Goal: Feedback & Contribution: Contribute content

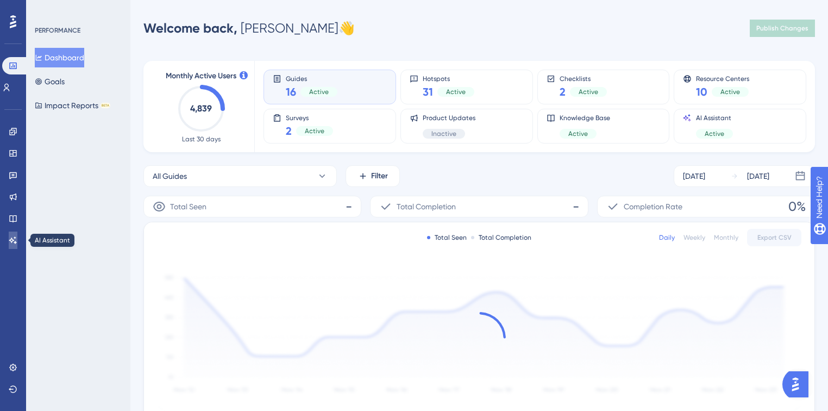
click at [9, 237] on link at bounding box center [13, 239] width 9 height 17
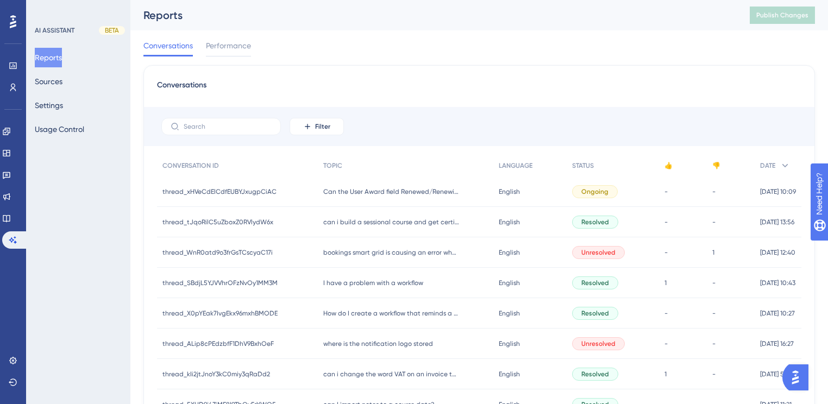
click at [429, 187] on div "Can the User Award field Renewed/Renewing be used in a Workflow? Can the User A…" at bounding box center [406, 192] width 176 height 30
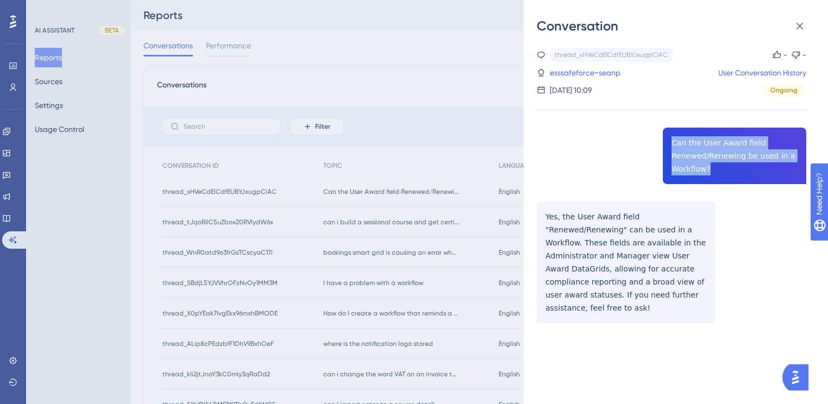
drag, startPoint x: 717, startPoint y: 165, endPoint x: 667, endPoint y: 139, distance: 56.2
click at [667, 139] on div "thread_xHVeCdElCdfEUBYJxugpCiAC Copy - - esssafeforce~seanp User Conversation H…" at bounding box center [672, 213] width 270 height 331
copy span "Can the User Award field Renewed/Renewing be used in a Workflow?"
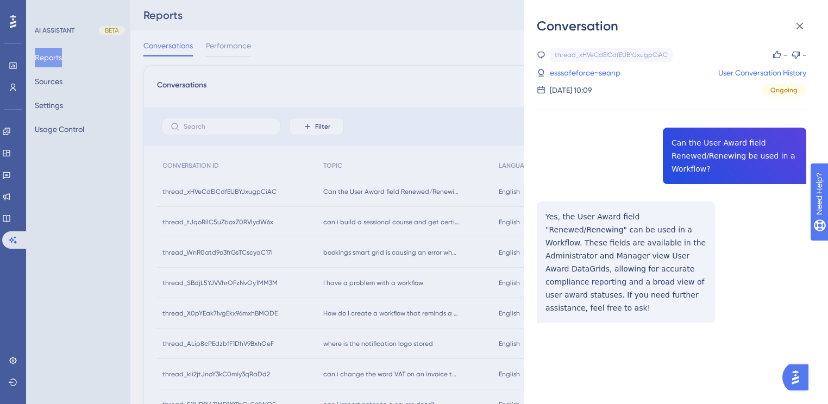
click at [580, 217] on div "thread_xHVeCdElCdfEUBYJxugpCiAC Copy - - esssafeforce~seanp User Conversation H…" at bounding box center [672, 213] width 270 height 331
click at [805, 24] on icon at bounding box center [799, 26] width 13 height 13
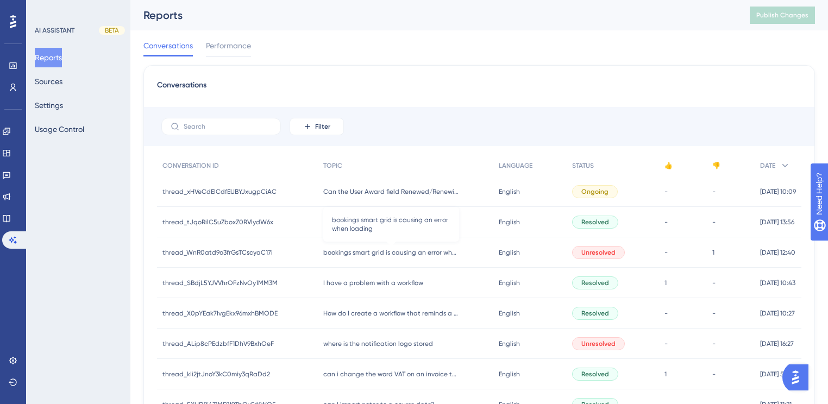
click at [348, 254] on span "bookings smart grid is causing an error when loading" at bounding box center [391, 252] width 136 height 9
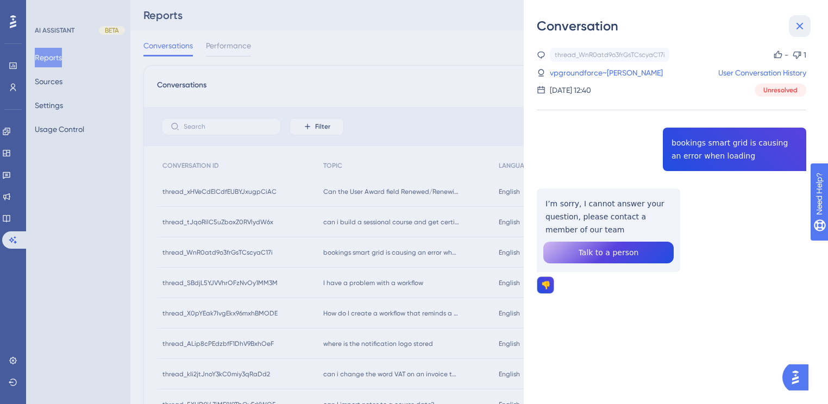
click at [802, 32] on icon at bounding box center [799, 26] width 13 height 13
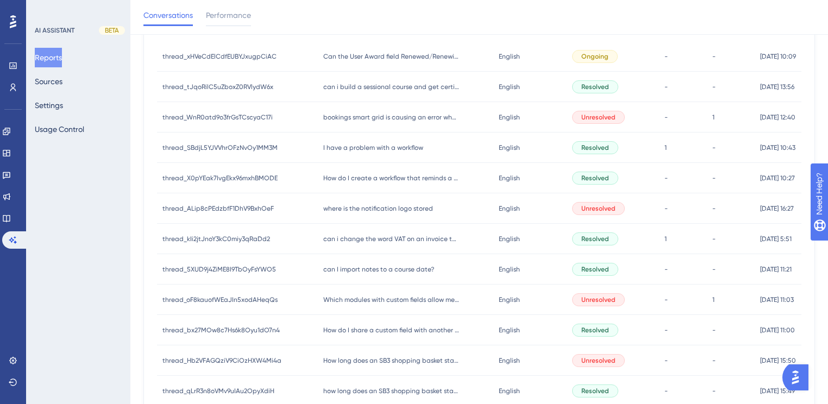
scroll to position [217, 0]
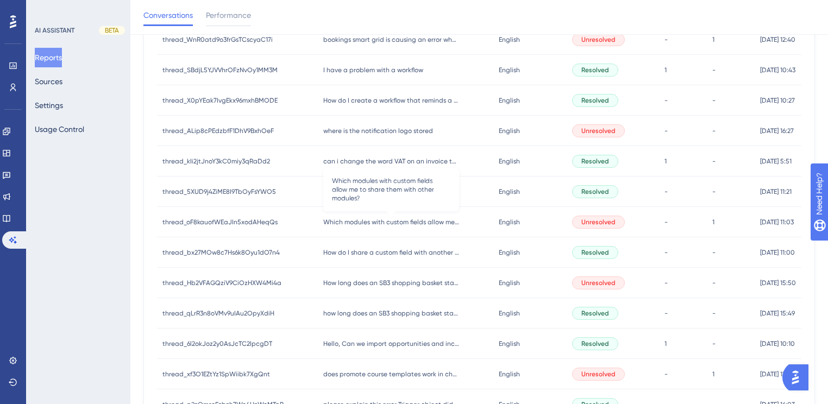
click at [396, 222] on span "Which modules with custom fields allow me to share them with other modules?" at bounding box center [391, 222] width 136 height 9
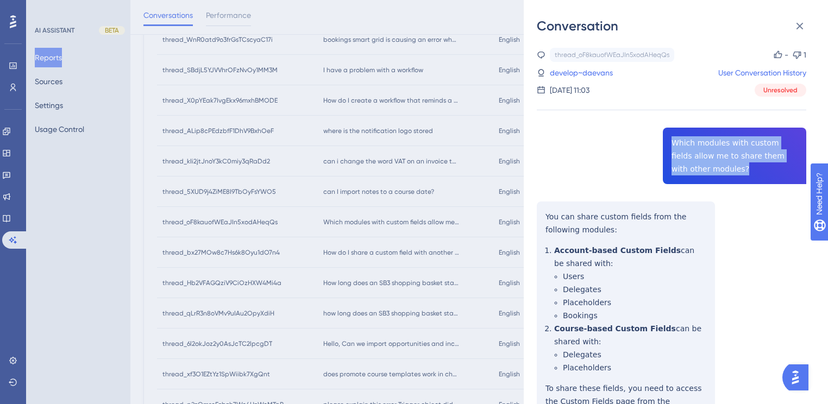
drag, startPoint x: 713, startPoint y: 166, endPoint x: 666, endPoint y: 133, distance: 57.0
click at [666, 133] on div "thread_oF8kauofWEaJIn5xodAHeqQs Copy - 1 develop~daevans User Conversation Hist…" at bounding box center [672, 398] width 270 height 700
copy span "Which modules with custom fields allow me to share them with other modules?"
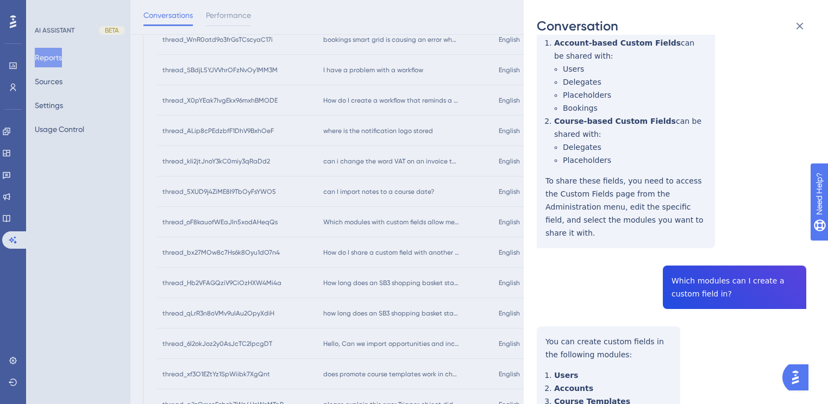
scroll to position [304, 0]
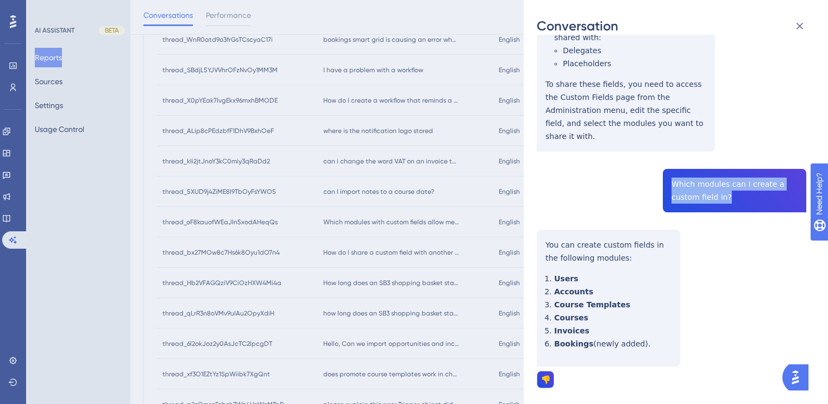
drag, startPoint x: 696, startPoint y: 181, endPoint x: 667, endPoint y: 171, distance: 30.6
click at [667, 171] on div "thread_oF8kauofWEaJIn5xodAHeqQs Copy - 1 develop~daevans User Conversation Hist…" at bounding box center [672, 94] width 270 height 700
copy span "Which modules can I create a custom field in?"
click at [795, 29] on icon at bounding box center [799, 26] width 13 height 13
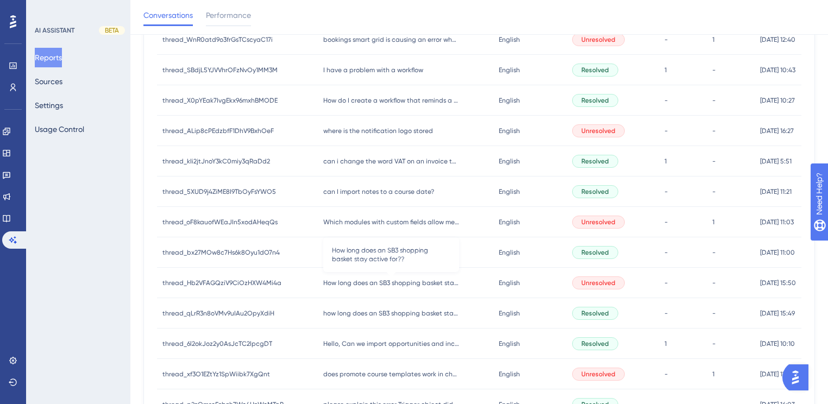
click at [368, 286] on span "How long does an SB3 shopping basket stay active for??" at bounding box center [391, 283] width 136 height 9
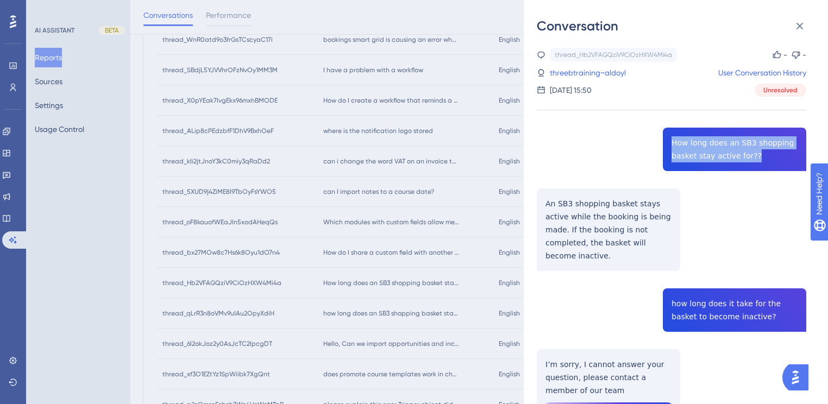
drag, startPoint x: 757, startPoint y: 157, endPoint x: 664, endPoint y: 133, distance: 95.8
click at [664, 133] on div "thread_Hb2VFAGQziV9CiOzHXW4Mi4a Copy - - threebtraining~aldoyl User Conversatio…" at bounding box center [672, 268] width 270 height 441
copy span "How long does an SB3 shopping basket stay active for??"
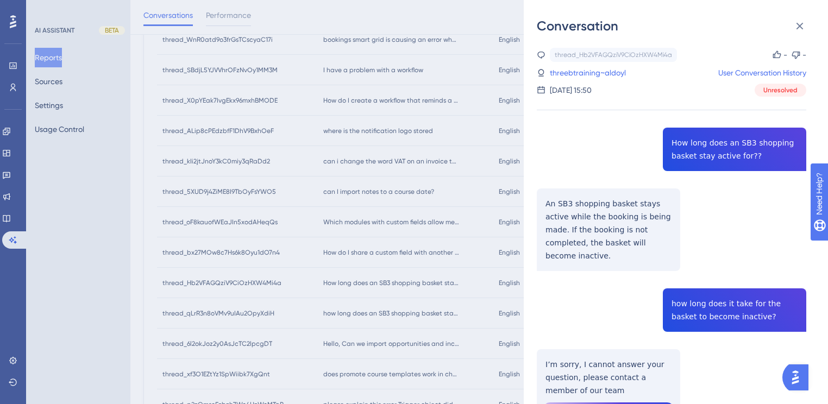
click at [404, 183] on div "Conversation thread_Hb2VFAGQziV9CiOzHXW4Mi4a Copy - - threebtraining~aldoyl Use…" at bounding box center [414, 202] width 828 height 404
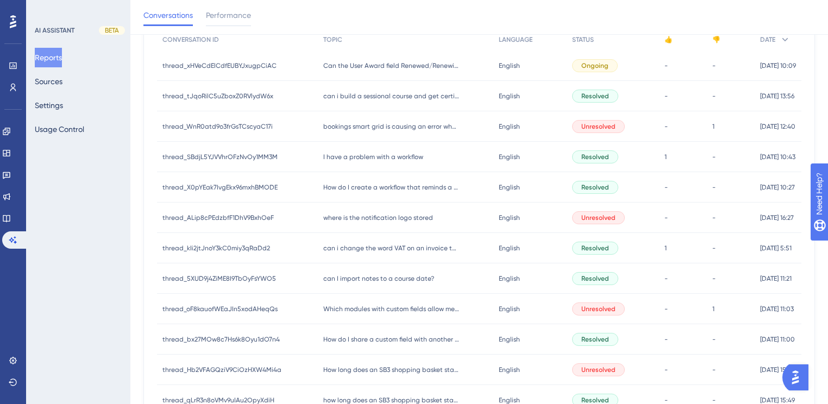
scroll to position [130, 0]
click at [386, 309] on span "Which modules with custom fields allow me to share them with other modules?" at bounding box center [391, 309] width 136 height 9
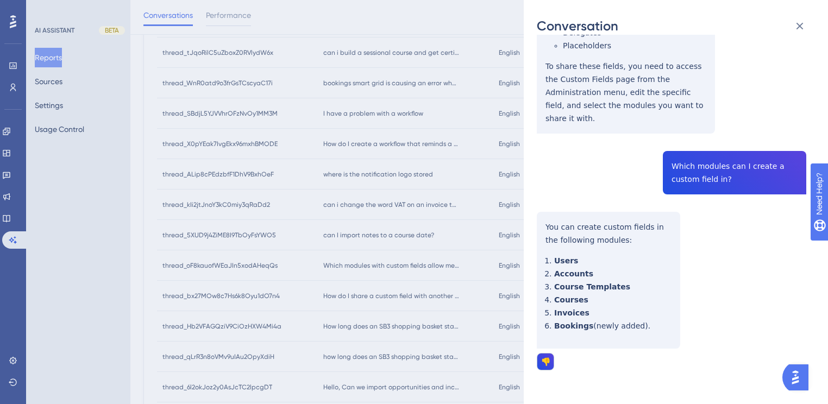
scroll to position [324, 0]
click at [450, 195] on div "Conversation thread_oF8kauofWEaJIn5xodAHeqQs Copy - 1 develop~daevans User Conv…" at bounding box center [414, 202] width 828 height 404
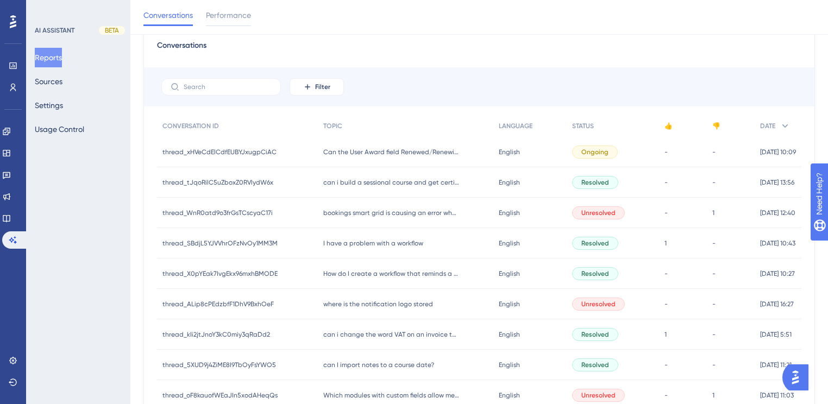
scroll to position [43, 0]
click at [361, 219] on div "bookings smart grid is causing an error when loading bookings smart grid is cau…" at bounding box center [406, 213] width 176 height 30
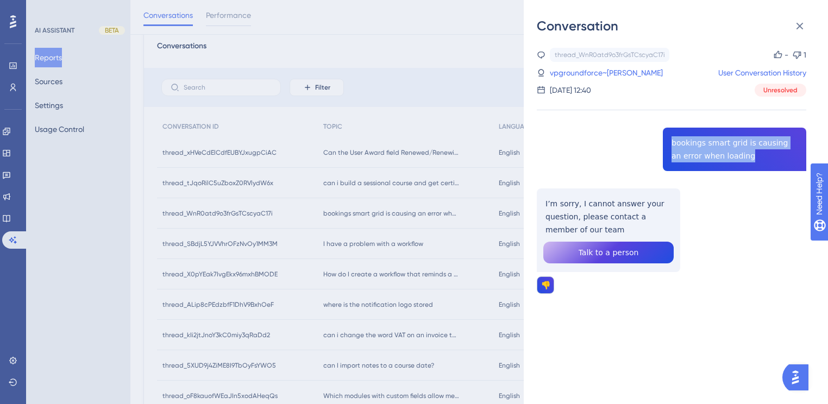
drag, startPoint x: 646, startPoint y: 154, endPoint x: 658, endPoint y: 141, distance: 18.5
click at [658, 141] on div "thread_WnR0atd9o3frGsTCscyaC17i Copy - 1 vpgroundforce~stuart User Conversation…" at bounding box center [672, 199] width 270 height 302
copy span "bookings smart grid is causing an error when loading"
click at [578, 350] on div "thread_WnR0atd9o3frGsTCscyaC17i Copy - 1 vpgroundforce~stuart User Conversation…" at bounding box center [680, 220] width 287 height 370
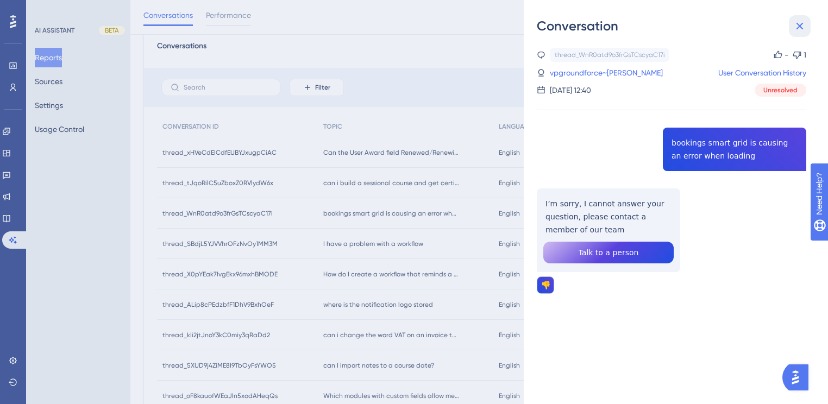
click at [804, 30] on icon at bounding box center [799, 26] width 13 height 13
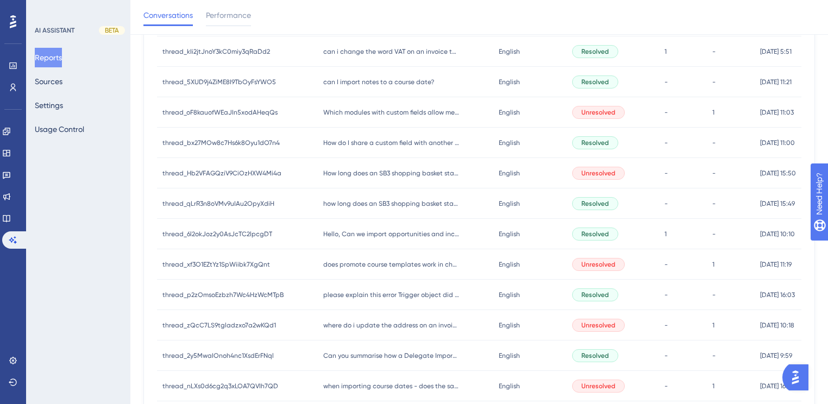
scroll to position [348, 0]
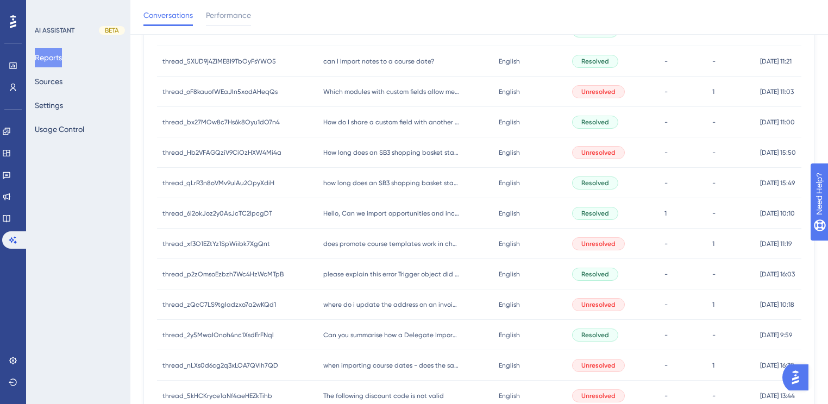
click at [367, 306] on span "where do i update the address on an invoice" at bounding box center [391, 305] width 136 height 9
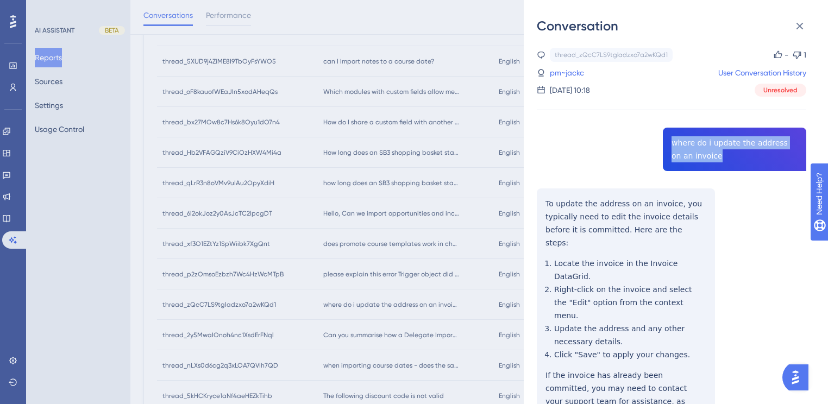
drag, startPoint x: 704, startPoint y: 154, endPoint x: 666, endPoint y: 143, distance: 39.6
click at [666, 143] on div "thread_zQcC7LS9tgladzxo7a2wKQd1 Copy - 1 pm~jackc User Conversation History [DA…" at bounding box center [672, 284] width 270 height 472
copy span "where do i update the address on an invoice"
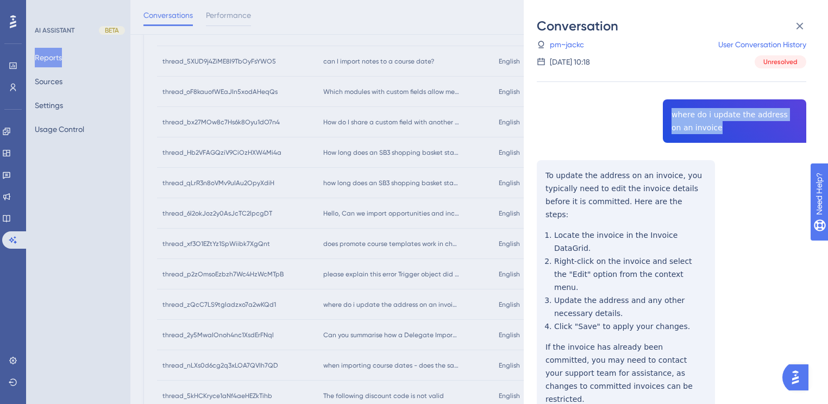
scroll to position [57, 0]
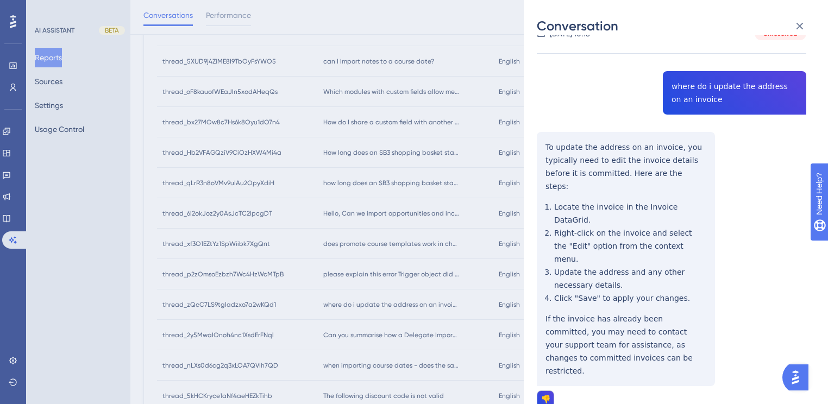
click at [719, 206] on div "thread_zQcC7LS9tgladzxo7a2wKQd1 Copy - 1 pm~jackc User Conversation History [DA…" at bounding box center [672, 227] width 270 height 472
click at [459, 156] on div "Conversation thread_zQcC7LS9tgladzxo7a2wKQd1 Copy - 1 pm~jackc User Conversatio…" at bounding box center [414, 202] width 828 height 404
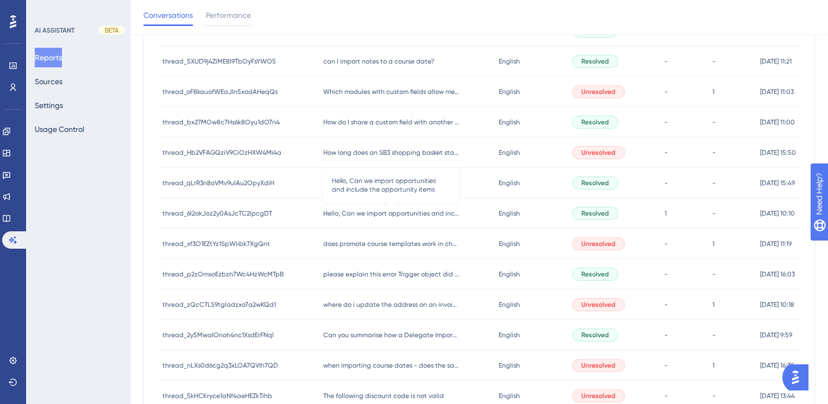
click at [367, 212] on span "Hello, Can we import opportunities and include the opportunity items" at bounding box center [391, 213] width 136 height 9
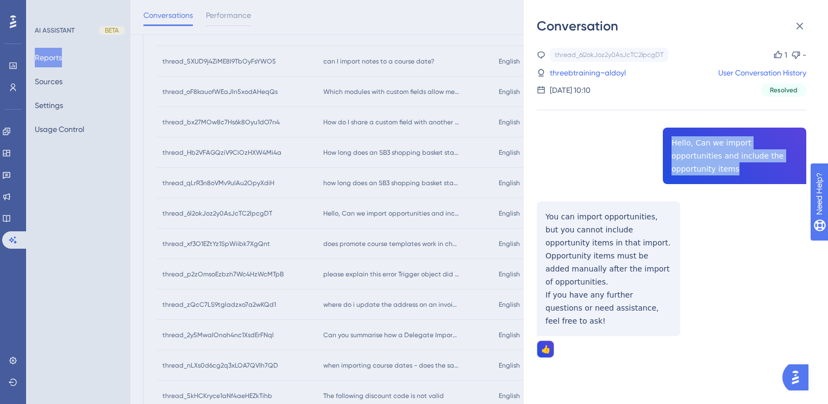
drag, startPoint x: 669, startPoint y: 141, endPoint x: 792, endPoint y: 155, distance: 123.6
click at [792, 155] on div "thread_6l2okJoz2y0AsJcTC2lpcgDT Copy 1 - threebtraining~aldoyl User Conversatio…" at bounding box center [672, 231] width 270 height 366
copy span "Hello, Can we import opportunities and include the opportunity items"
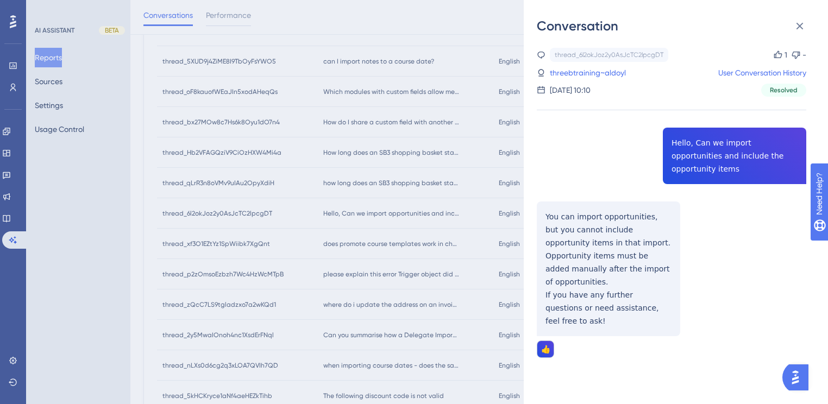
click at [389, 129] on div "Conversation thread_6l2okJoz2y0AsJcTC2lpcgDT Copy 1 - threebtraining~aldoyl Use…" at bounding box center [414, 202] width 828 height 404
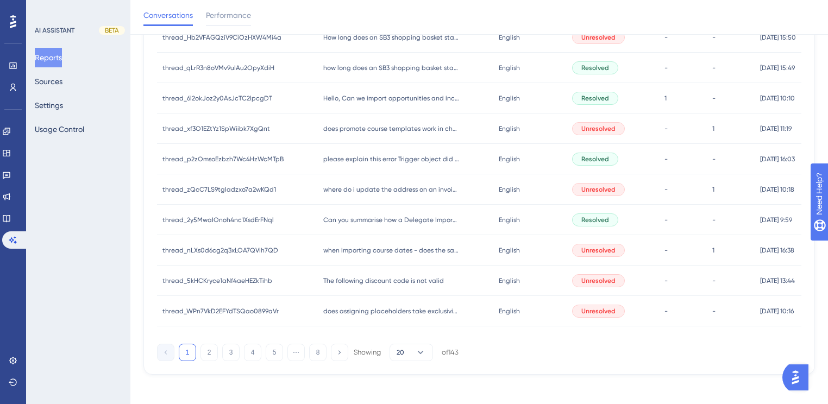
scroll to position [468, 0]
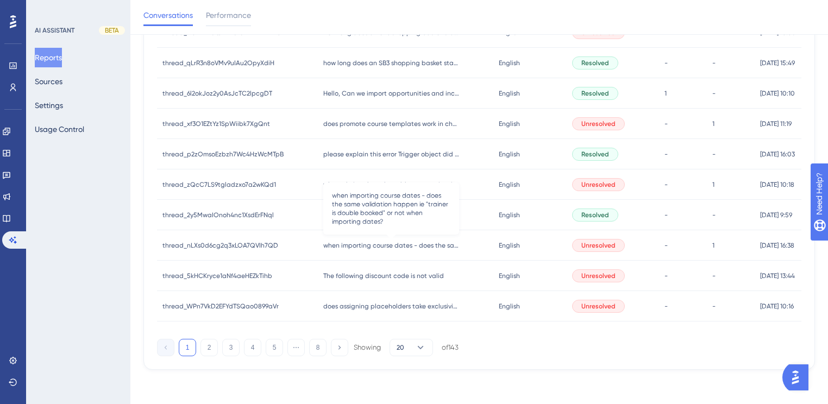
click at [387, 248] on span "when importing course dates - does the same validation happen ie "trainer is do…" at bounding box center [391, 245] width 136 height 9
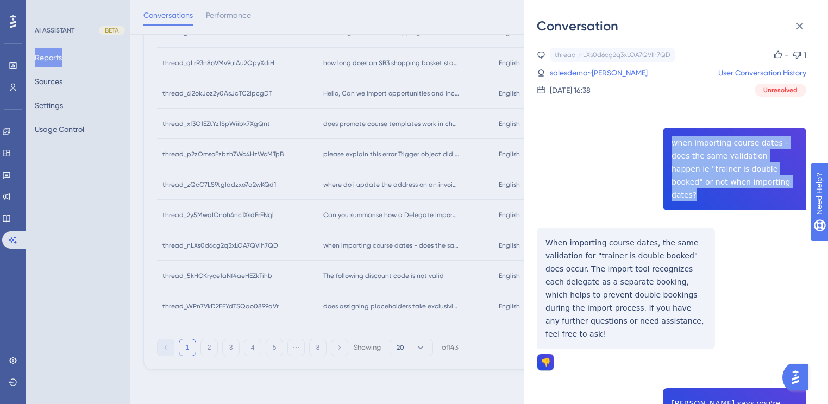
drag, startPoint x: 668, startPoint y: 139, endPoint x: 746, endPoint y: 181, distance: 89.0
click at [746, 181] on div "thread_nLXs0d6cg2q3xLOA7QVIh7QD Copy - 1 salesdemo~louis User Conversation Hist…" at bounding box center [672, 363] width 270 height 631
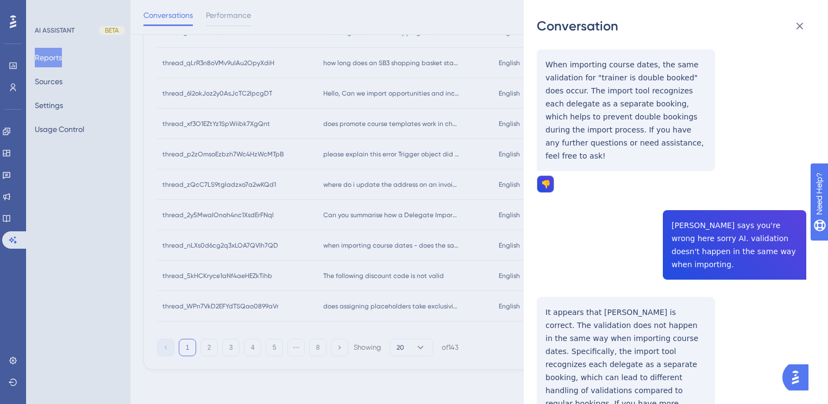
scroll to position [159, 0]
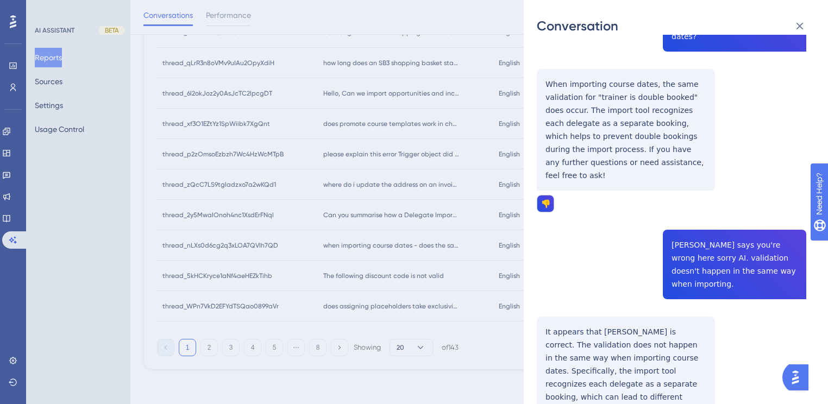
click at [693, 135] on div "thread_nLXs0d6cg2q3xLOA7QVIh7QD Copy - 1 salesdemo~louis User Conversation Hist…" at bounding box center [672, 204] width 270 height 631
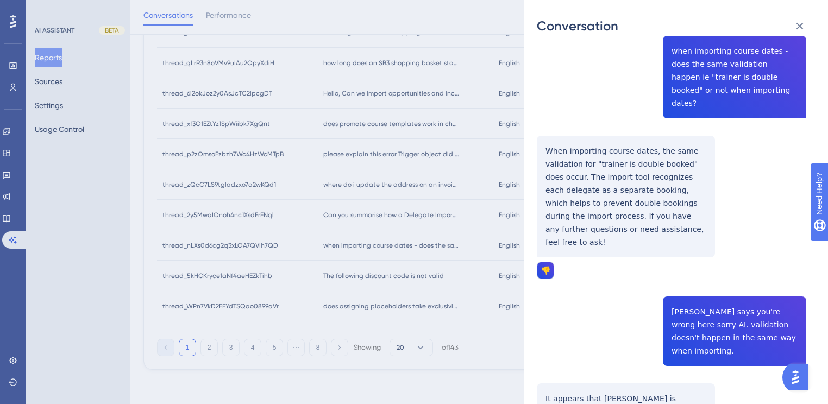
scroll to position [91, 0]
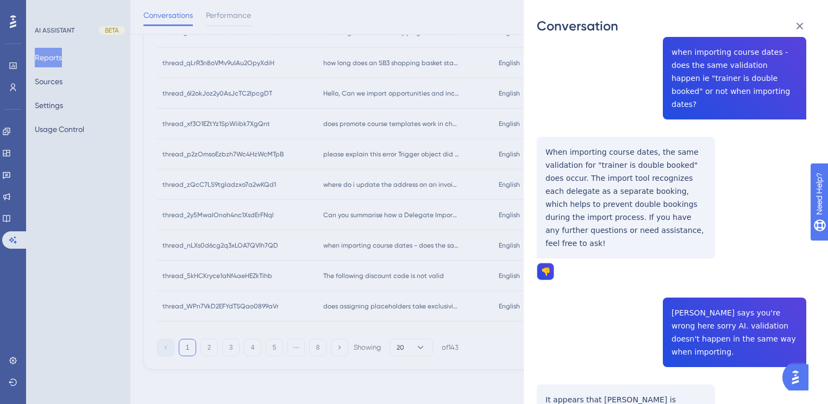
click at [74, 178] on div "Conversation thread_nLXs0d6cg2q3xLOA7QVIh7QD Copy - 1 salesdemo~louis User Conv…" at bounding box center [414, 202] width 828 height 404
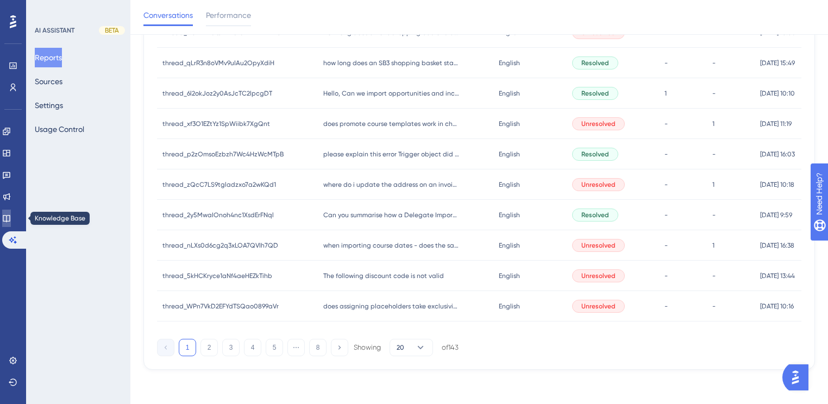
click at [11, 219] on icon at bounding box center [6, 218] width 9 height 9
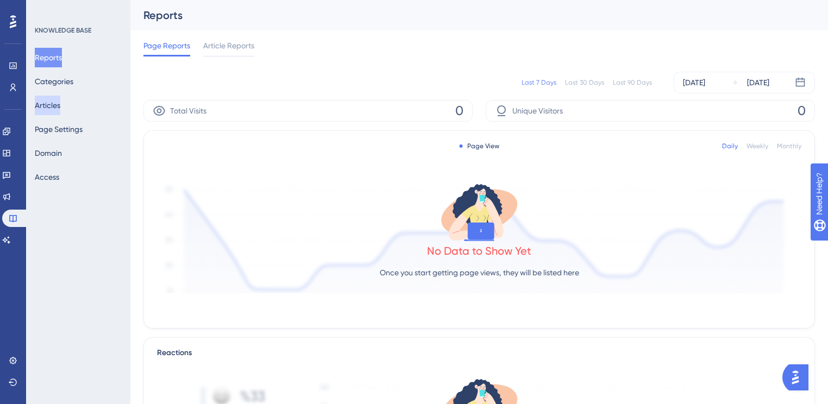
click at [57, 105] on button "Articles" at bounding box center [48, 106] width 26 height 20
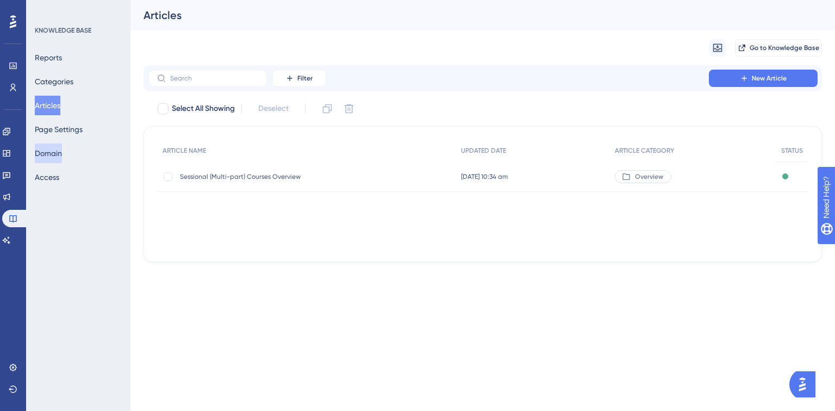
click at [58, 147] on button "Domain" at bounding box center [48, 153] width 27 height 20
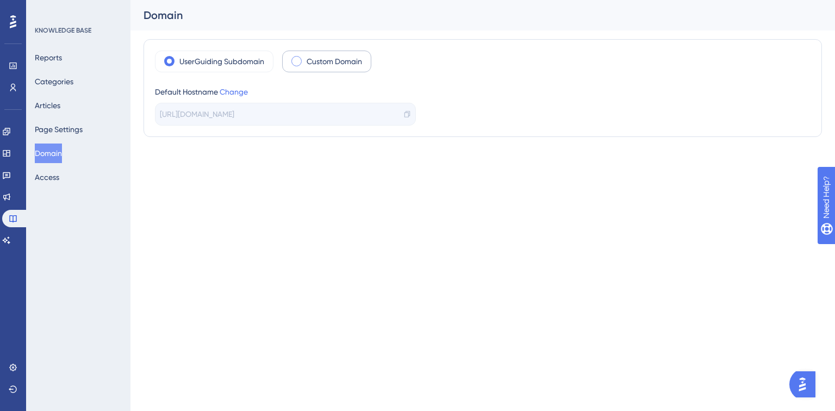
click at [324, 59] on label "Custom Domain" at bounding box center [333, 61] width 55 height 13
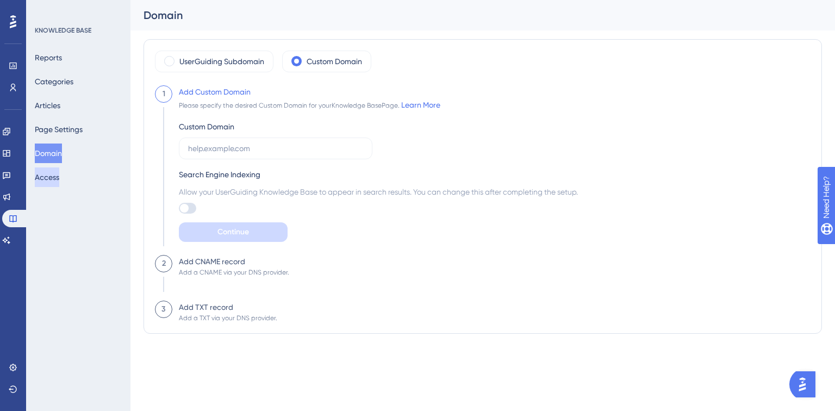
click at [45, 177] on button "Access" at bounding box center [47, 177] width 24 height 20
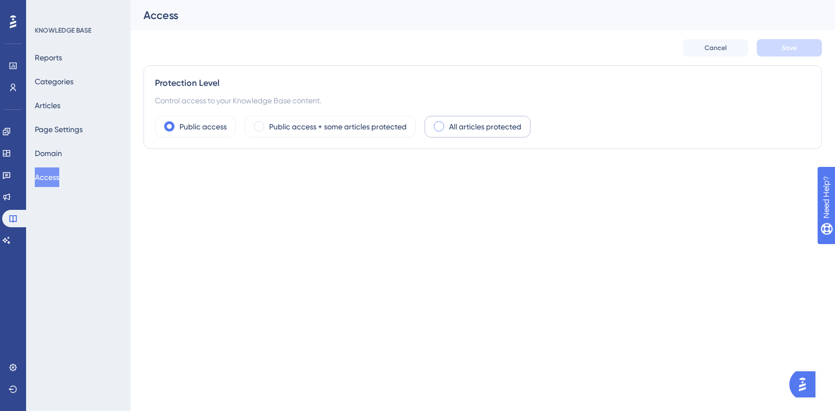
click at [450, 130] on label "All articles protected" at bounding box center [485, 126] width 72 height 13
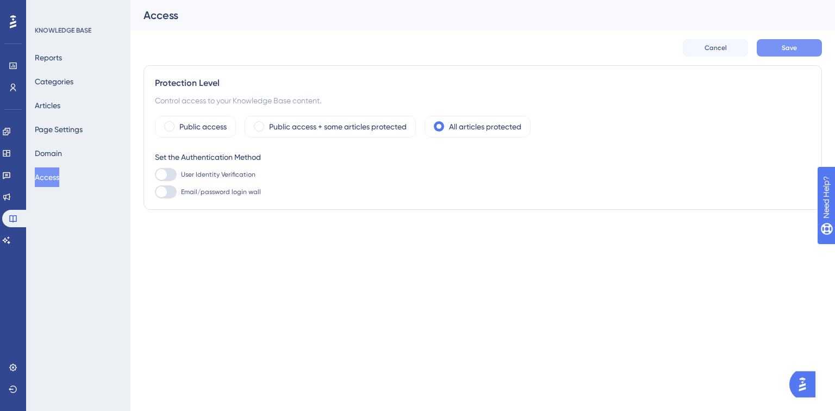
click at [791, 53] on button "Save" at bounding box center [788, 47] width 65 height 17
click at [198, 122] on label "Public access" at bounding box center [202, 126] width 47 height 13
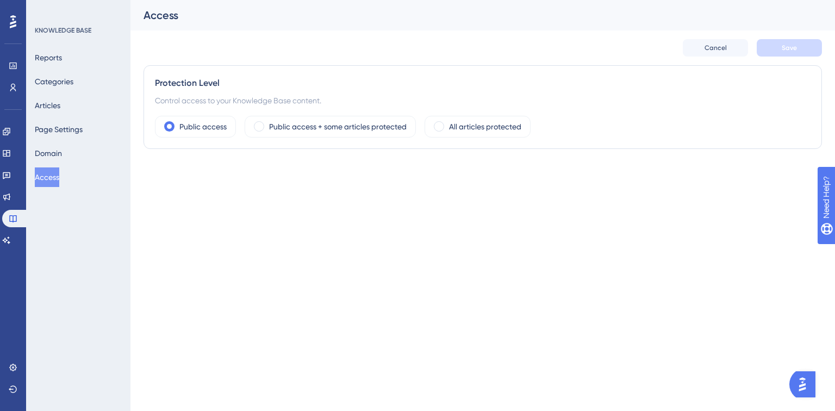
click at [59, 118] on div "Reports Categories Articles Page Settings Domain Access" at bounding box center [79, 117] width 88 height 139
click at [53, 124] on button "Page Settings" at bounding box center [59, 130] width 48 height 20
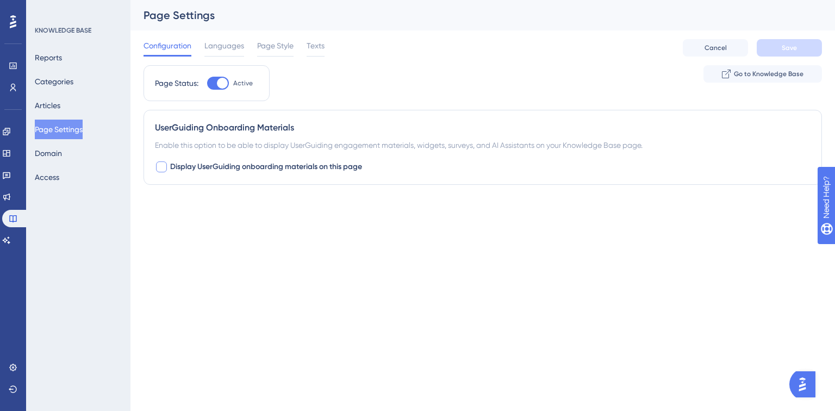
click at [295, 164] on span "Display UserGuiding onboarding materials on this page" at bounding box center [266, 166] width 192 height 13
checkbox input "true"
click at [249, 241] on button "Default" at bounding box center [215, 234] width 120 height 22
click at [507, 209] on div "Container" at bounding box center [482, 212] width 655 height 13
click at [767, 47] on button "Save" at bounding box center [788, 47] width 65 height 17
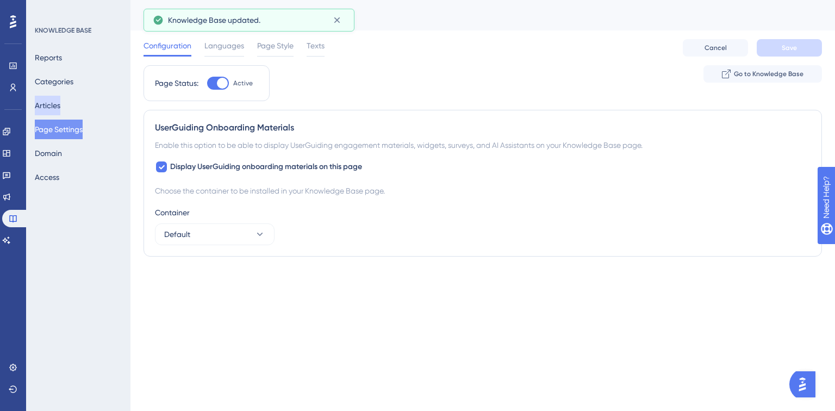
click at [39, 105] on button "Articles" at bounding box center [48, 106] width 26 height 20
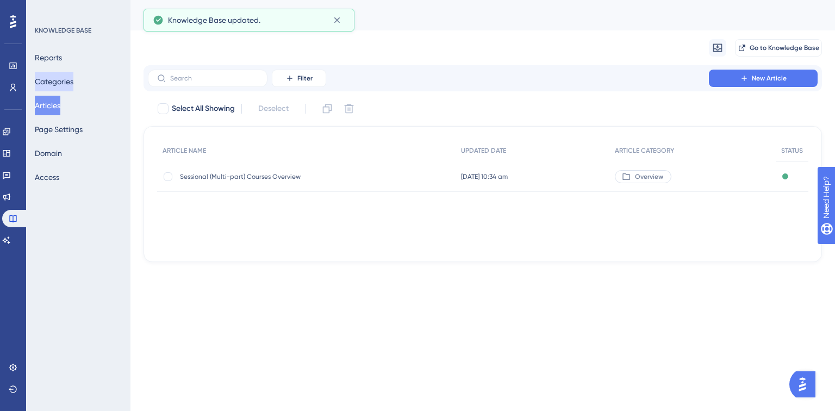
click at [67, 74] on button "Categories" at bounding box center [54, 82] width 39 height 20
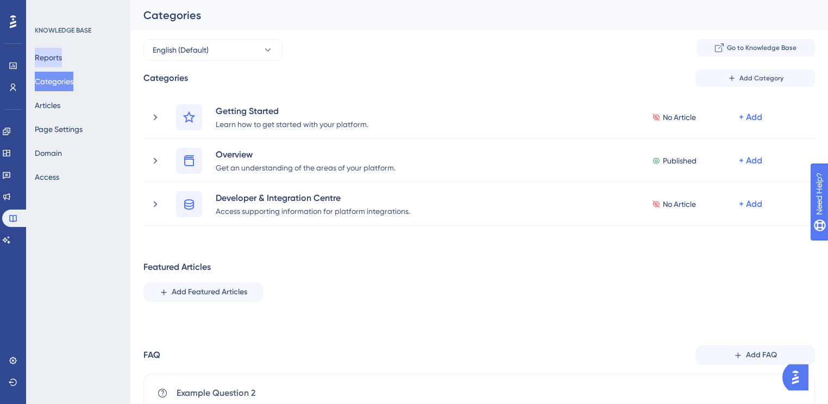
click at [47, 60] on button "Reports" at bounding box center [48, 58] width 27 height 20
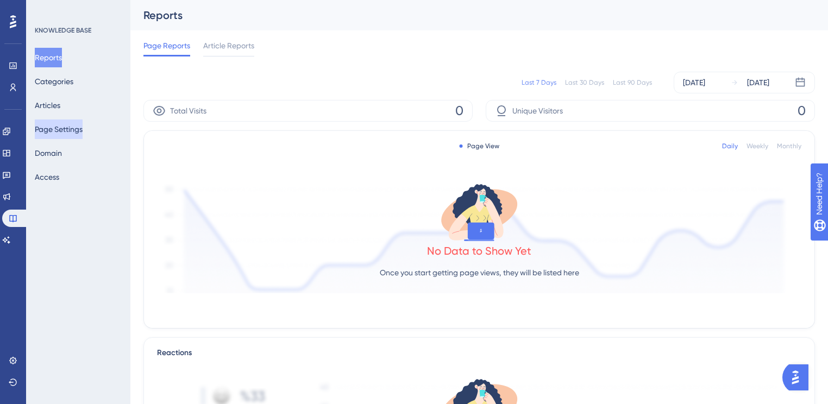
click at [59, 129] on button "Page Settings" at bounding box center [59, 130] width 48 height 20
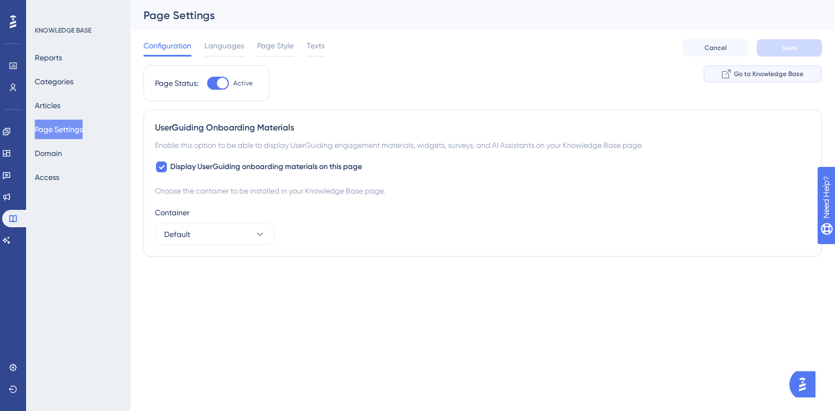
click at [761, 71] on span "Go to Knowledge Base" at bounding box center [769, 74] width 70 height 9
click at [60, 107] on button "Articles" at bounding box center [48, 106] width 26 height 20
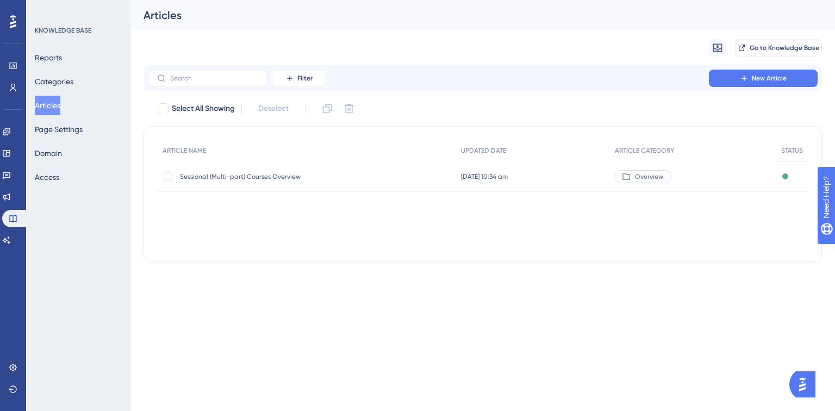
click at [274, 177] on span "Sessional (Multi-part) Courses Overview" at bounding box center [267, 176] width 174 height 9
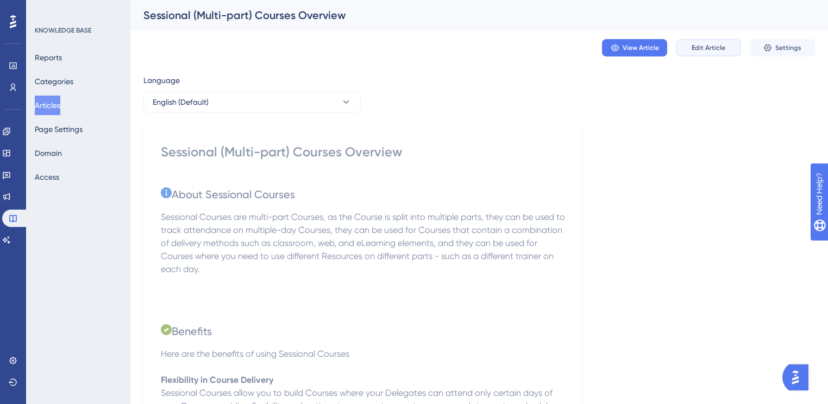
click at [715, 45] on span "Edit Article" at bounding box center [709, 47] width 34 height 9
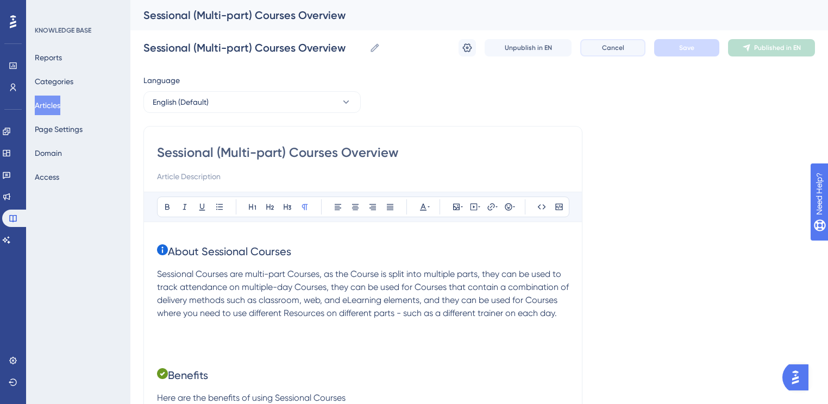
click at [610, 43] on span "Cancel" at bounding box center [613, 47] width 22 height 9
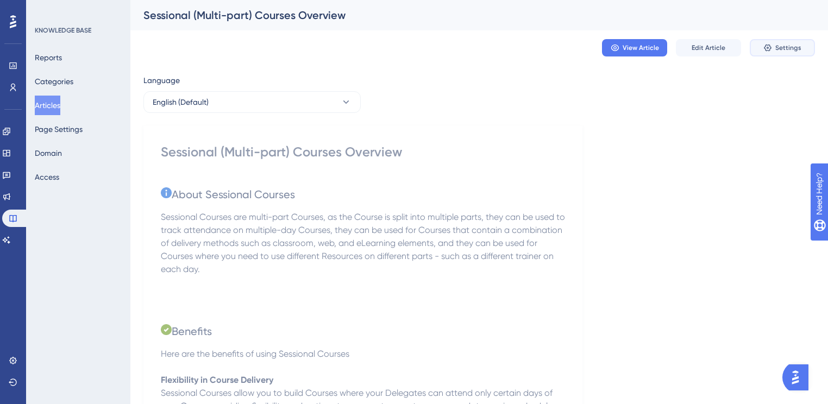
click at [776, 52] on span "Settings" at bounding box center [788, 47] width 26 height 9
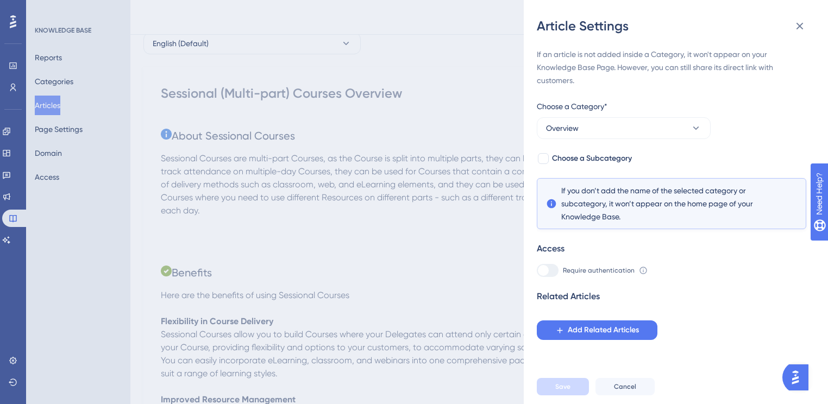
scroll to position [43, 0]
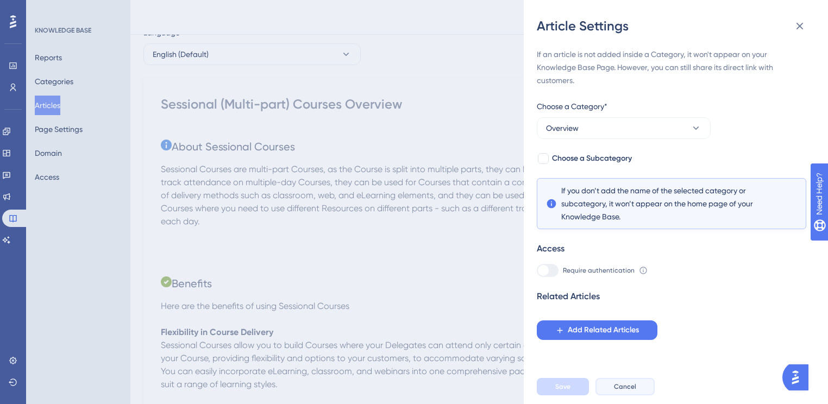
click at [631, 391] on span "Cancel" at bounding box center [625, 387] width 22 height 9
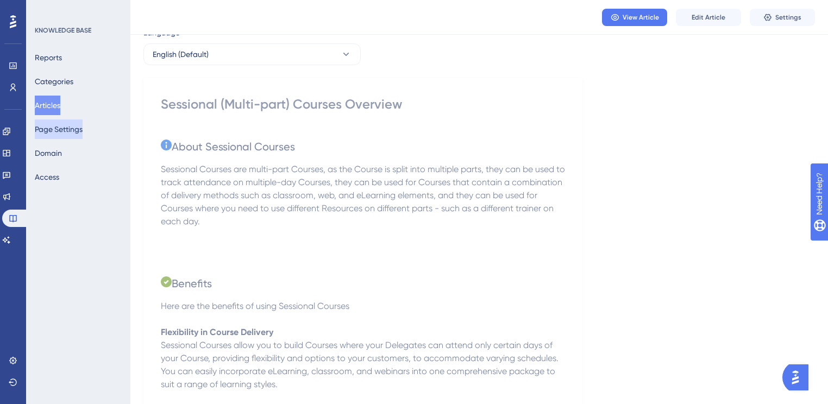
click at [58, 124] on button "Page Settings" at bounding box center [59, 130] width 48 height 20
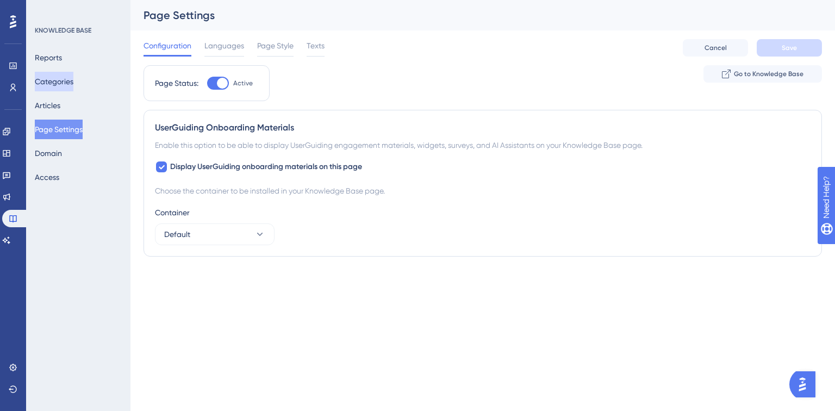
click at [64, 72] on button "Categories" at bounding box center [54, 82] width 39 height 20
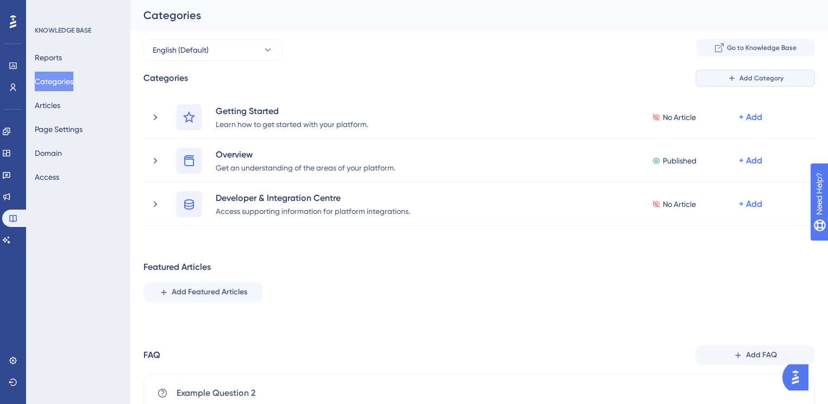
click at [742, 84] on button "Add Category" at bounding box center [756, 78] width 120 height 17
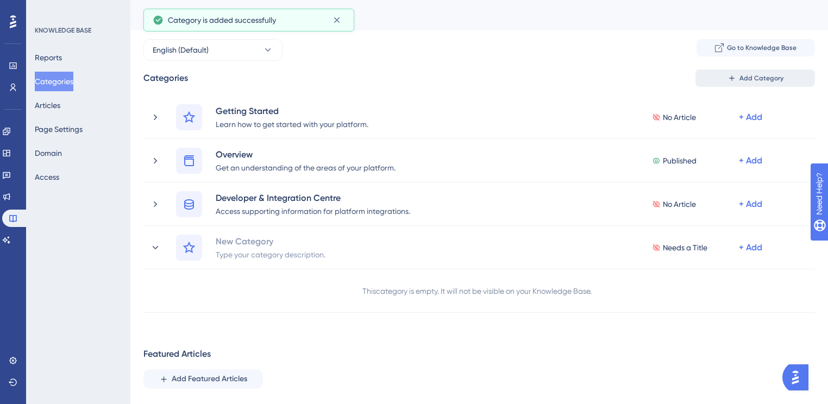
scroll to position [2, 0]
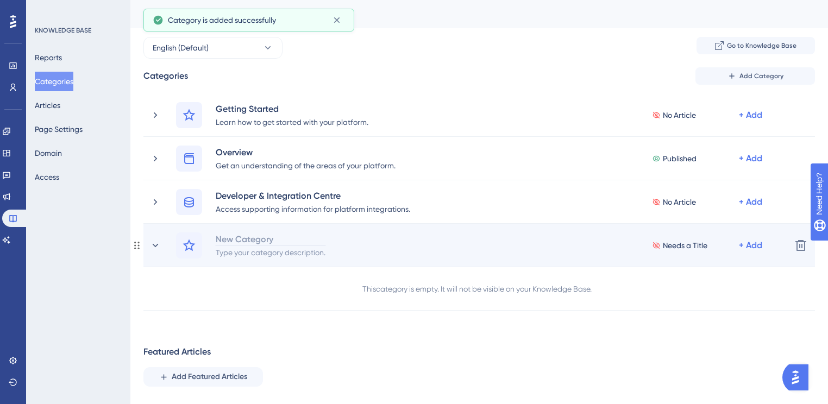
click at [247, 235] on div "New Category" at bounding box center [270, 239] width 111 height 13
click at [309, 253] on div "Type your category description." at bounding box center [270, 252] width 111 height 13
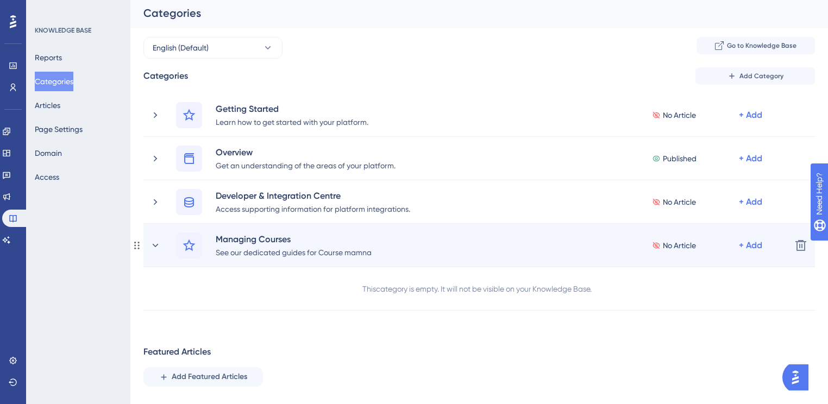
click at [362, 264] on div "Managing Courses See our dedicated guides for Course mamna No Article + Add Del…" at bounding box center [479, 245] width 672 height 43
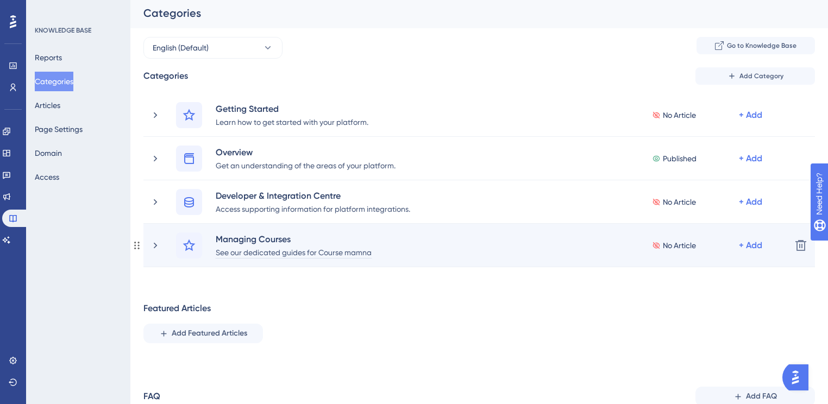
click at [351, 253] on div "See our dedicated guides for Course mamna" at bounding box center [293, 252] width 157 height 13
click at [361, 254] on div "See our dedicated guides for Course mamna" at bounding box center [293, 252] width 157 height 13
click at [347, 254] on div "See our dedicated guides for Course mamna" at bounding box center [293, 252] width 157 height 13
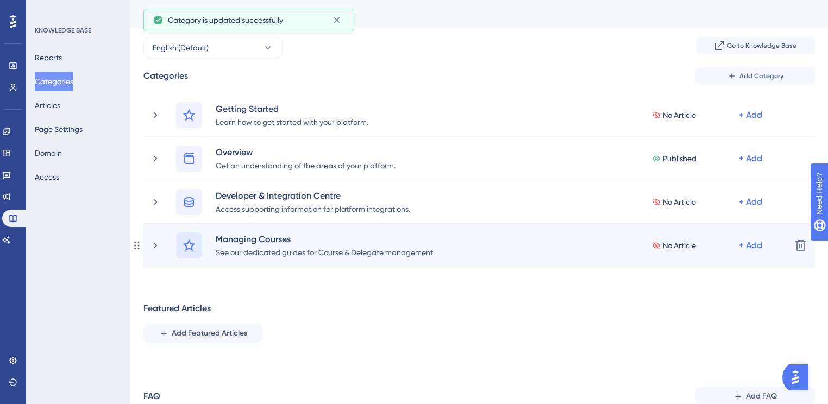
click at [191, 249] on icon at bounding box center [189, 245] width 12 height 12
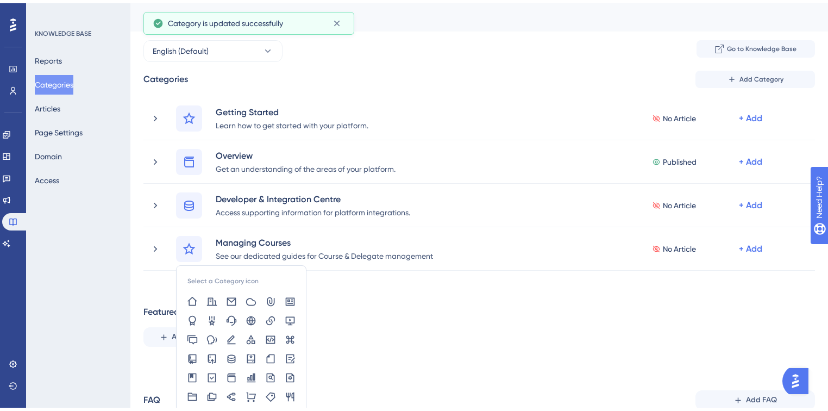
scroll to position [128, 0]
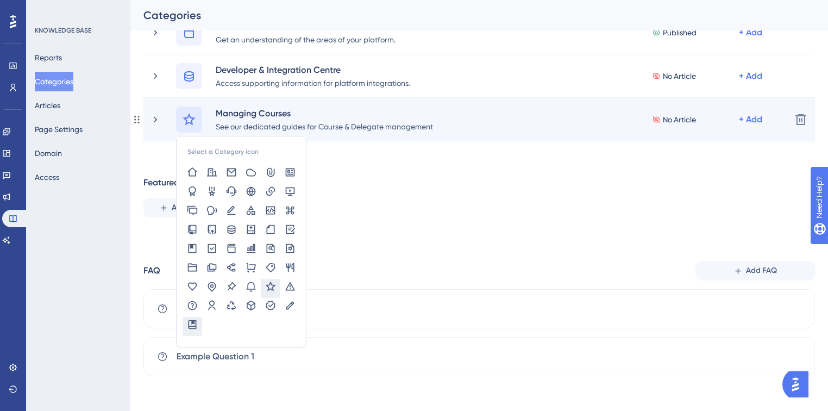
click at [194, 322] on icon at bounding box center [192, 324] width 11 height 11
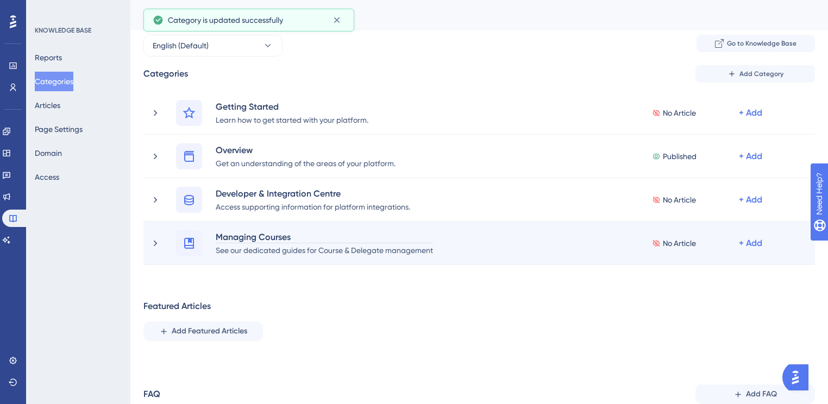
scroll to position [0, 0]
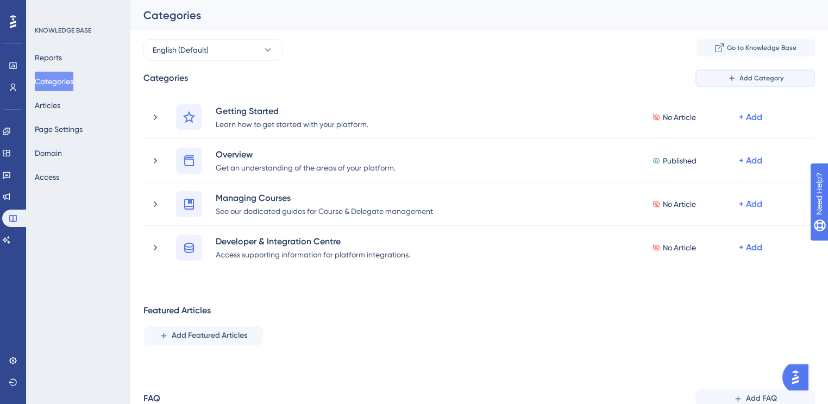
click at [753, 76] on span "Add Category" at bounding box center [762, 78] width 44 height 9
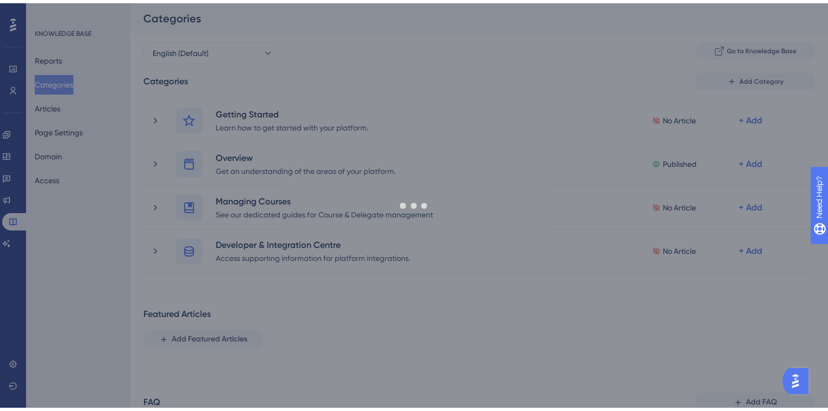
scroll to position [46, 0]
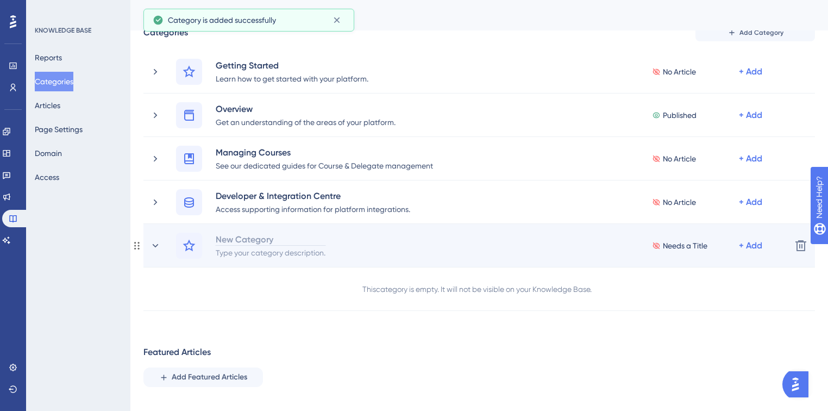
click at [248, 238] on div "New Category" at bounding box center [270, 239] width 111 height 13
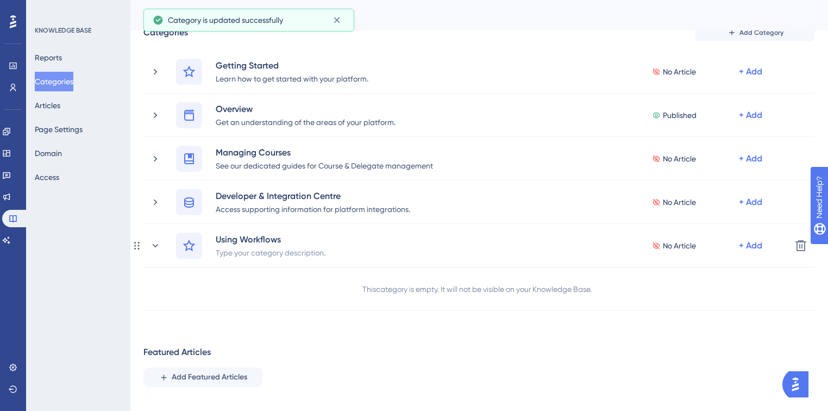
click at [317, 256] on div "Type your category description." at bounding box center [270, 252] width 111 height 13
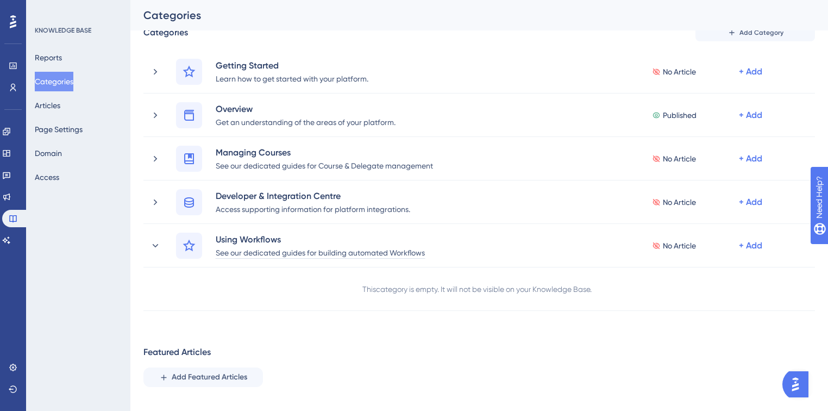
click at [434, 329] on div "Performance Users Engagement Widgets Feedback Product Updates Knowledge Base AI…" at bounding box center [479, 277] width 698 height 569
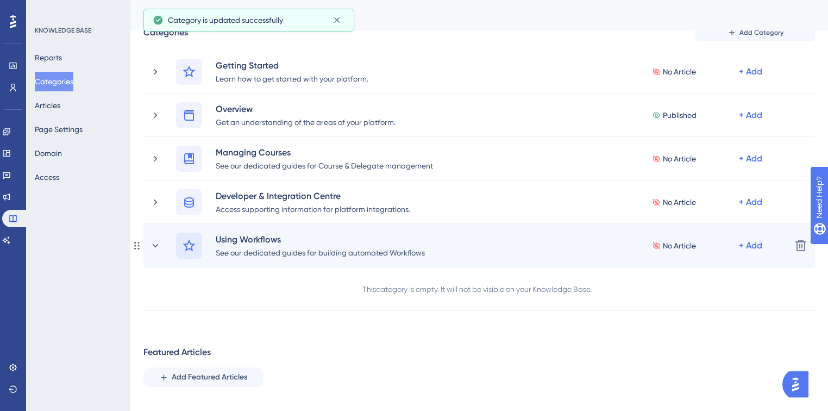
click at [186, 245] on icon at bounding box center [189, 245] width 13 height 13
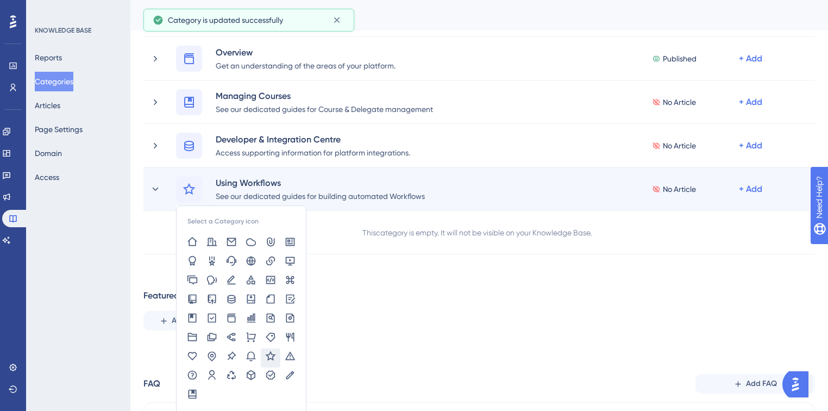
scroll to position [133, 0]
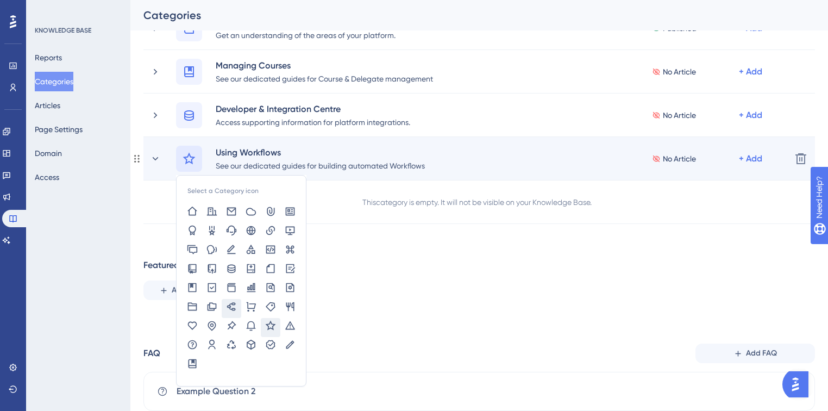
click at [235, 303] on icon at bounding box center [231, 306] width 9 height 8
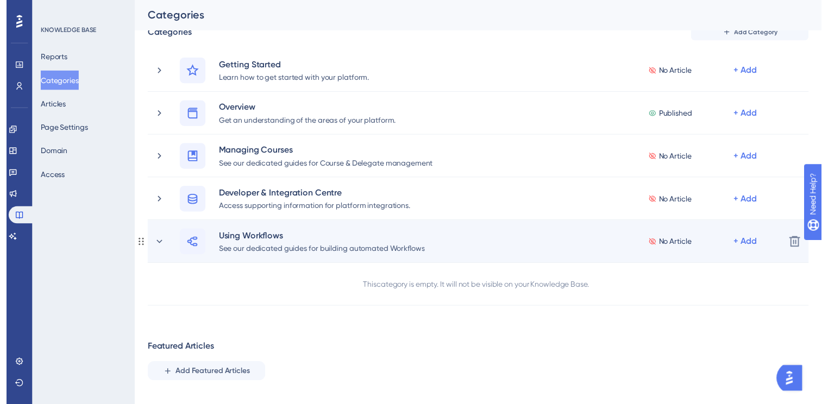
scroll to position [2, 0]
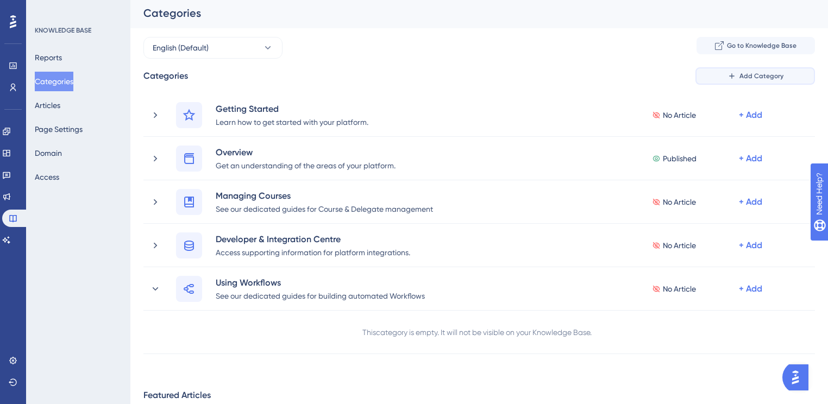
click at [761, 78] on span "Add Category" at bounding box center [762, 76] width 44 height 9
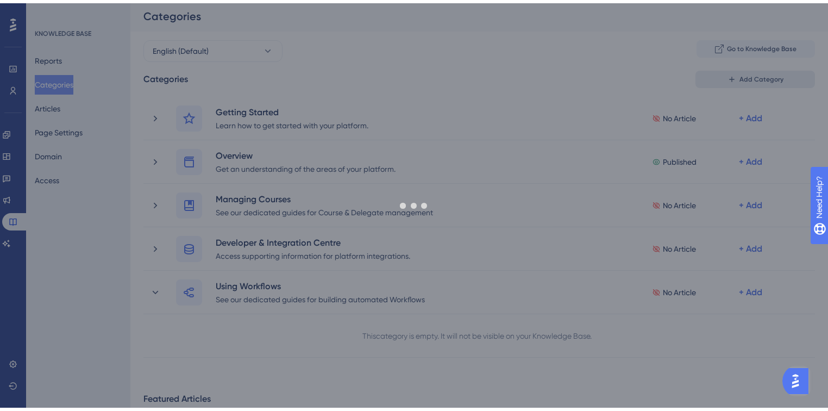
scroll to position [89, 0]
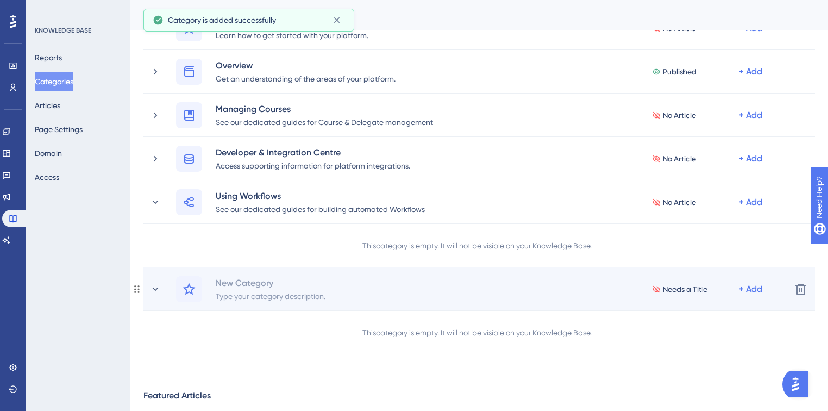
click at [261, 280] on div "New Category" at bounding box center [270, 282] width 111 height 13
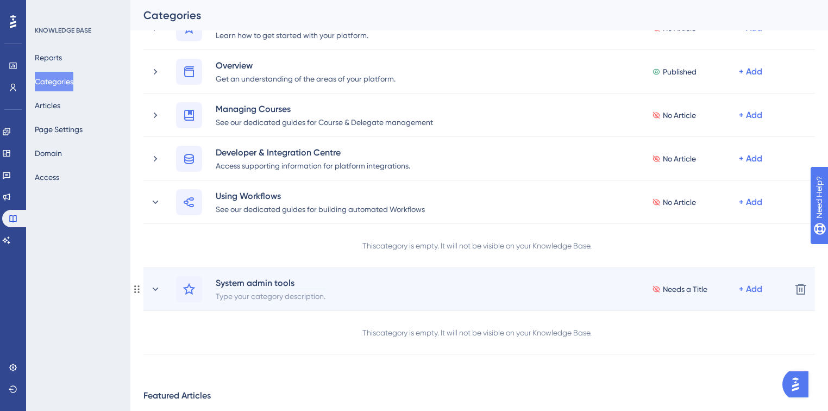
click at [249, 285] on div "System admin tools" at bounding box center [270, 282] width 111 height 13
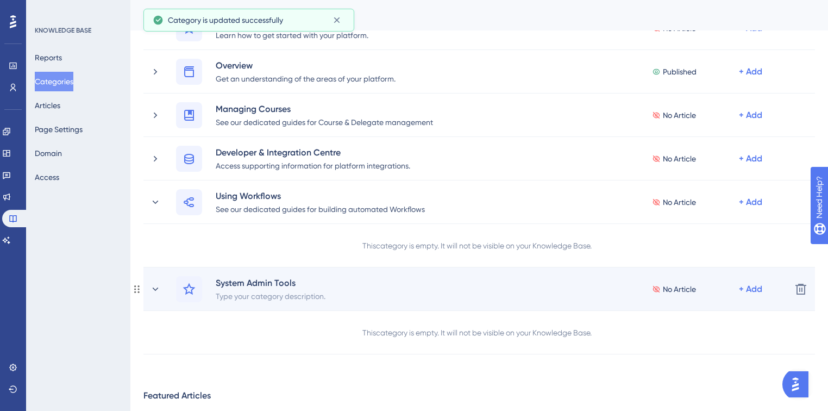
click at [242, 303] on div "System Admin Tools Type your category description. No Article + Add Delete" at bounding box center [479, 288] width 672 height 43
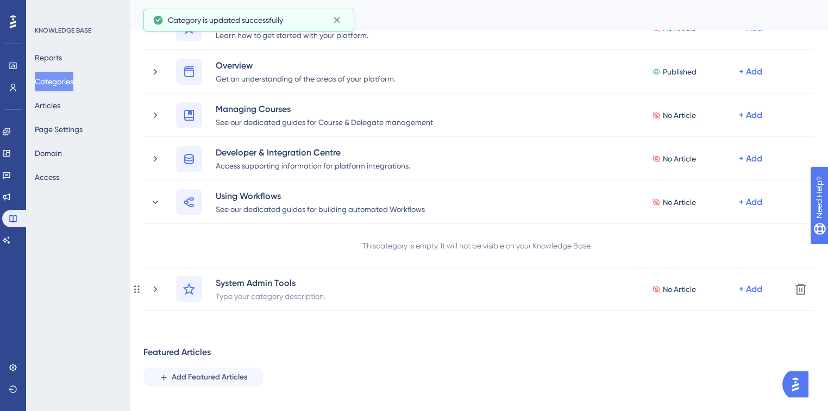
click at [243, 298] on div "Type your category description." at bounding box center [270, 295] width 111 height 13
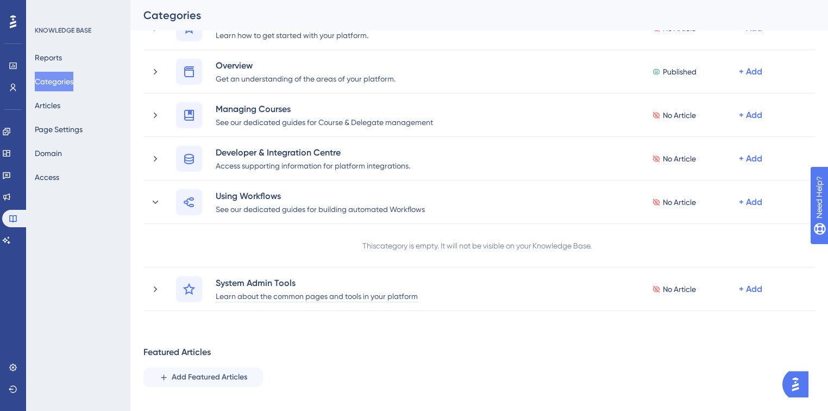
click at [246, 311] on div "Performance Users Engagement Widgets Feedback Product Updates Knowledge Base AI…" at bounding box center [479, 256] width 698 height 613
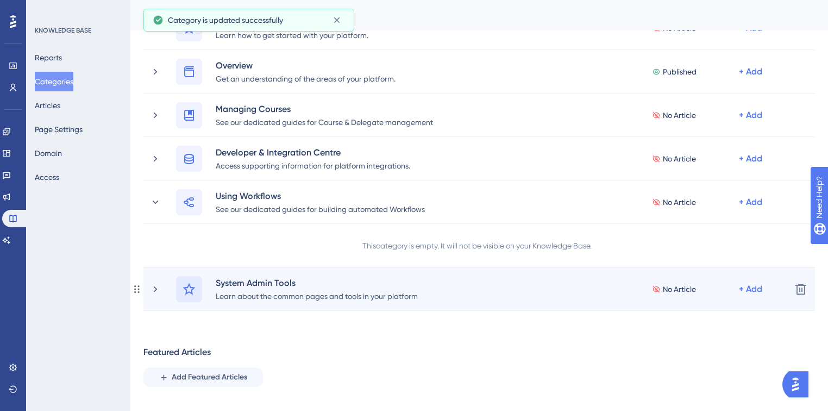
click at [191, 286] on icon at bounding box center [189, 289] width 12 height 12
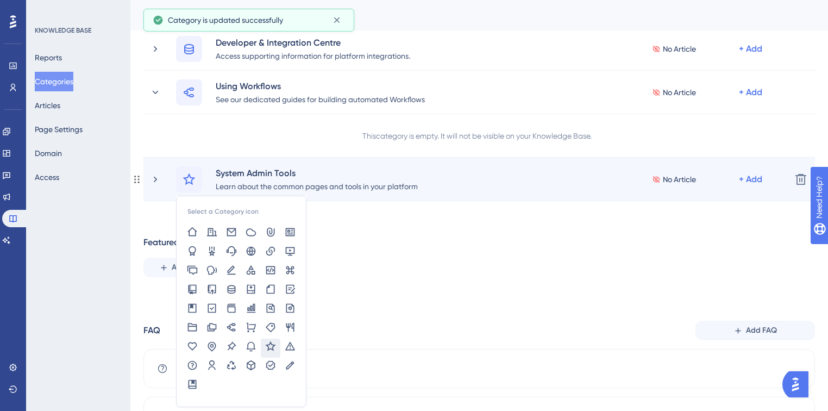
scroll to position [220, 0]
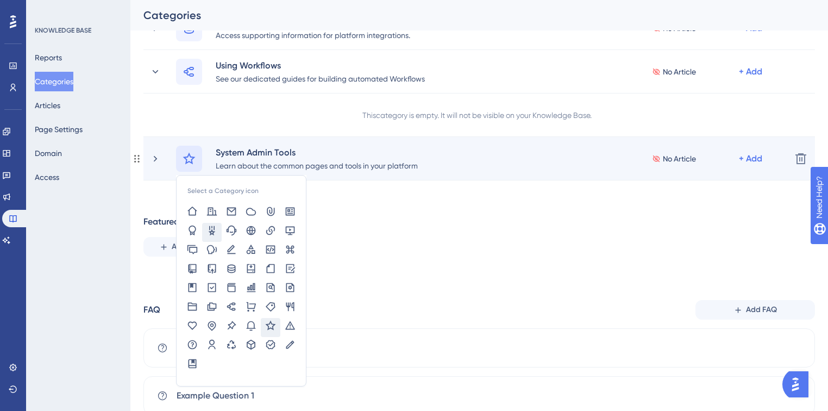
click at [215, 231] on icon at bounding box center [211, 230] width 11 height 11
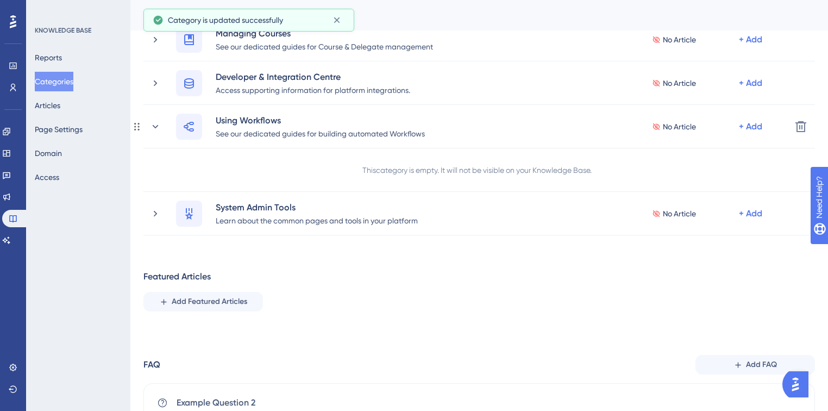
scroll to position [89, 0]
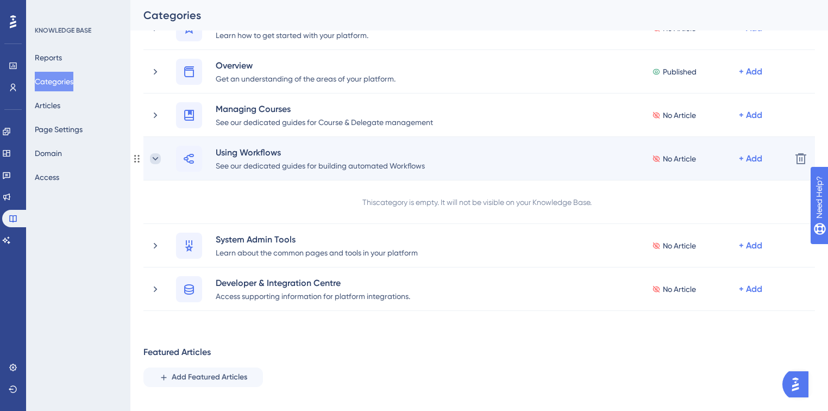
click at [160, 157] on icon at bounding box center [155, 158] width 11 height 11
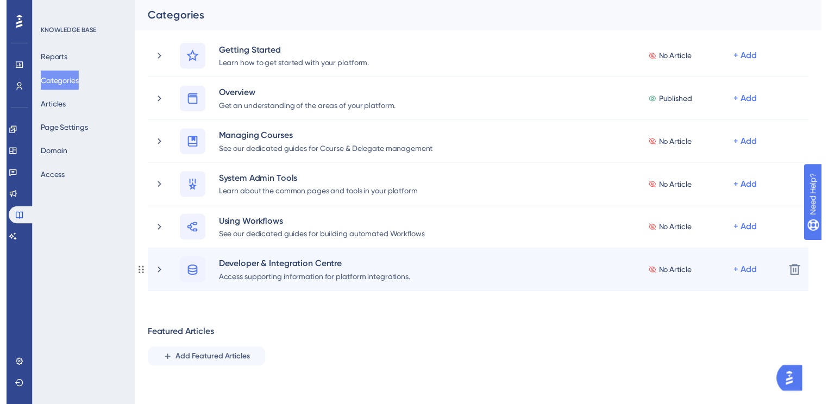
scroll to position [0, 0]
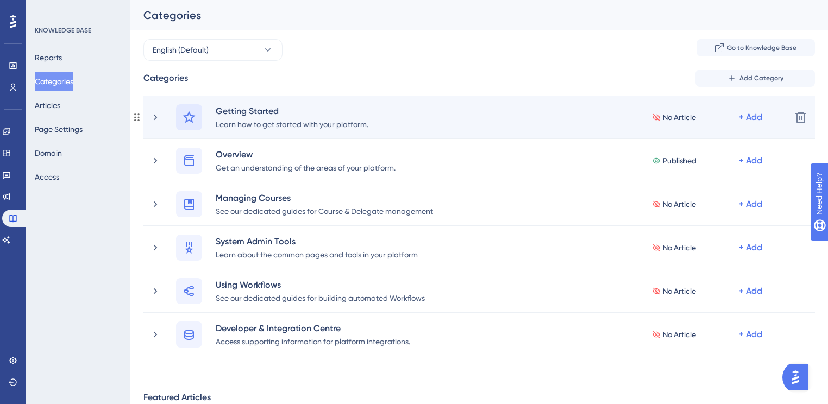
click at [185, 121] on icon at bounding box center [189, 117] width 13 height 13
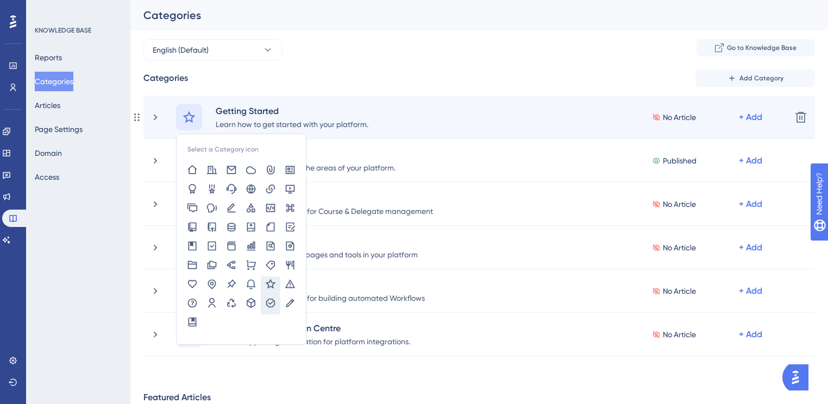
click at [271, 298] on icon at bounding box center [270, 303] width 11 height 11
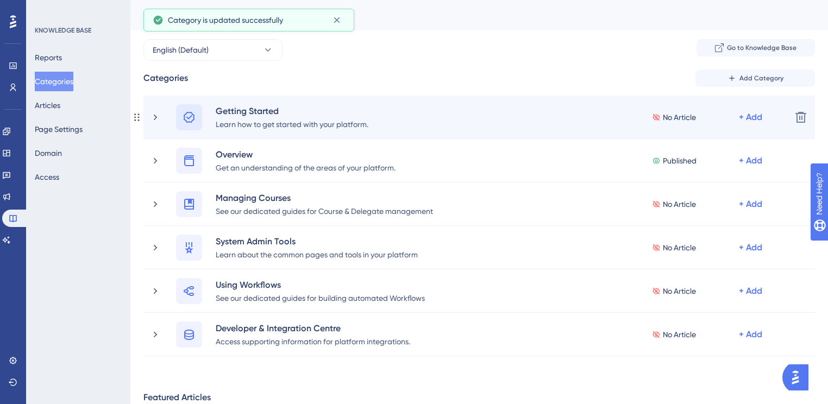
click at [187, 117] on icon at bounding box center [189, 116] width 11 height 11
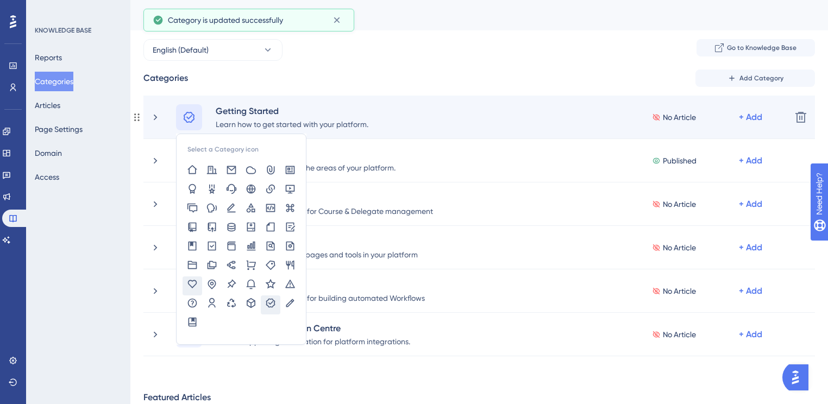
click at [193, 282] on icon at bounding box center [192, 284] width 11 height 11
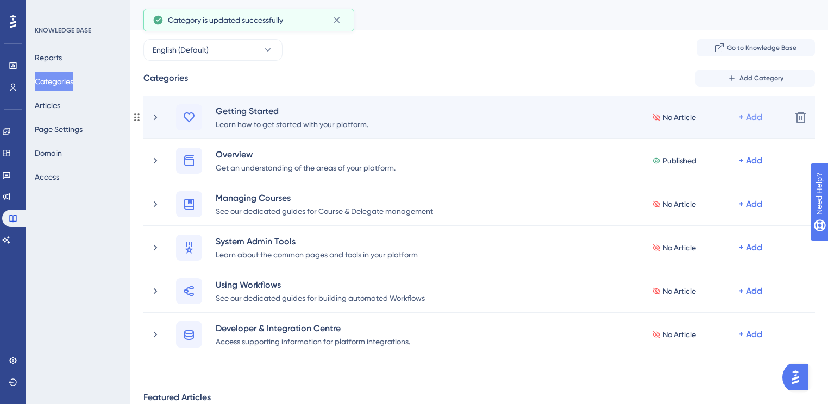
click at [751, 113] on div "+ Add" at bounding box center [750, 117] width 23 height 13
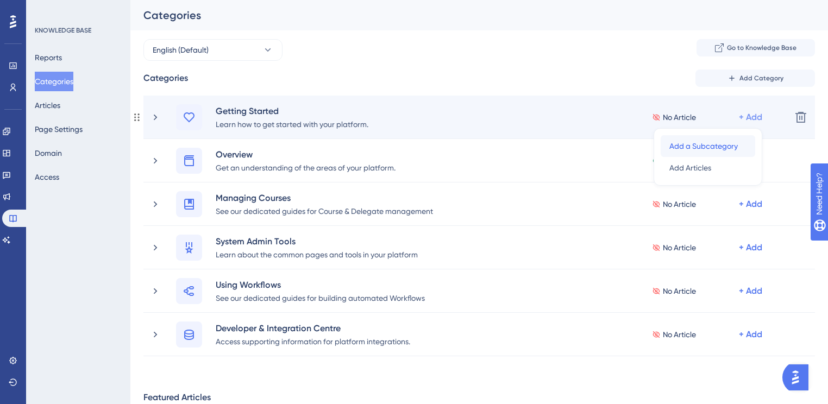
click at [708, 143] on span "Add a Subcategory" at bounding box center [703, 146] width 68 height 13
click at [157, 115] on icon at bounding box center [155, 117] width 11 height 11
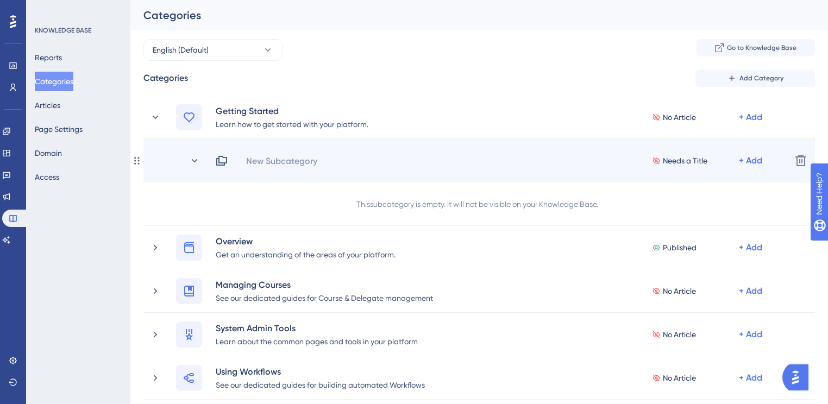
click at [270, 163] on div "New Subcategory" at bounding box center [282, 160] width 72 height 13
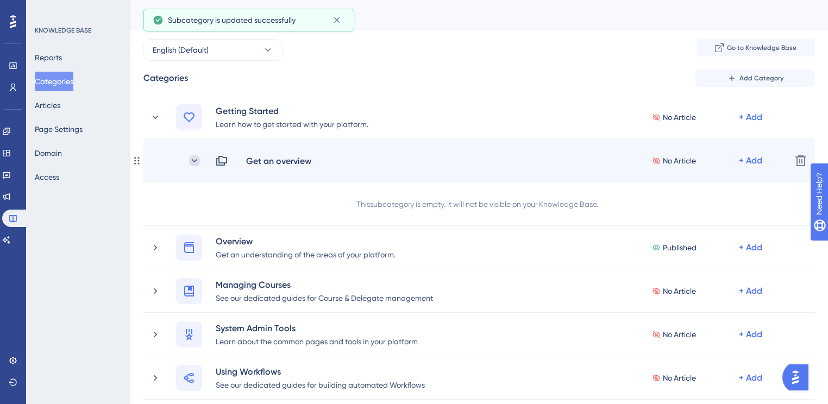
click at [198, 157] on icon at bounding box center [194, 160] width 11 height 11
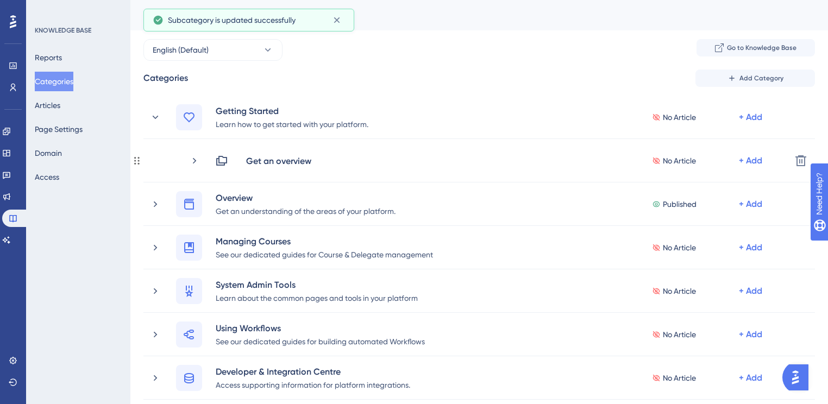
click at [198, 157] on icon at bounding box center [194, 160] width 11 height 11
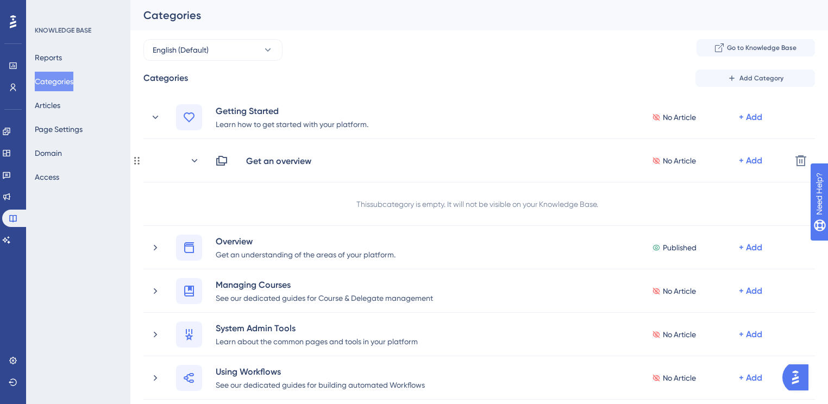
click at [628, 206] on div "This subcategory is empty. It will not be visible on your Knowledge Base." at bounding box center [479, 204] width 672 height 43
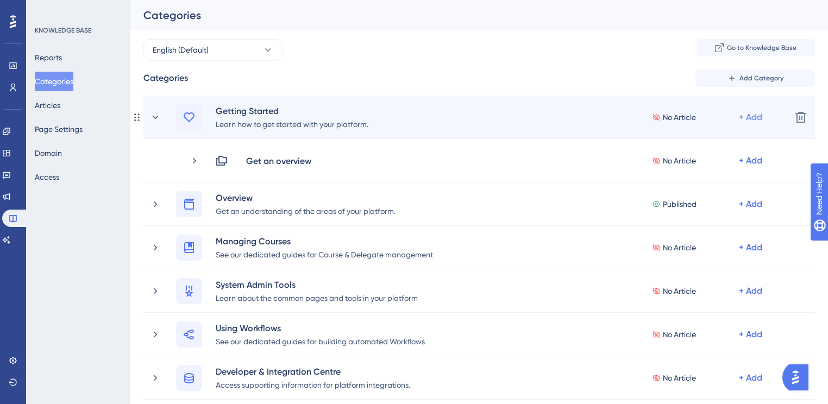
click at [749, 119] on div "+ Add" at bounding box center [750, 117] width 23 height 13
click at [725, 140] on span "Add a Subcategory" at bounding box center [703, 146] width 68 height 13
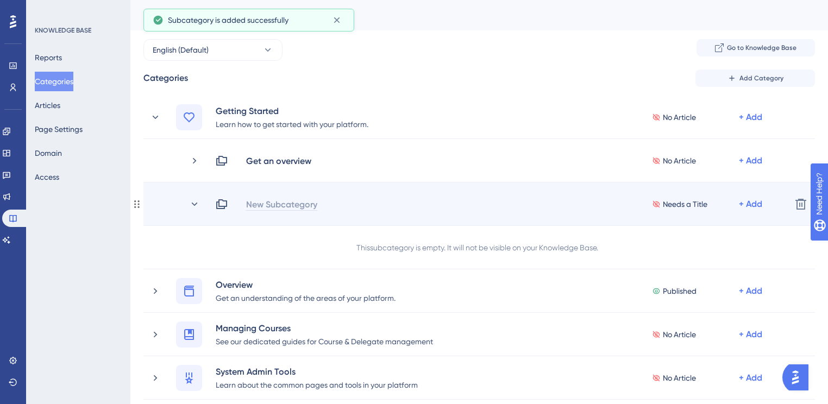
click at [270, 204] on div "New Subcategory" at bounding box center [282, 204] width 72 height 13
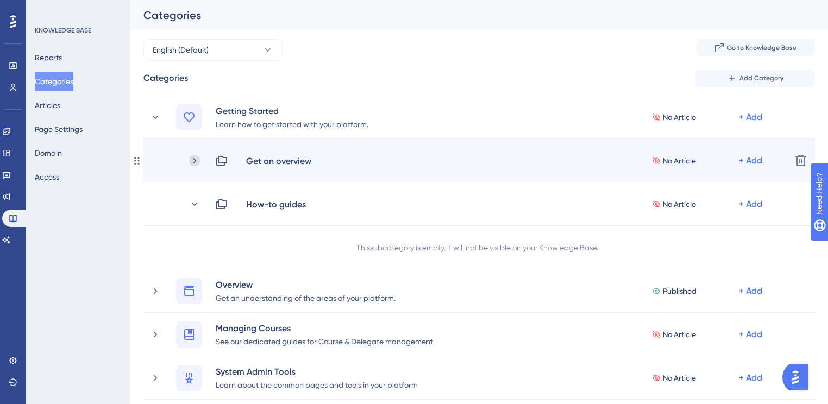
click at [195, 158] on icon at bounding box center [194, 160] width 11 height 11
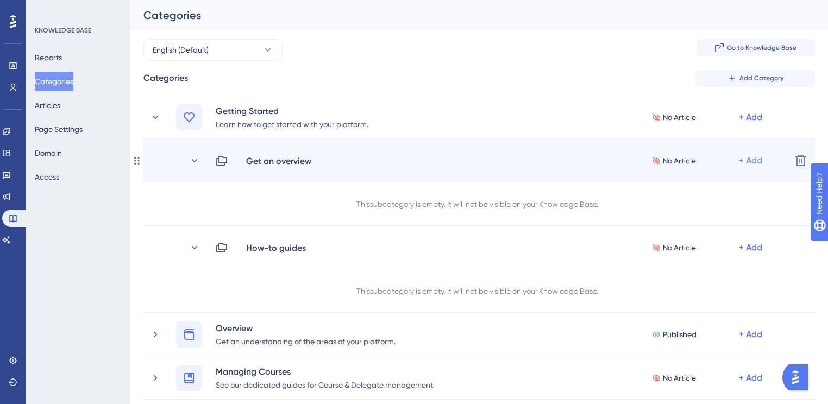
click at [758, 155] on div "+ Add" at bounding box center [750, 160] width 23 height 13
click at [715, 188] on div "Add Articles Add Articles" at bounding box center [707, 190] width 77 height 22
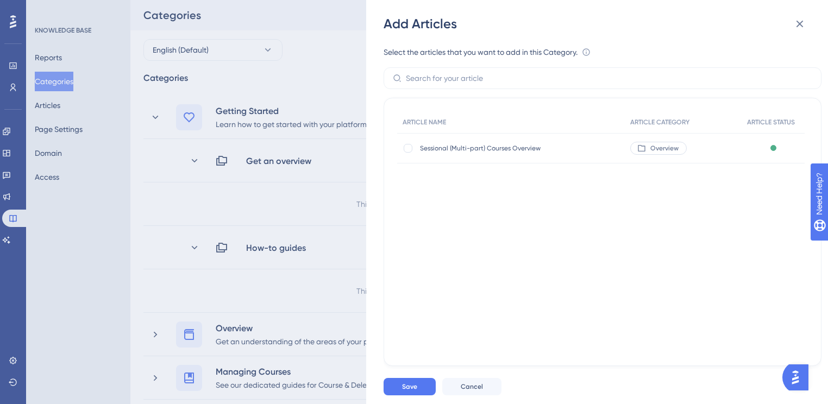
click at [500, 260] on div "ARTICLE NAME ARTICLE CATEGORY ARTICLE STATUS Sessional (Multi-part) Courses Ove…" at bounding box center [603, 232] width 438 height 268
click at [799, 18] on icon at bounding box center [799, 23] width 13 height 13
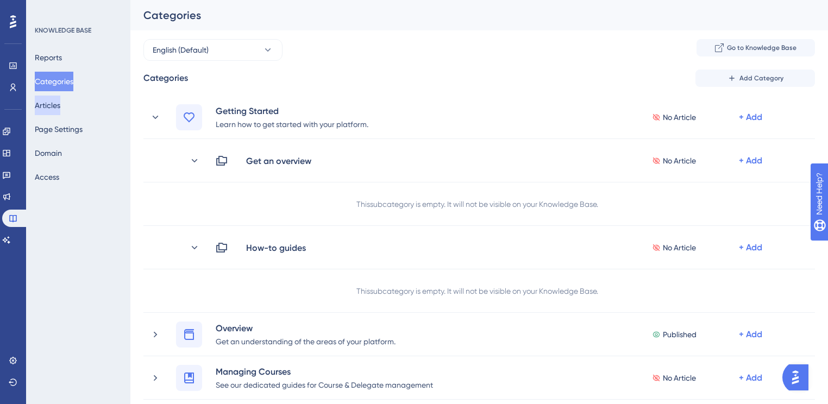
click at [60, 112] on button "Articles" at bounding box center [48, 106] width 26 height 20
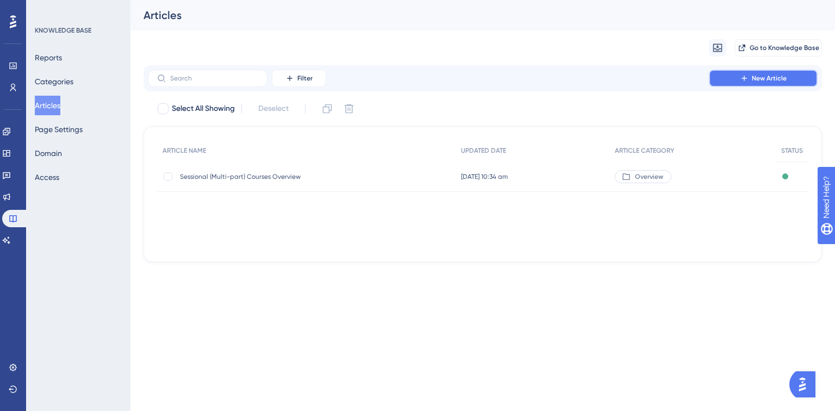
click at [779, 76] on span "New Article" at bounding box center [769, 78] width 35 height 9
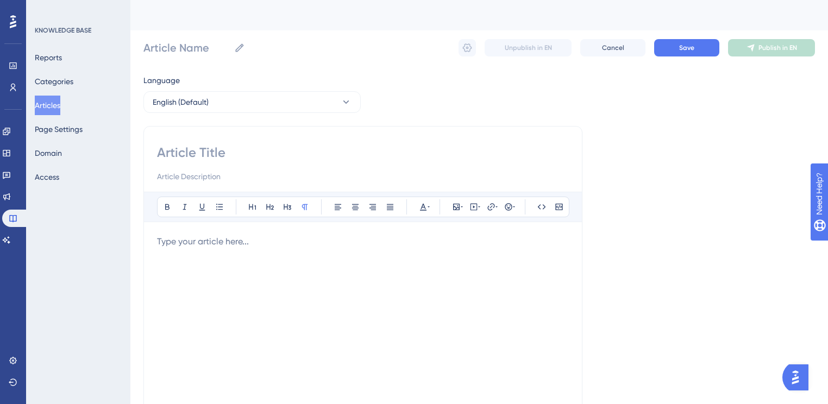
click at [215, 161] on input at bounding box center [363, 152] width 412 height 17
paste input "Getting started with your accessplanit platform"
type input "Getting started with your accessplanit platform"
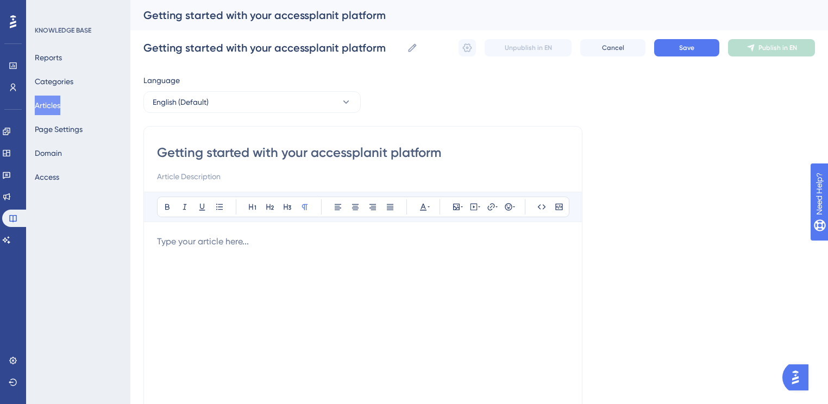
type input "Getting started with your accessplanit platform"
click at [215, 173] on input at bounding box center [363, 176] width 412 height 13
paste input "elcome to your accessplanit platform! Whether you're a new customer or a new ad…"
type input "Welcome to your accessplanit platform! Whether you're a new customer or a new a…"
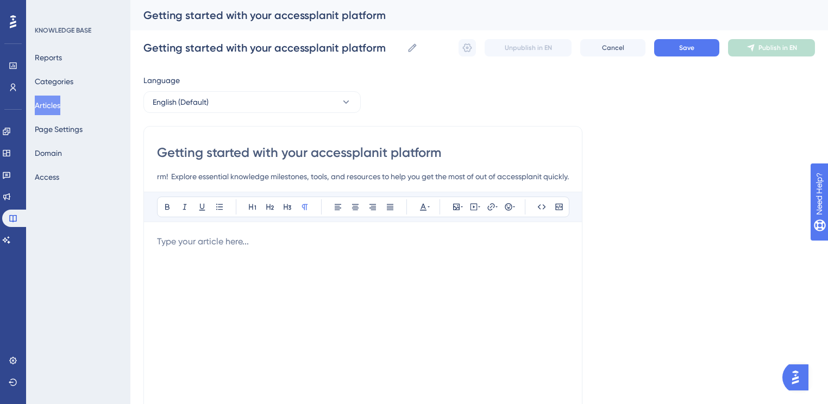
click at [223, 275] on div at bounding box center [363, 354] width 412 height 239
click at [271, 239] on p at bounding box center [363, 241] width 412 height 13
click at [292, 265] on div at bounding box center [363, 354] width 412 height 239
paste div
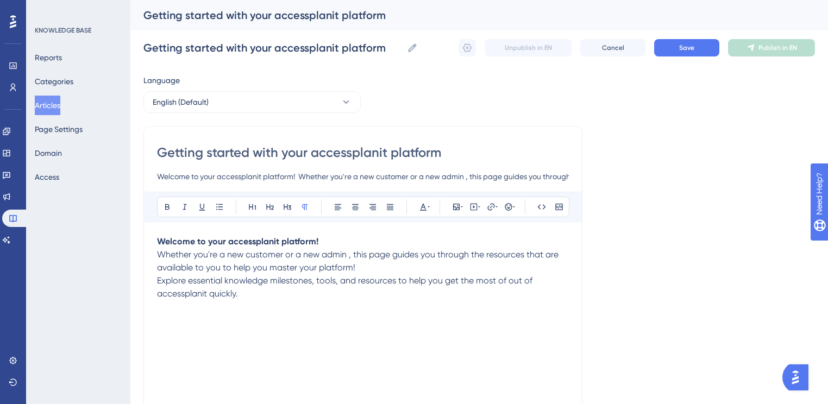
click at [268, 352] on div "Welcome to your accessplanit platform! Whether you're a new customer or a new a…" at bounding box center [363, 354] width 412 height 239
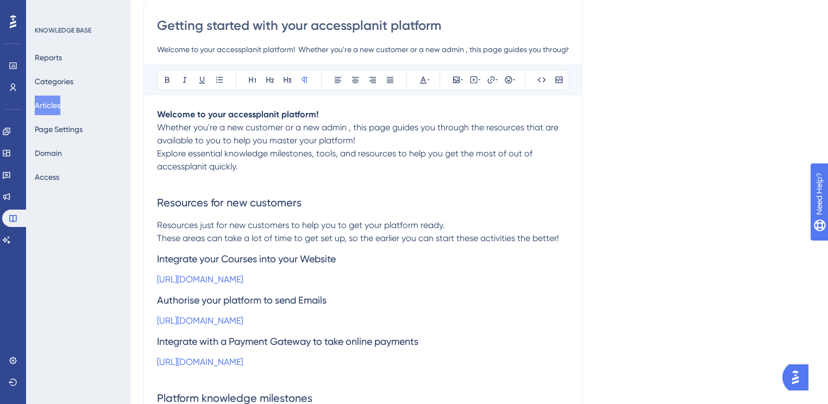
scroll to position [217, 0]
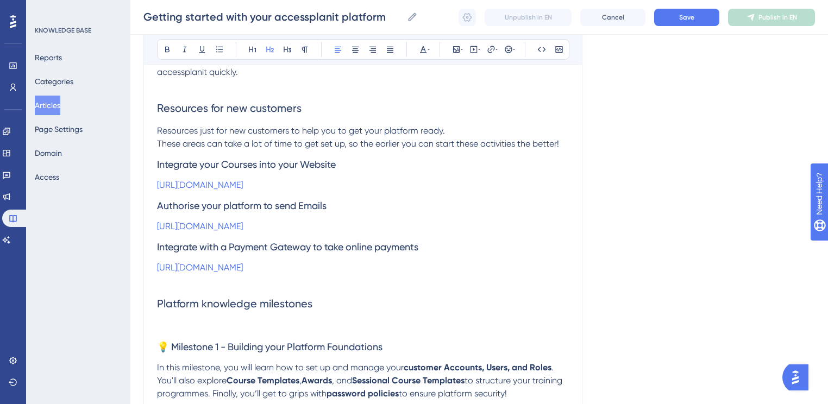
click at [160, 112] on span "Resources for new customers" at bounding box center [229, 108] width 145 height 13
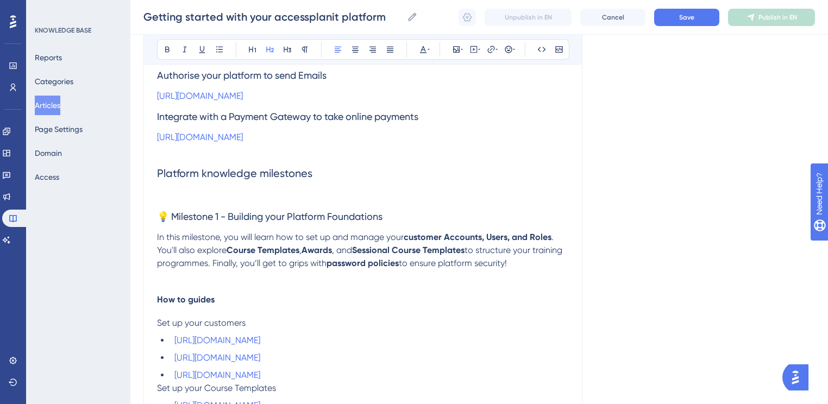
scroll to position [348, 0]
click at [172, 218] on span "💡 Milestone 1 - Building your Platform Foundations" at bounding box center [270, 216] width 226 height 11
click at [259, 241] on span "In this milestone, you will learn how to set up and manage your" at bounding box center [280, 237] width 247 height 10
click at [276, 176] on span "Platform knowledge milestones" at bounding box center [234, 173] width 155 height 13
click at [282, 220] on span "Milestone 1 - Building your Platform Foundations" at bounding box center [262, 216] width 211 height 11
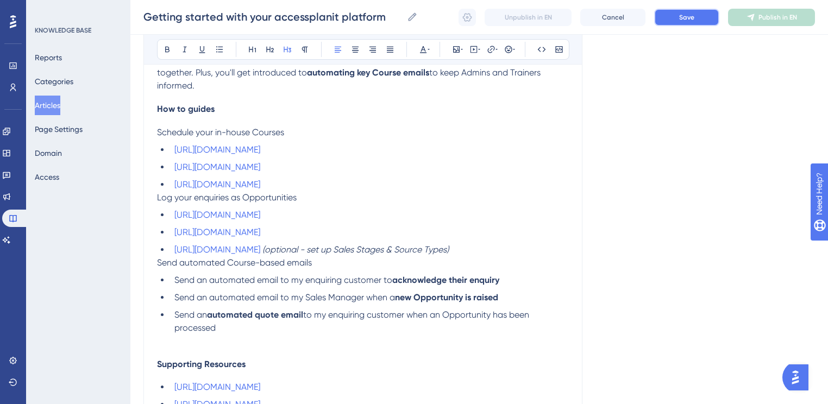
click at [685, 20] on span "Save" at bounding box center [686, 17] width 15 height 9
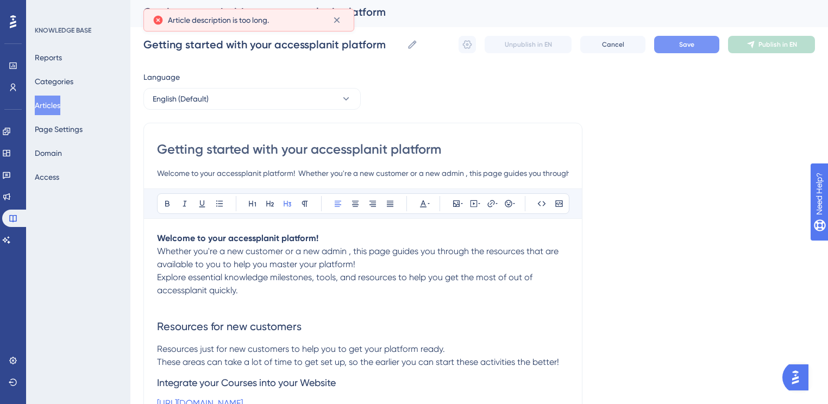
scroll to position [0, 0]
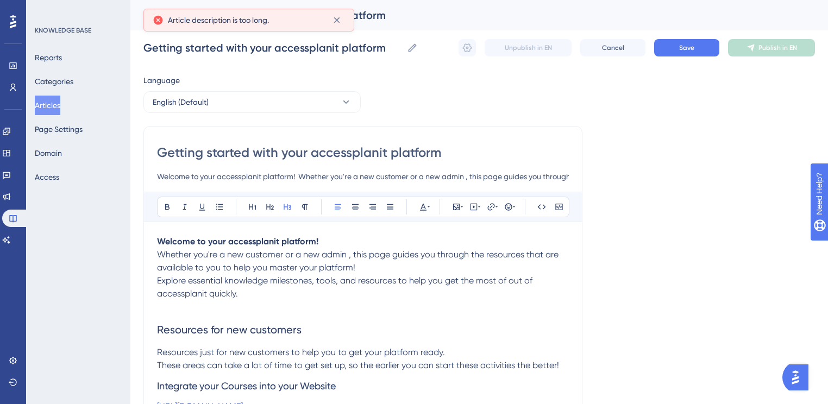
click at [324, 177] on input "Welcome to your accessplanit platform! Whether you're a new customer or a new a…" at bounding box center [363, 176] width 412 height 13
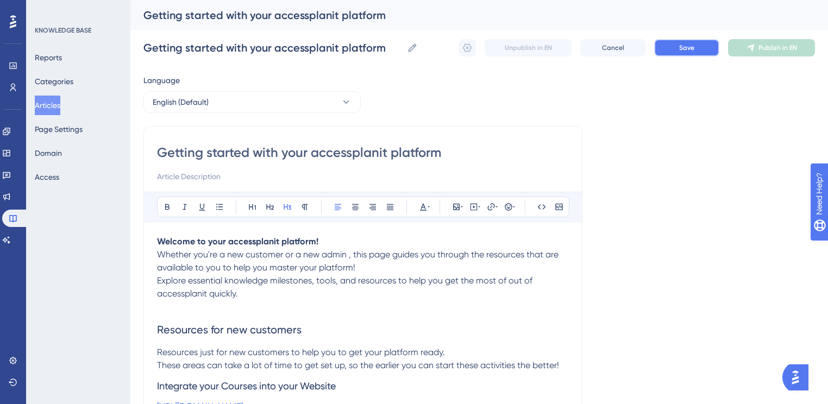
click at [691, 50] on span "Save" at bounding box center [686, 47] width 15 height 9
click at [690, 42] on button "Save" at bounding box center [686, 47] width 65 height 17
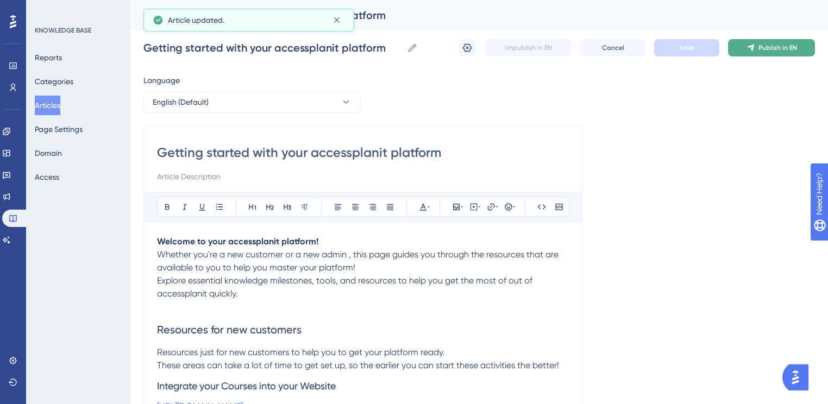
click at [768, 46] on span "Publish in EN" at bounding box center [778, 47] width 39 height 9
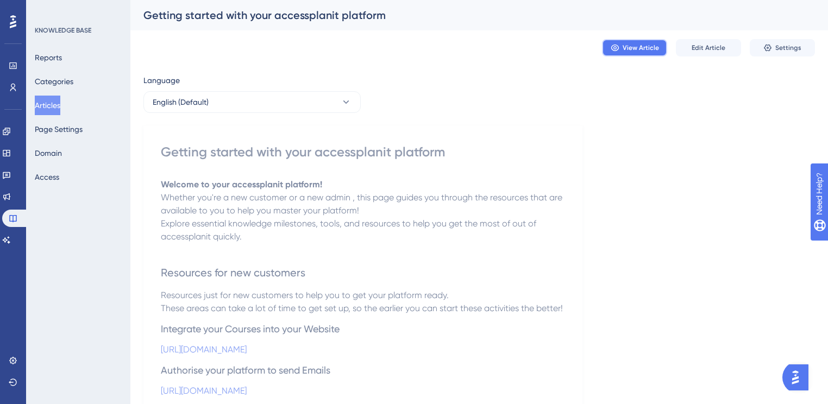
click at [643, 52] on button "View Article" at bounding box center [634, 47] width 65 height 17
click at [52, 100] on button "Articles" at bounding box center [48, 106] width 26 height 20
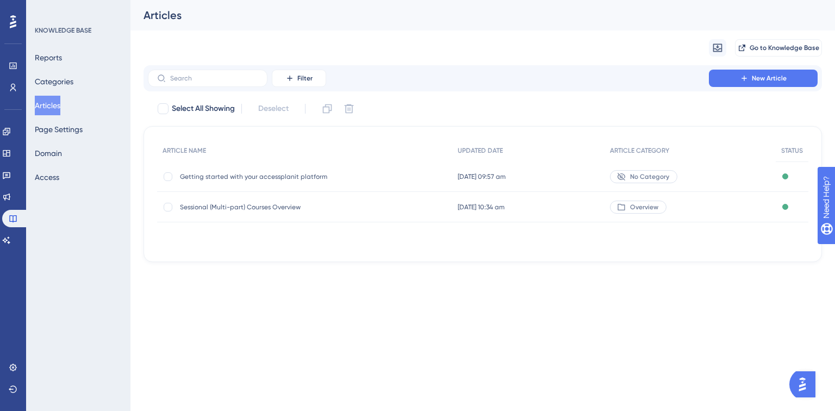
click at [639, 177] on span "No Category" at bounding box center [649, 176] width 39 height 9
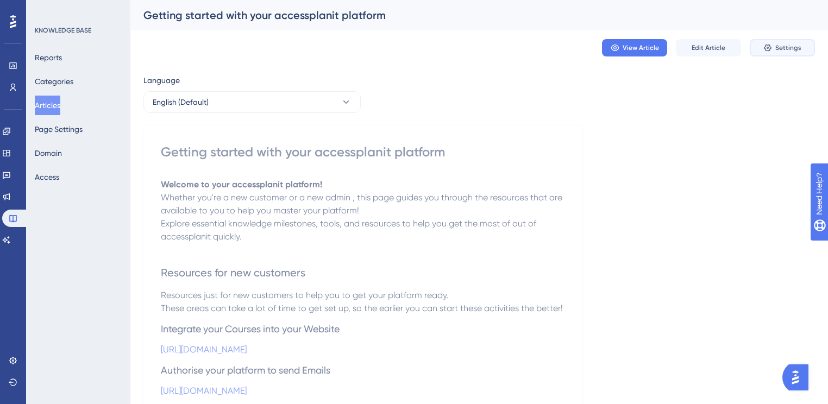
click at [798, 47] on span "Settings" at bounding box center [788, 47] width 26 height 9
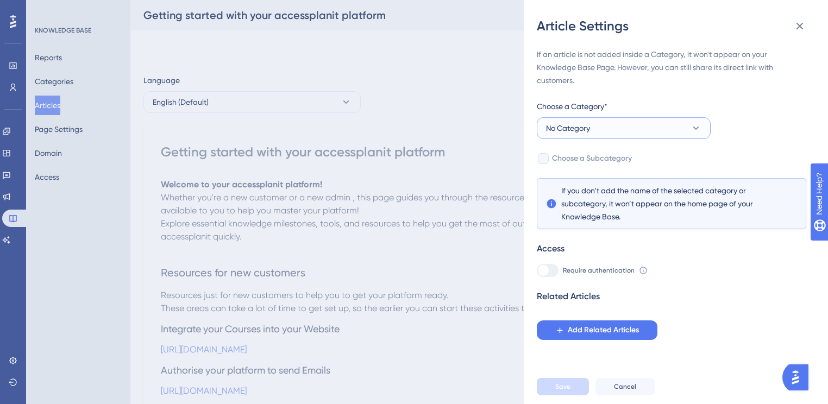
click at [627, 118] on button "No Category" at bounding box center [624, 128] width 174 height 22
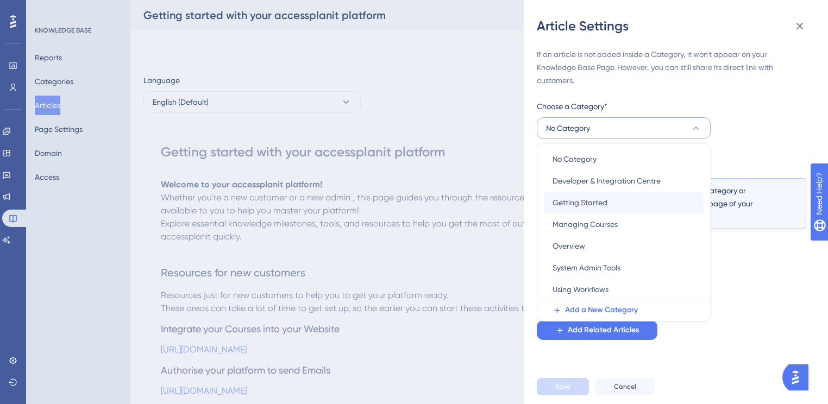
scroll to position [3, 0]
click at [604, 199] on span "Getting Started" at bounding box center [580, 201] width 55 height 13
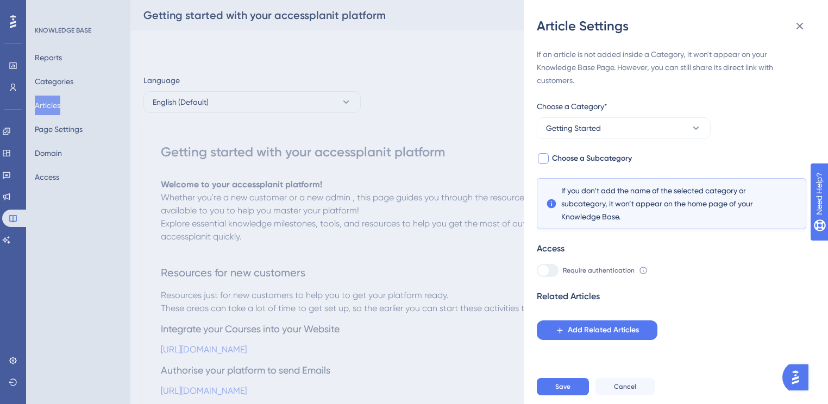
click at [604, 160] on span "Choose a Subcategory" at bounding box center [592, 158] width 80 height 13
checkbox input "true"
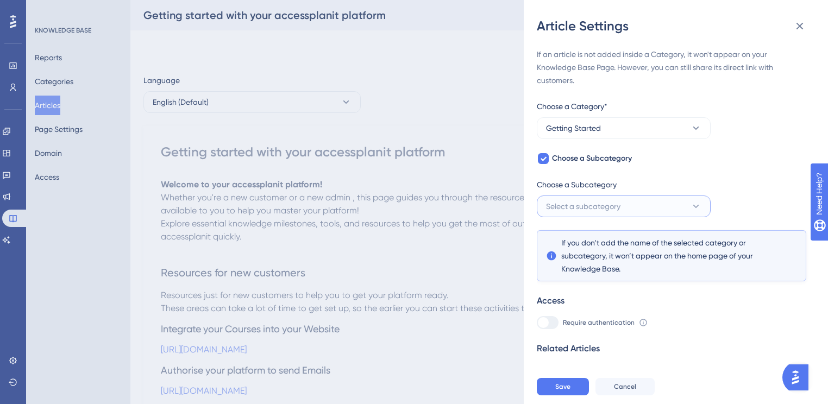
click at [616, 211] on span "Select a subcategory" at bounding box center [583, 206] width 74 height 13
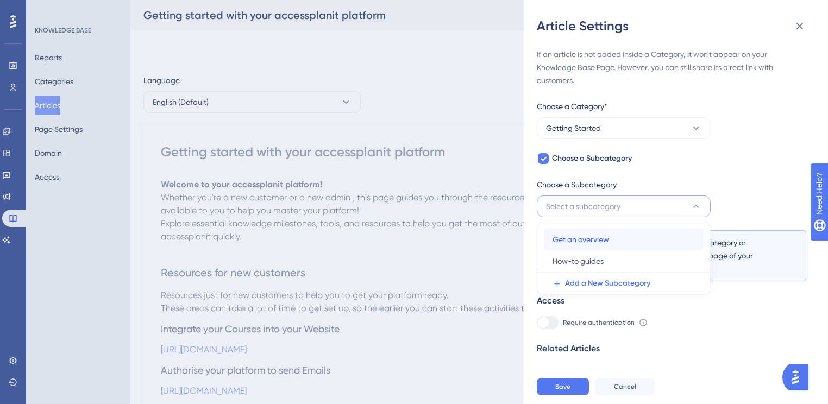
click at [612, 242] on div "Get an overview Get an overview" at bounding box center [624, 240] width 142 height 22
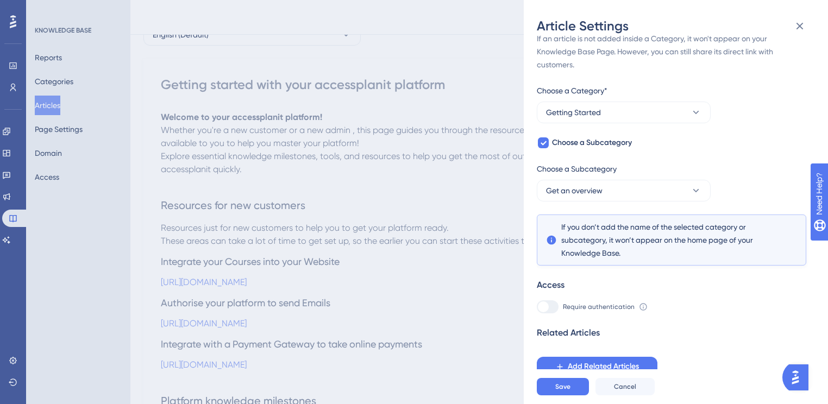
scroll to position [261, 0]
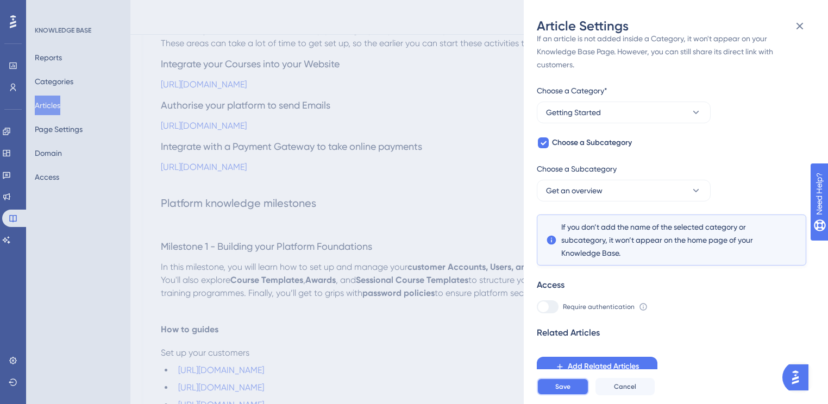
click at [579, 393] on button "Save" at bounding box center [563, 386] width 52 height 17
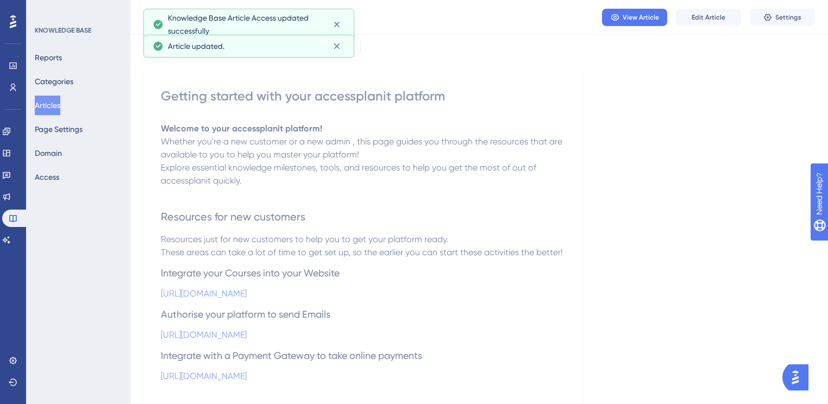
scroll to position [0, 0]
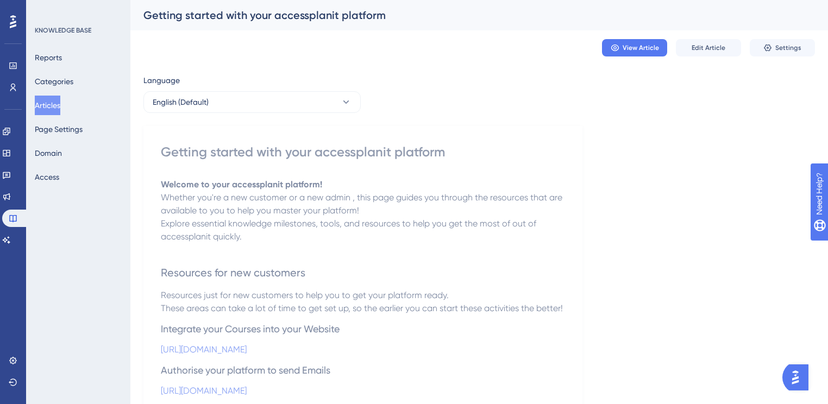
click at [49, 107] on button "Articles" at bounding box center [48, 106] width 26 height 20
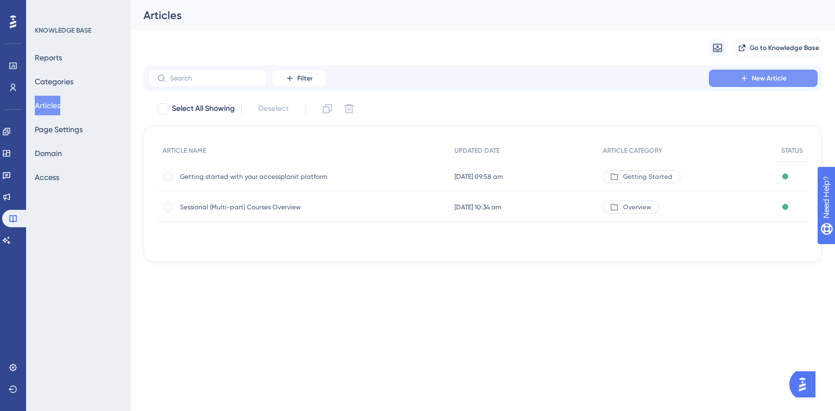
click at [783, 73] on button "New Article" at bounding box center [763, 78] width 109 height 17
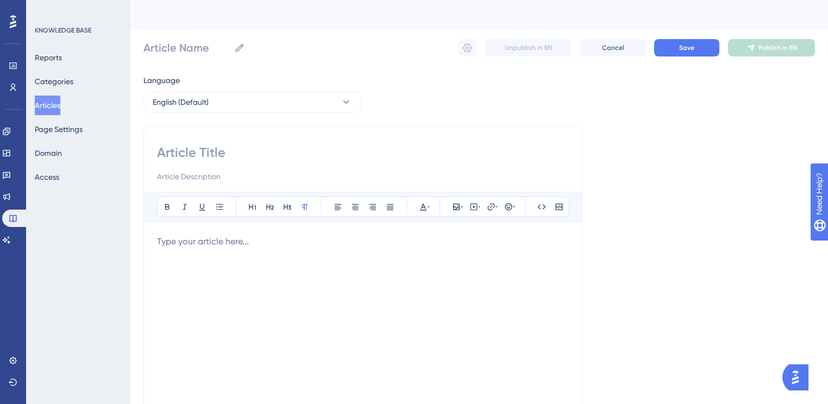
click at [180, 162] on div at bounding box center [363, 163] width 412 height 39
click at [180, 151] on input at bounding box center [363, 152] width 412 height 17
paste input "Terminology & Concepts - Getting Started"
type input "Terminology & Concepts - Getting Started"
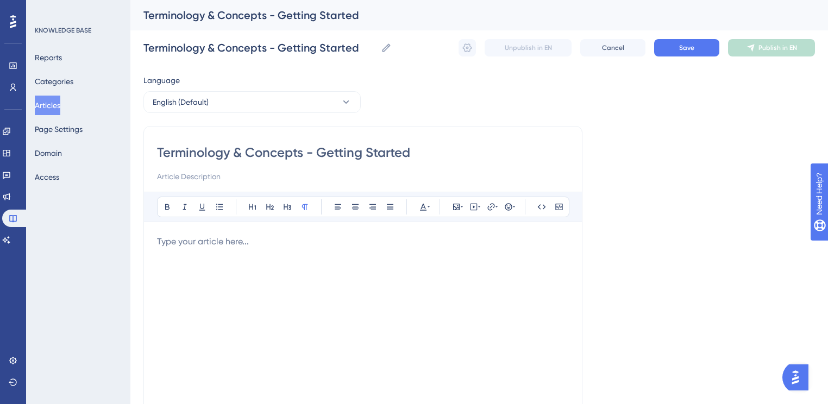
type input "Terminology & Concepts - Getting Started"
click at [327, 259] on div at bounding box center [363, 354] width 412 height 239
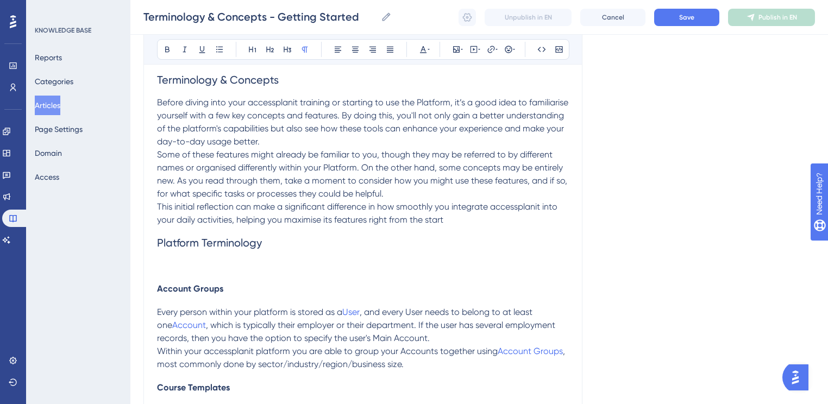
scroll to position [174, 0]
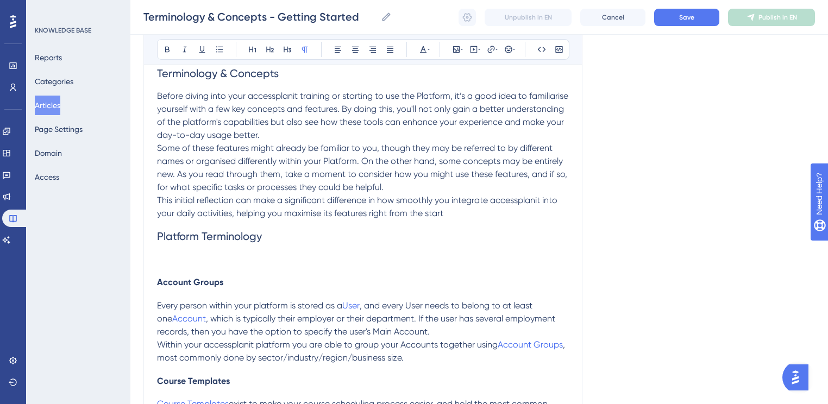
click at [170, 254] on p at bounding box center [363, 259] width 412 height 13
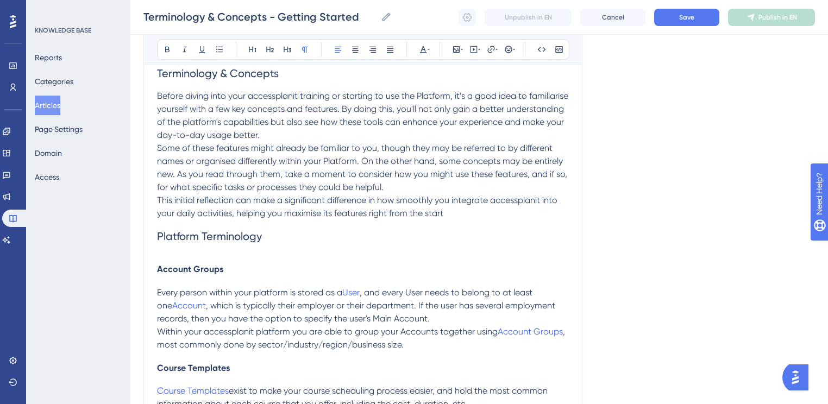
scroll to position [0, 0]
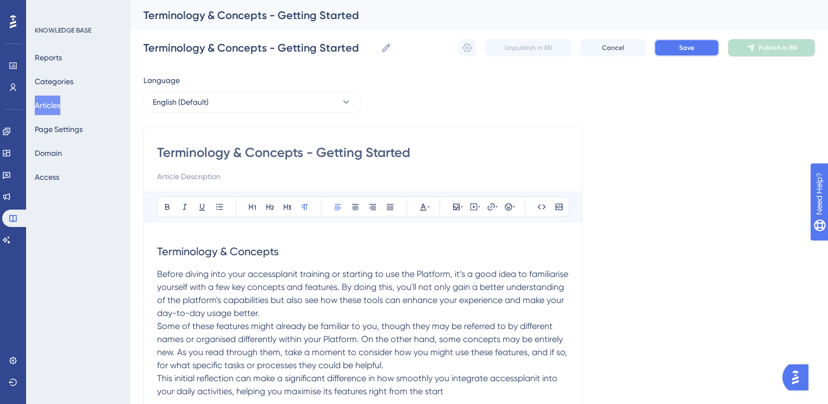
click at [686, 49] on span "Save" at bounding box center [686, 47] width 15 height 9
click at [677, 37] on div "Terminology & Concepts - Getting Started Terminology & Concepts - Getting Start…" at bounding box center [479, 47] width 672 height 35
click at [678, 37] on div "Terminology & Concepts - Getting Started Terminology & Concepts - Getting Start…" at bounding box center [479, 47] width 672 height 35
click at [679, 43] on button "Save" at bounding box center [686, 47] width 65 height 17
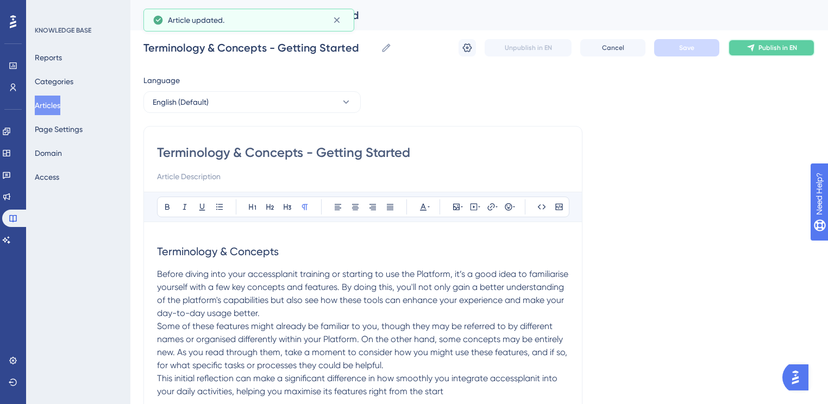
click at [762, 54] on button "Publish in EN" at bounding box center [771, 47] width 87 height 17
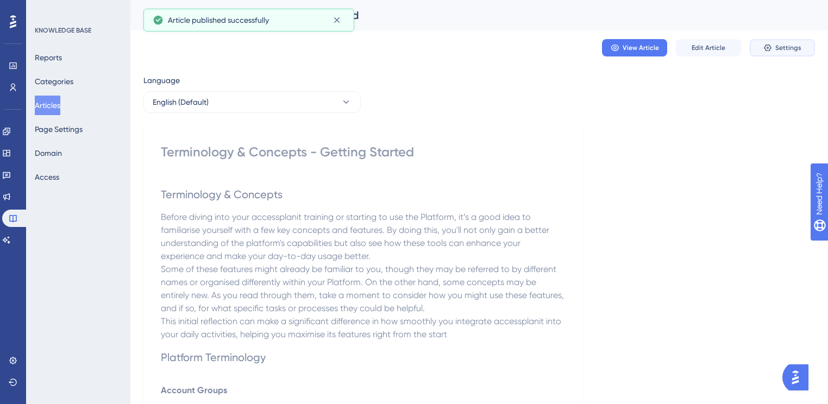
click at [763, 44] on icon at bounding box center [767, 47] width 9 height 9
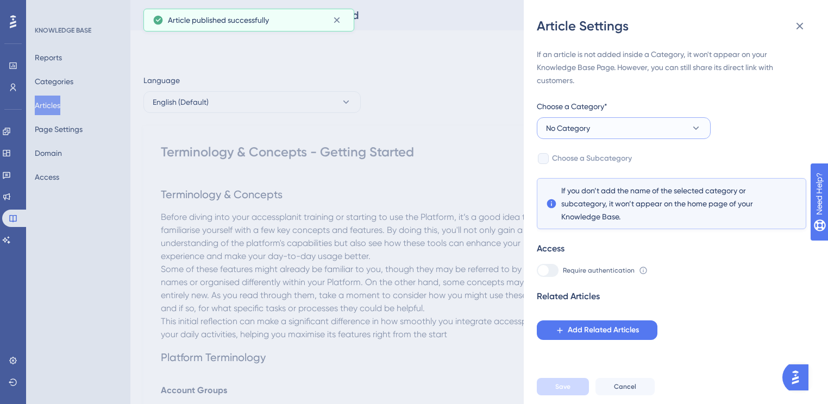
click at [625, 124] on button "No Category" at bounding box center [624, 128] width 174 height 22
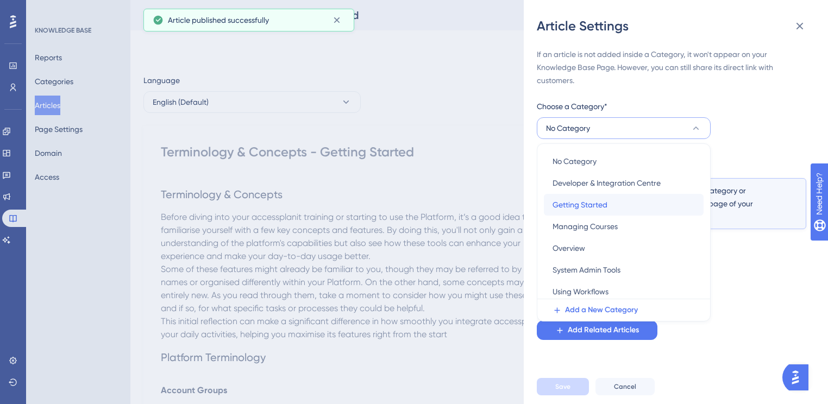
click at [605, 209] on span "Getting Started" at bounding box center [580, 204] width 55 height 13
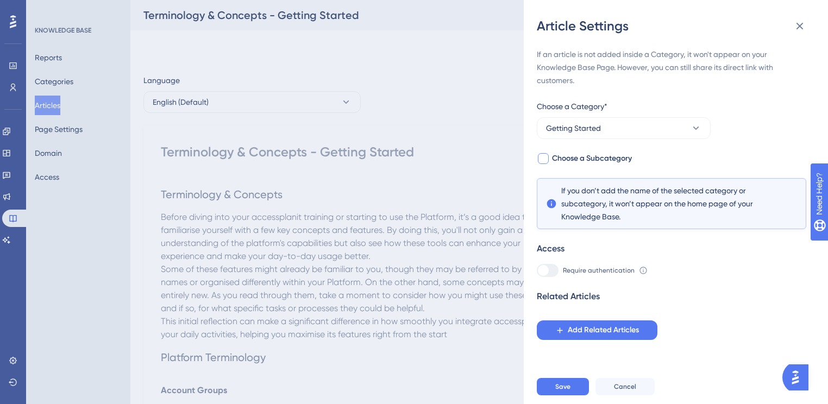
click at [585, 162] on span "Choose a Subcategory" at bounding box center [592, 158] width 80 height 13
checkbox input "true"
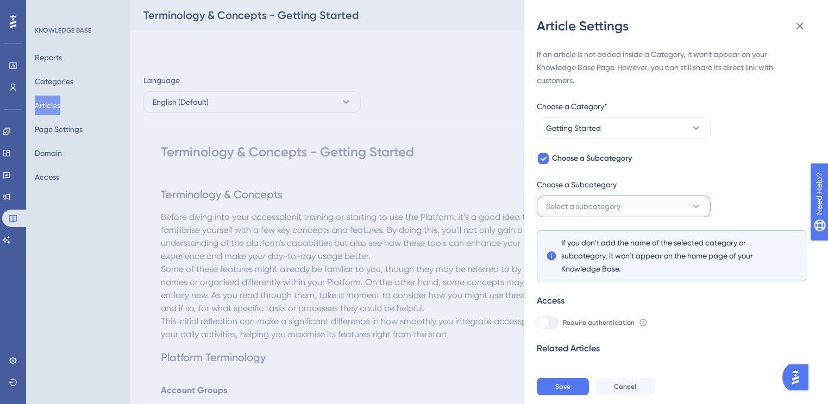
click at [609, 216] on button "Select a subcategory" at bounding box center [624, 207] width 174 height 22
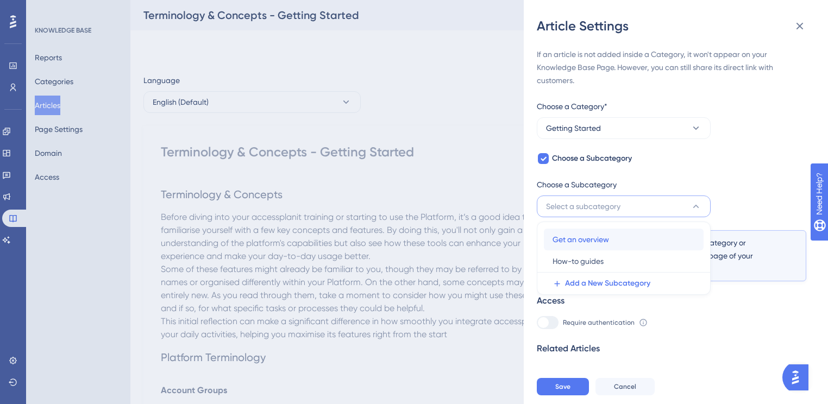
click at [604, 240] on span "Get an overview" at bounding box center [581, 239] width 57 height 13
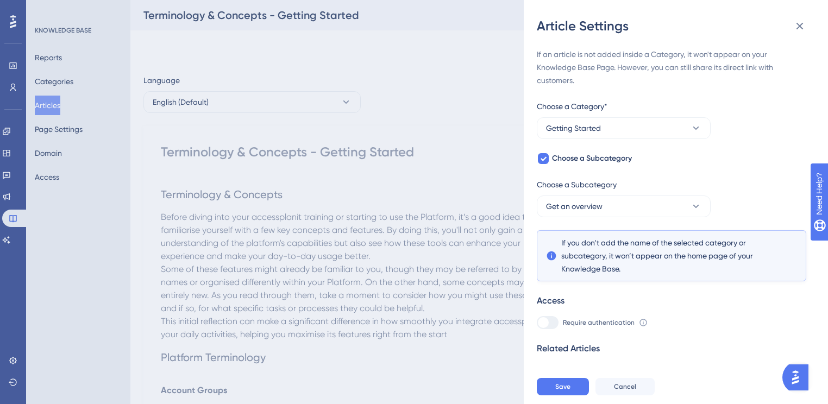
scroll to position [16, 0]
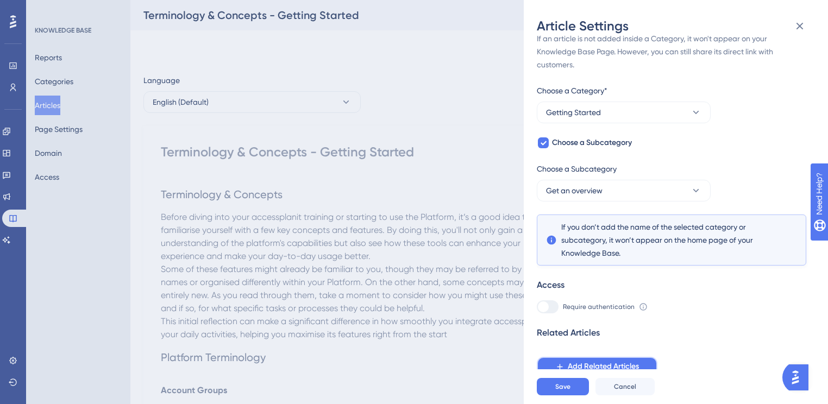
click at [558, 362] on icon at bounding box center [559, 366] width 9 height 9
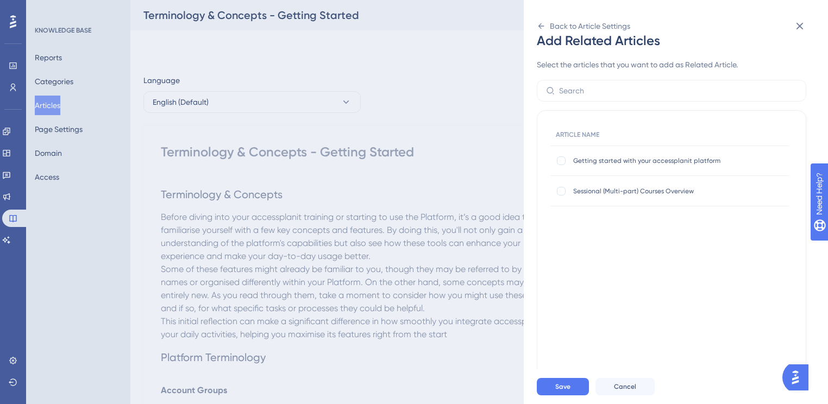
click at [594, 164] on span "Getting started with your accessplanit platform" at bounding box center [660, 161] width 174 height 9
click at [564, 161] on div at bounding box center [561, 161] width 9 height 9
checkbox input "true"
click at [563, 384] on div "Save Cancel" at bounding box center [689, 387] width 304 height 35
click at [563, 385] on button "Save" at bounding box center [563, 386] width 52 height 17
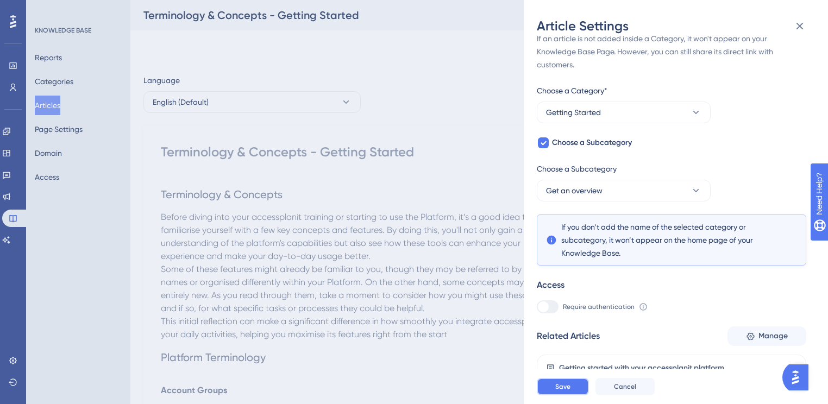
click at [584, 396] on button "Save" at bounding box center [563, 386] width 52 height 17
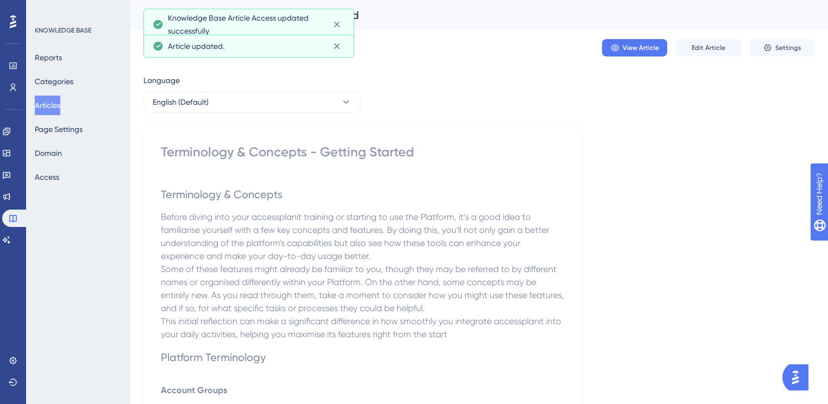
click at [44, 107] on button "Articles" at bounding box center [48, 106] width 26 height 20
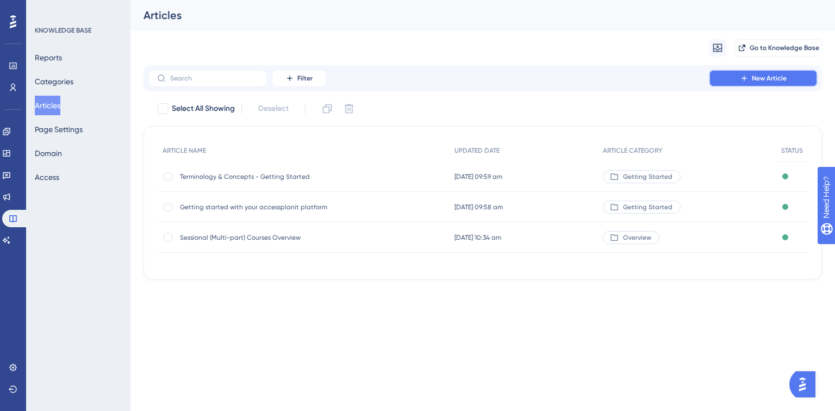
click at [746, 78] on icon at bounding box center [744, 78] width 9 height 9
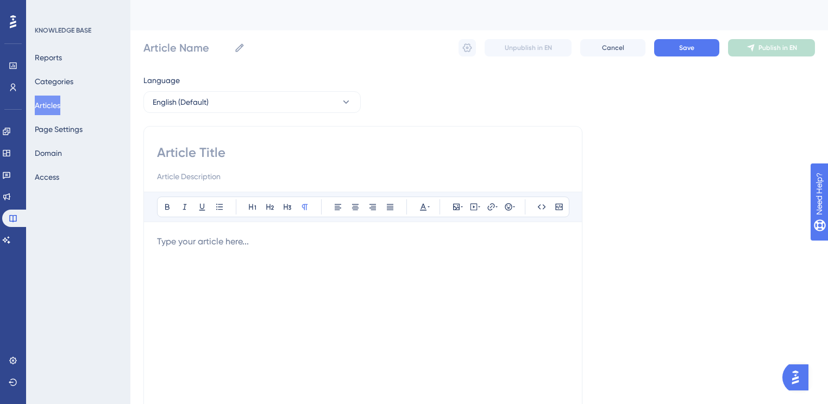
click at [234, 252] on div at bounding box center [363, 354] width 412 height 239
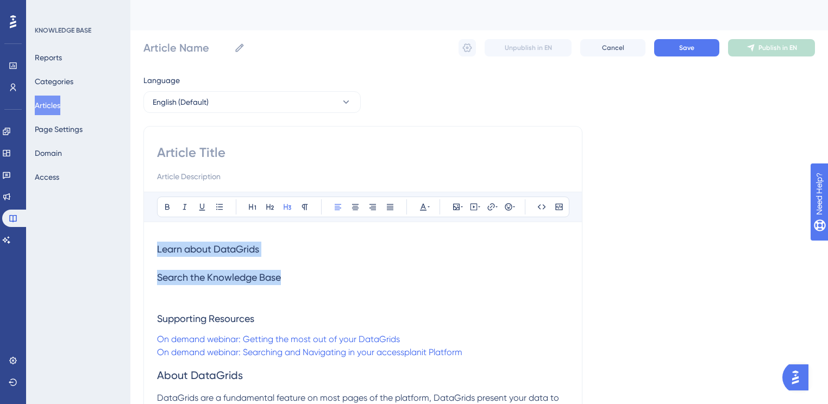
drag, startPoint x: 330, startPoint y: 277, endPoint x: 155, endPoint y: 235, distance: 180.0
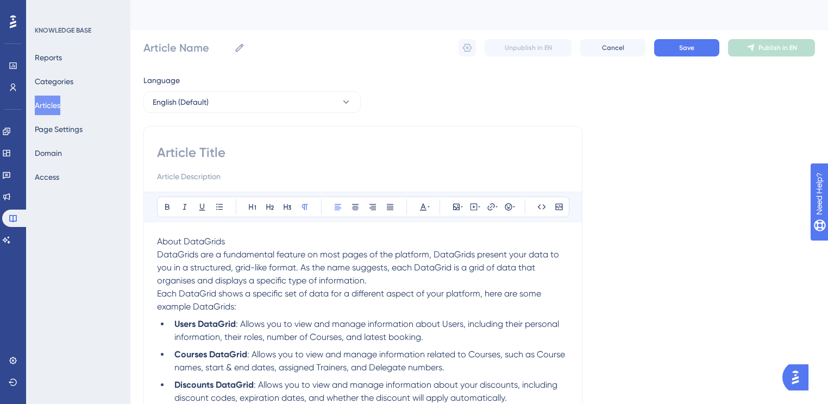
click at [205, 240] on span "About DataGrids" at bounding box center [191, 241] width 68 height 10
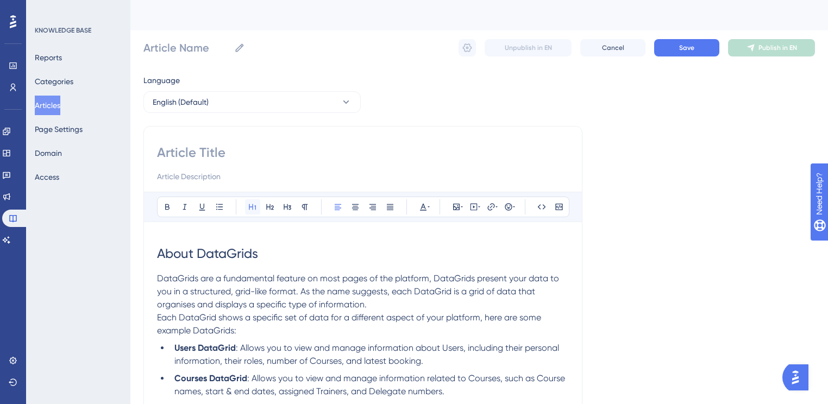
click at [246, 206] on button at bounding box center [252, 206] width 15 height 15
click at [272, 209] on icon at bounding box center [270, 207] width 8 height 6
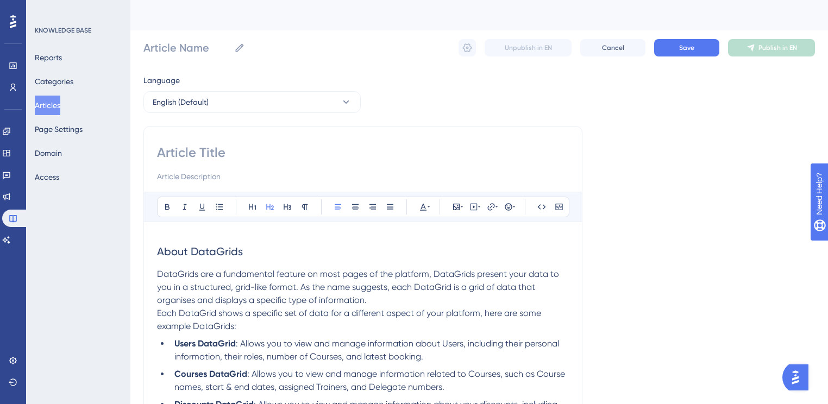
click at [283, 236] on h2 "About DataGrids" at bounding box center [363, 251] width 412 height 33
click at [215, 153] on input at bounding box center [363, 152] width 412 height 17
paste input "DataGrids - Getting Started"
type input "DataGrids - Getting Started"
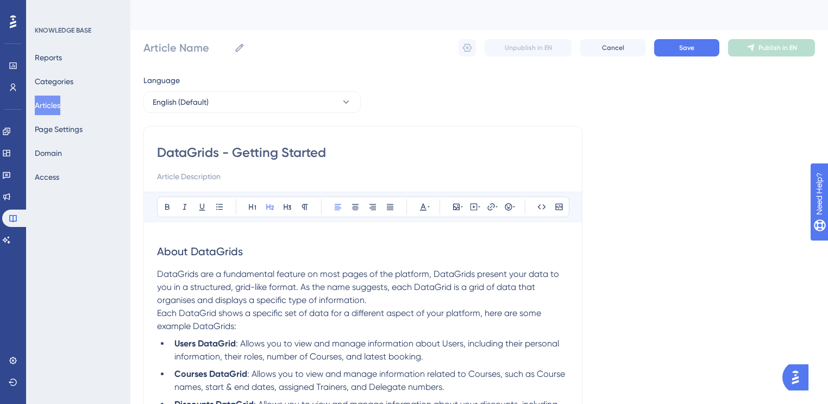
type input "DataGrids - Getting Started"
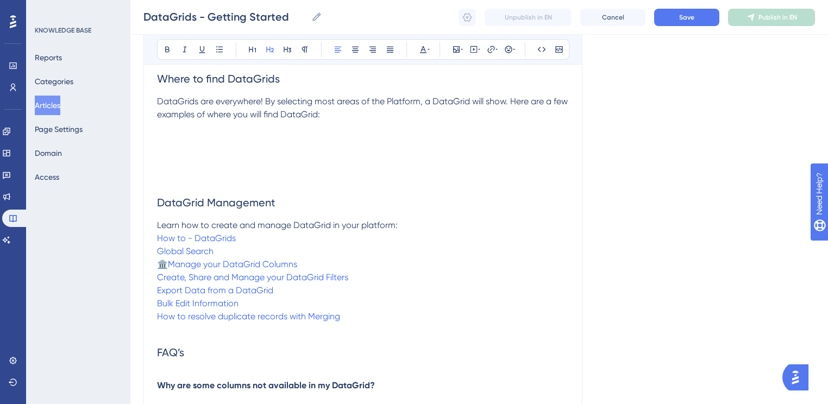
scroll to position [1739, 0]
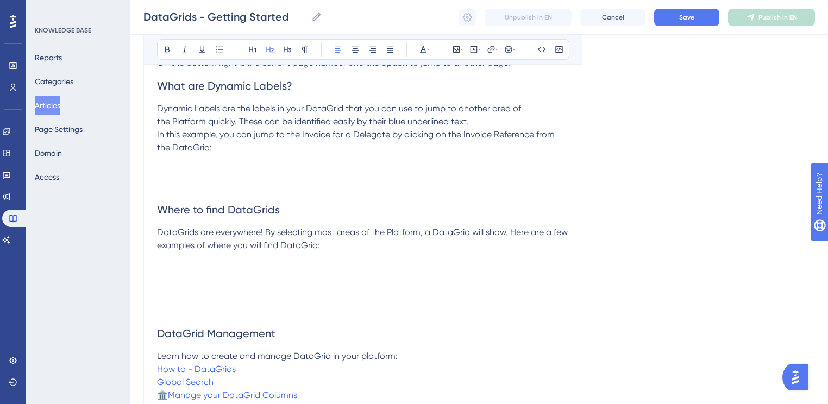
click at [235, 167] on p at bounding box center [363, 160] width 412 height 13
click at [234, 154] on p "In this example, you can jump to the Invoice for a Delegate by clicking on the …" at bounding box center [363, 141] width 412 height 26
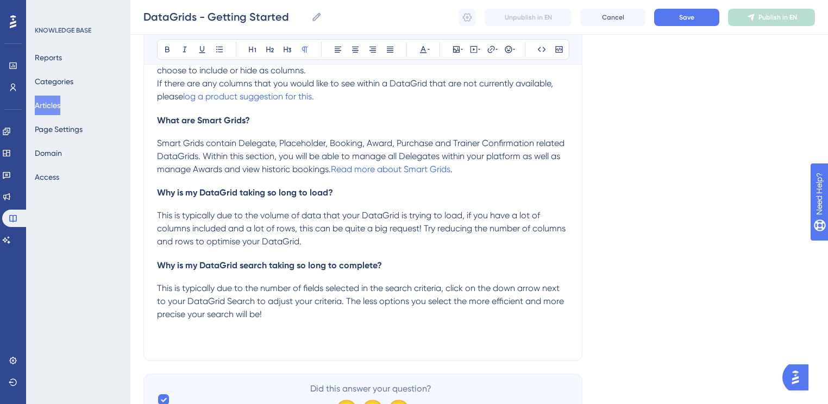
scroll to position [2221, 0]
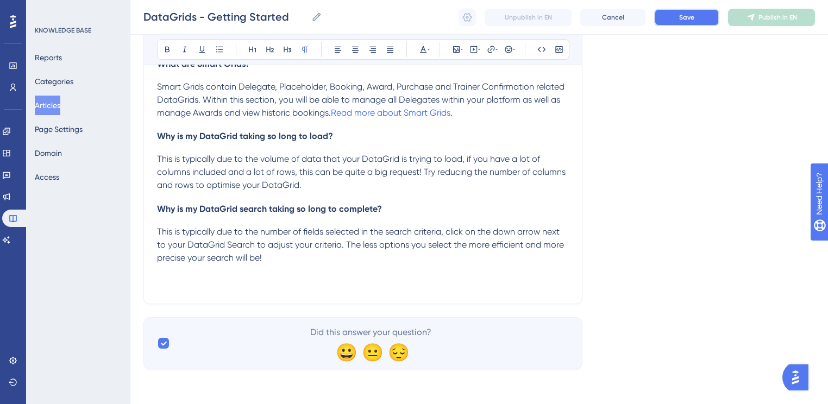
click at [708, 18] on button "Save" at bounding box center [686, 17] width 65 height 17
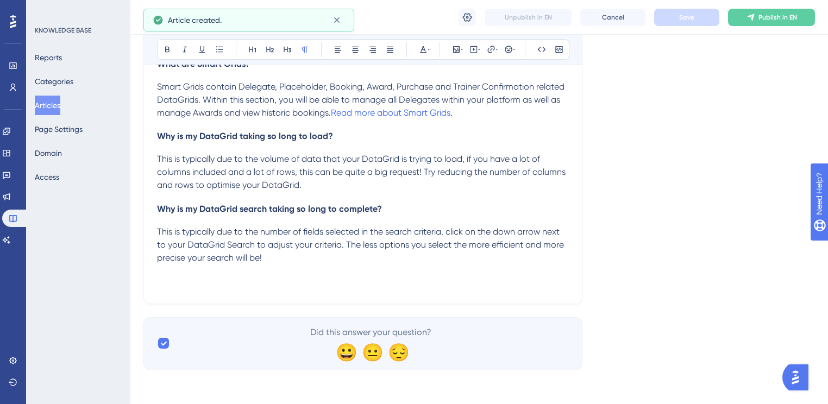
scroll to position [2100, 0]
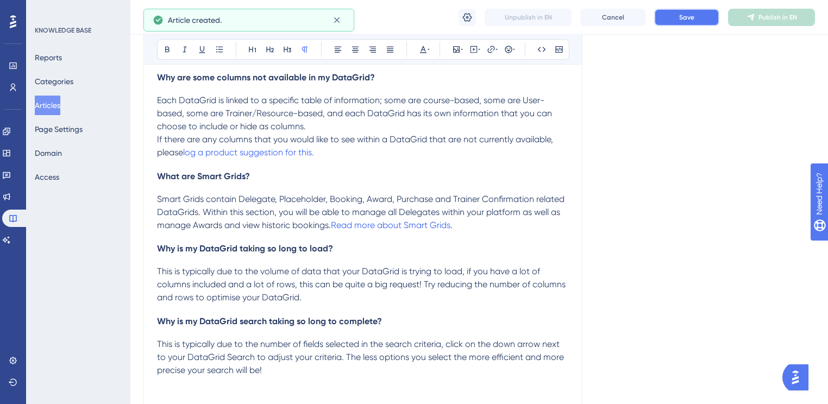
click at [684, 23] on button "Save" at bounding box center [686, 17] width 65 height 17
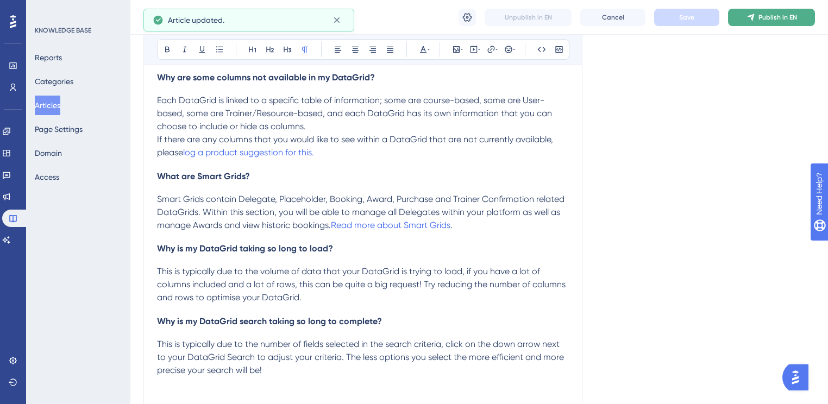
click at [749, 17] on icon at bounding box center [751, 17] width 9 height 9
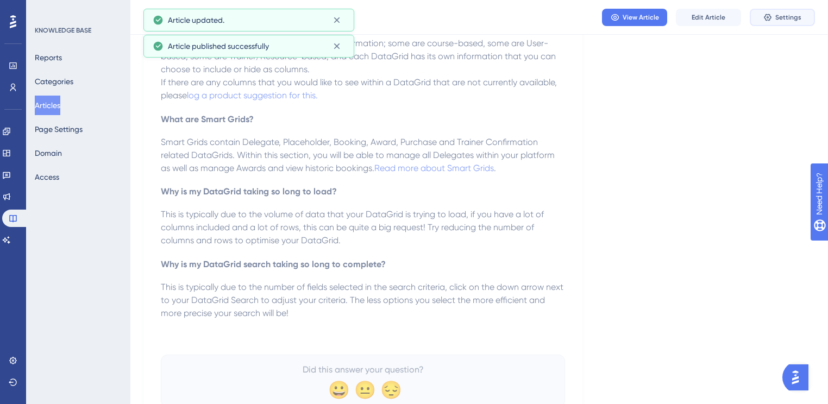
click at [774, 26] on button "Settings" at bounding box center [782, 17] width 65 height 17
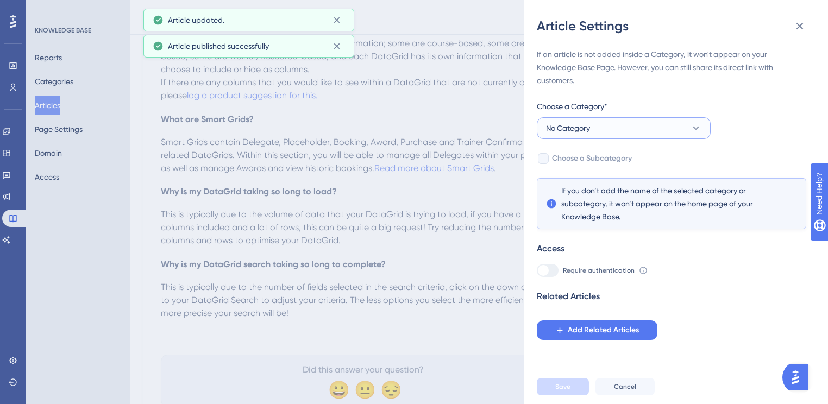
click at [619, 128] on button "No Category" at bounding box center [624, 128] width 174 height 22
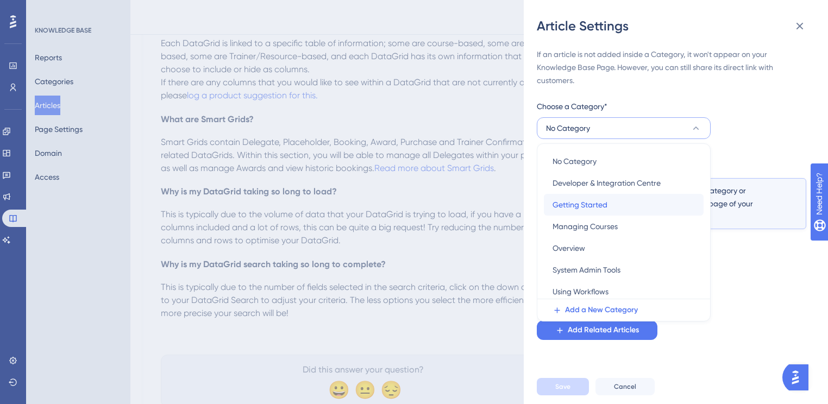
click at [592, 211] on div "Getting Started Getting Started" at bounding box center [624, 205] width 142 height 22
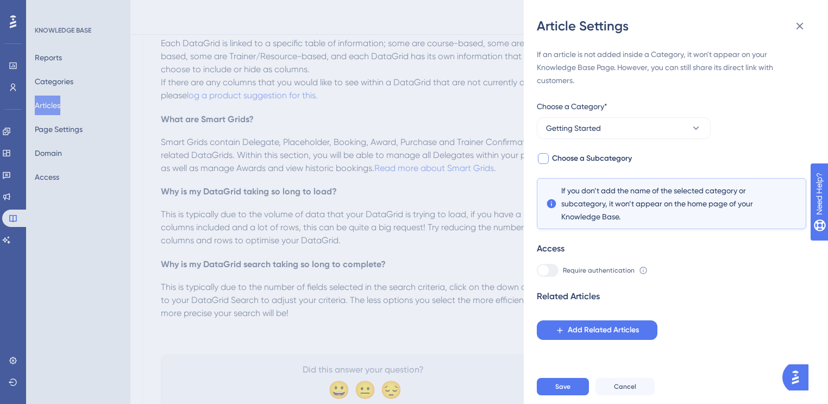
click at [574, 161] on span "Choose a Subcategory" at bounding box center [592, 158] width 80 height 13
checkbox input "true"
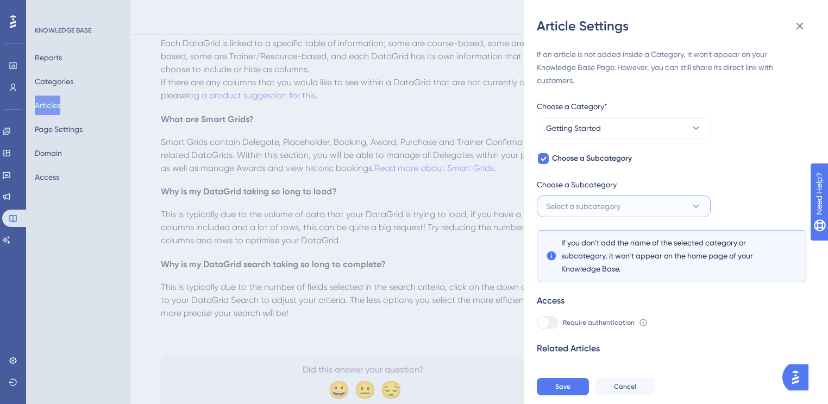
click at [611, 203] on span "Select a subcategory" at bounding box center [583, 206] width 74 height 13
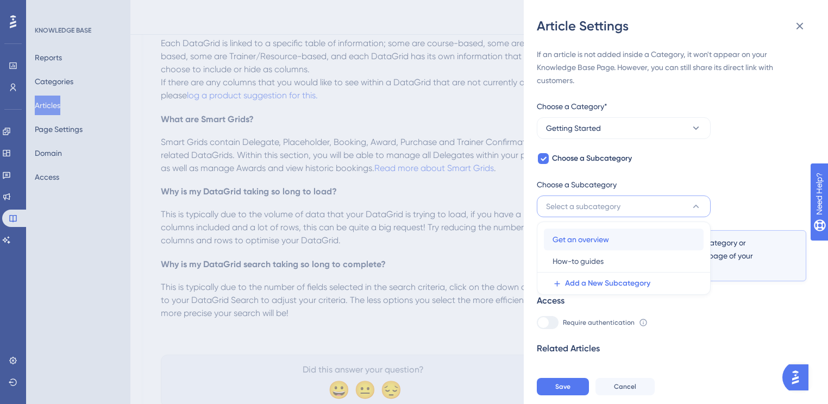
click at [606, 240] on span "Get an overview" at bounding box center [581, 239] width 57 height 13
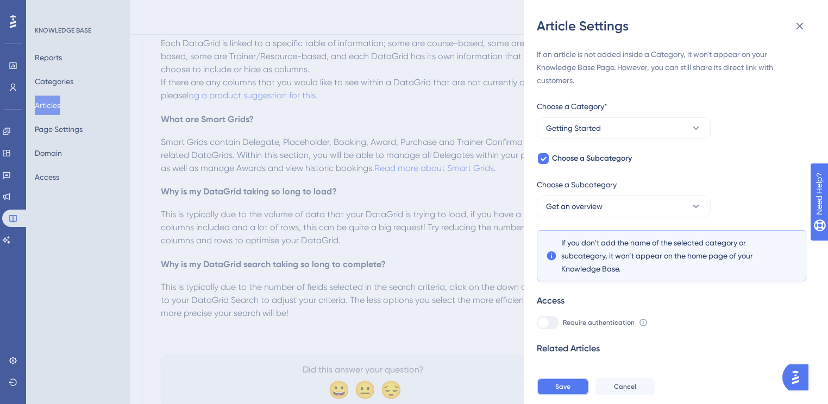
click at [574, 396] on button "Save" at bounding box center [563, 386] width 52 height 17
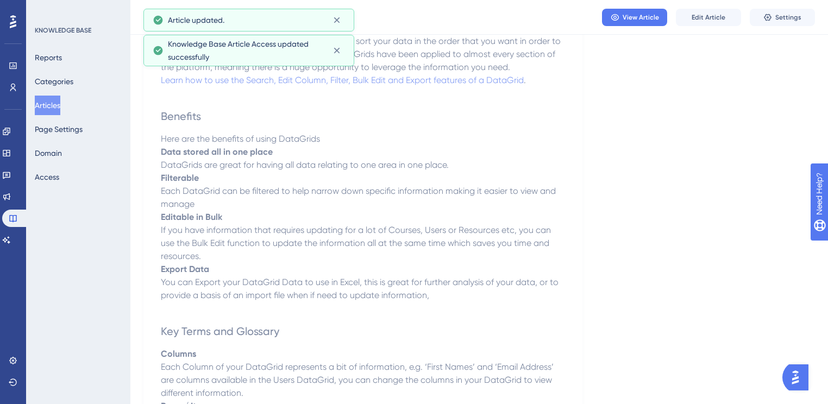
scroll to position [274, 0]
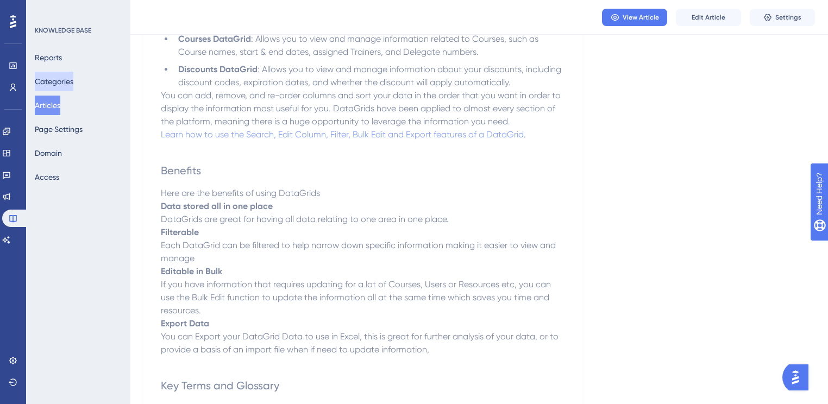
click at [59, 79] on button "Categories" at bounding box center [54, 82] width 39 height 20
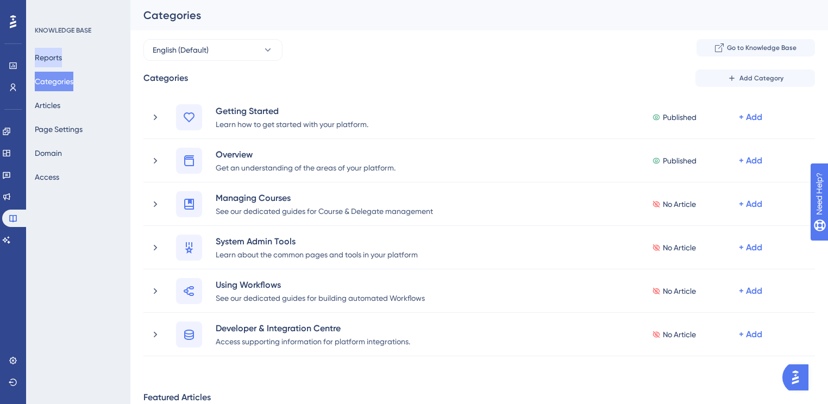
click at [53, 57] on button "Reports" at bounding box center [48, 58] width 27 height 20
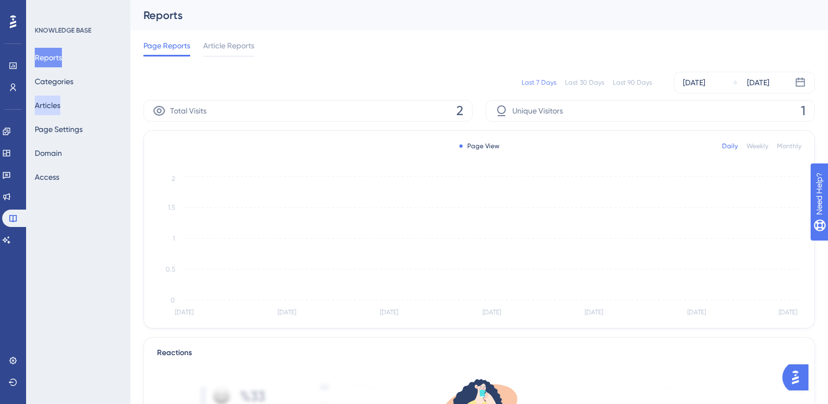
click at [60, 101] on button "Articles" at bounding box center [48, 106] width 26 height 20
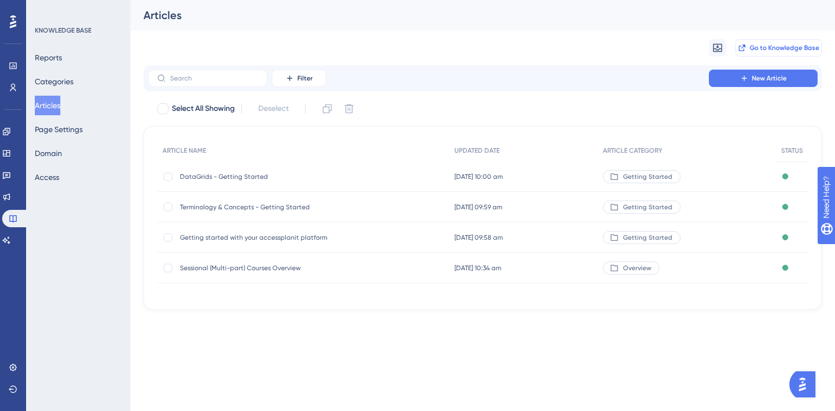
click at [765, 48] on span "Go to Knowledge Base" at bounding box center [784, 47] width 70 height 9
click at [731, 83] on button "New Article" at bounding box center [763, 78] width 109 height 17
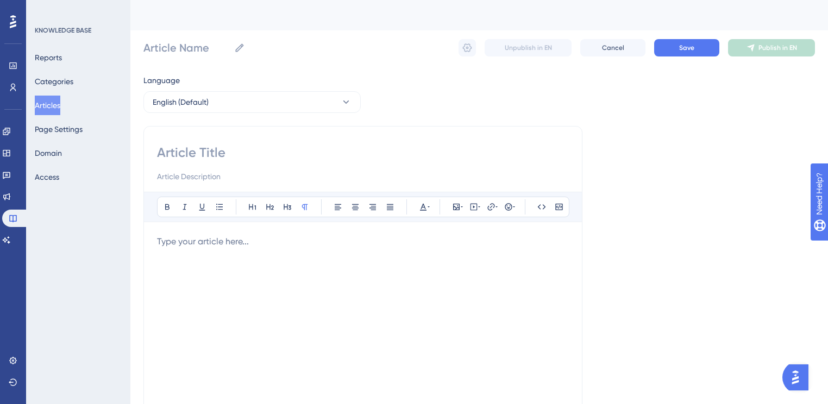
click at [213, 147] on input at bounding box center [363, 152] width 412 height 17
paste input "Manage your DataGrid columns"
type input "Manage your DataGrid columns"
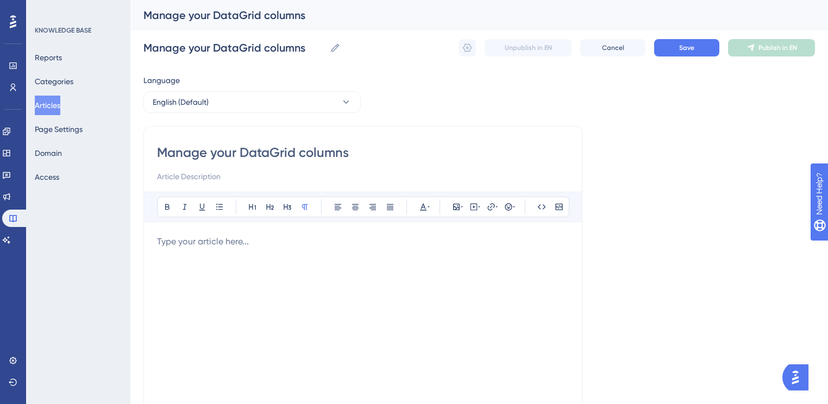
type input "Manage your DataGrid columns"
click at [337, 176] on input at bounding box center [363, 176] width 412 height 13
paste input "Learn how to update the columns that you have displayed in your platform DataGr…"
type input "Learn how to update the columns that you have displayed in your platform DataGr…"
click at [469, 287] on div at bounding box center [363, 354] width 412 height 239
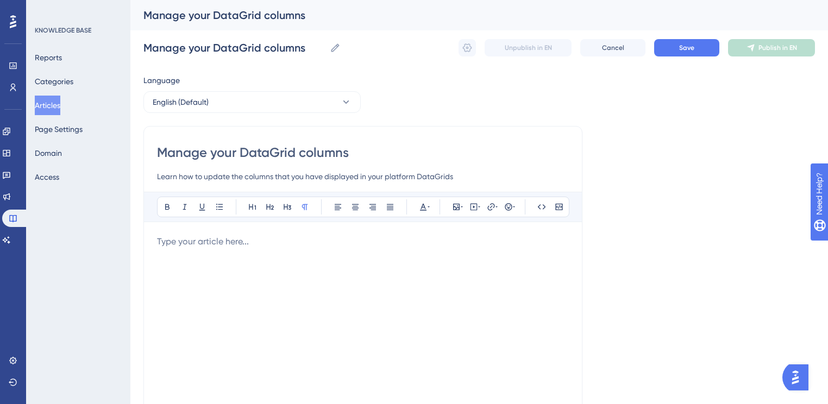
click at [220, 241] on p at bounding box center [363, 241] width 412 height 13
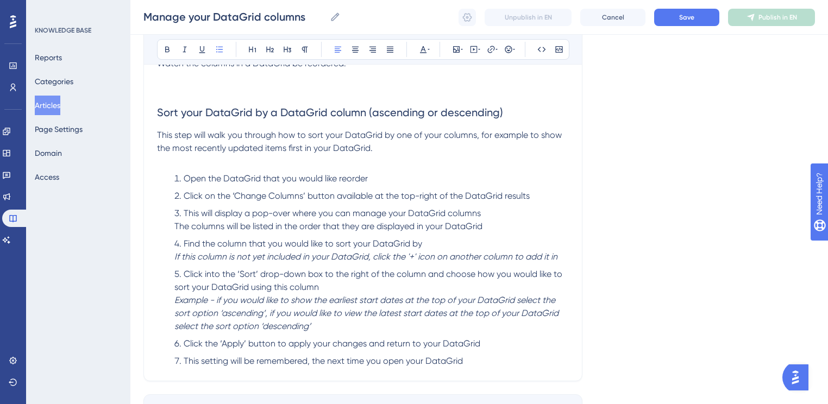
scroll to position [1175, 0]
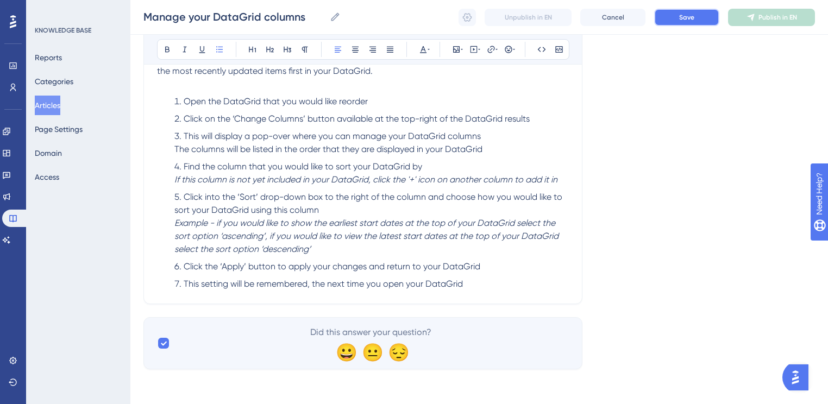
click at [696, 17] on button "Save" at bounding box center [686, 17] width 65 height 17
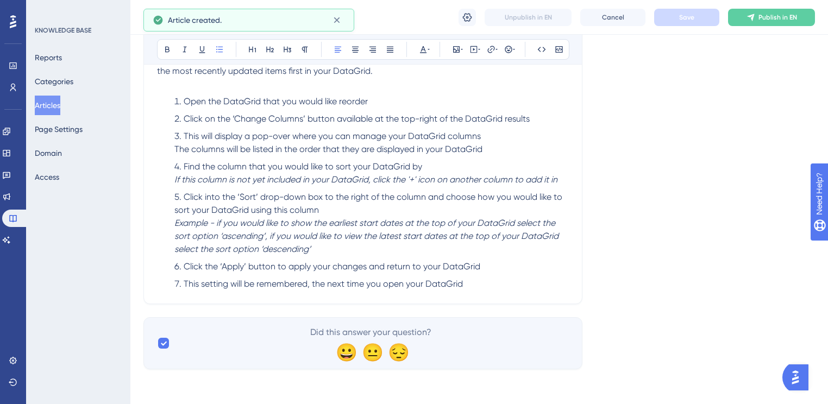
scroll to position [1053, 0]
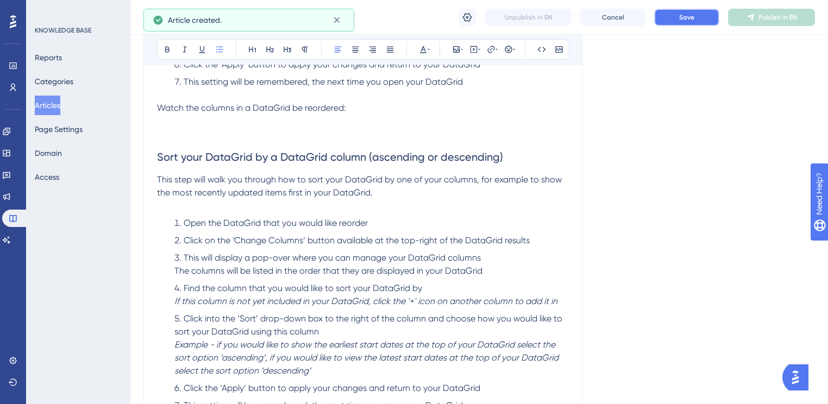
click at [677, 22] on button "Save" at bounding box center [686, 17] width 65 height 17
click at [761, 15] on span "Publish in EN" at bounding box center [778, 17] width 39 height 9
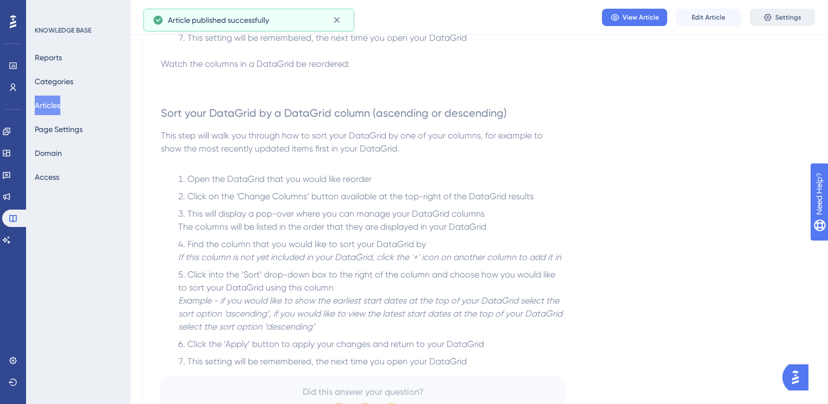
click at [786, 20] on span "Settings" at bounding box center [788, 17] width 26 height 9
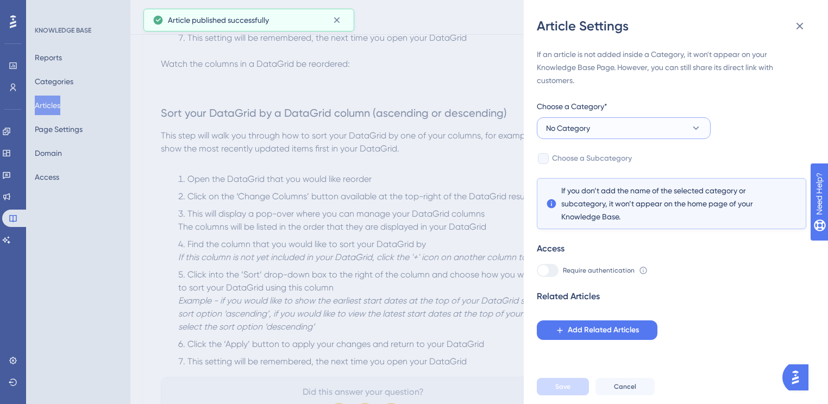
click at [635, 126] on button "No Category" at bounding box center [624, 128] width 174 height 22
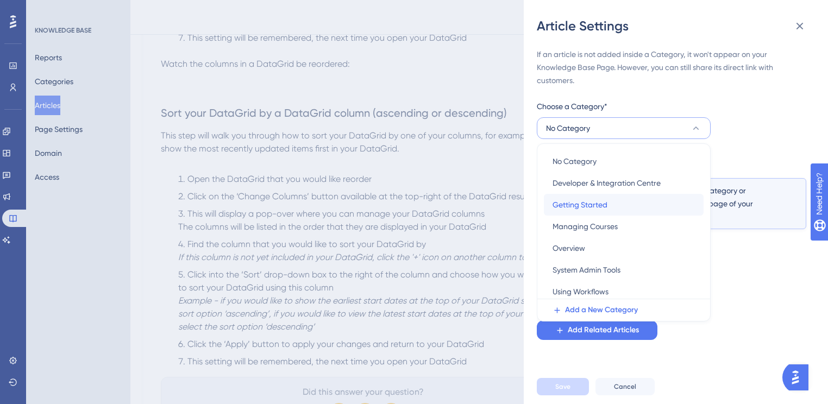
click at [606, 204] on span "Getting Started" at bounding box center [580, 204] width 55 height 13
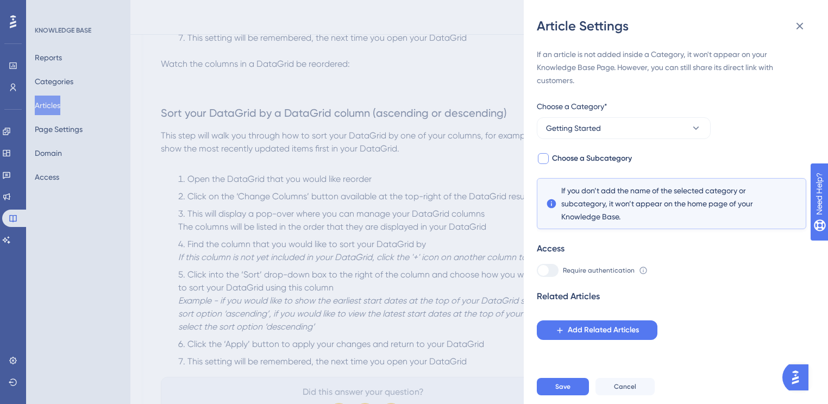
click at [611, 161] on span "Choose a Subcategory" at bounding box center [592, 158] width 80 height 13
checkbox input "true"
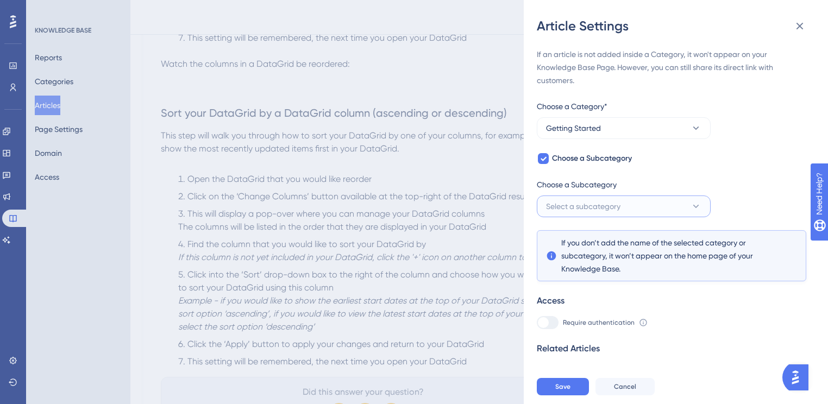
click at [606, 204] on span "Select a subcategory" at bounding box center [583, 206] width 74 height 13
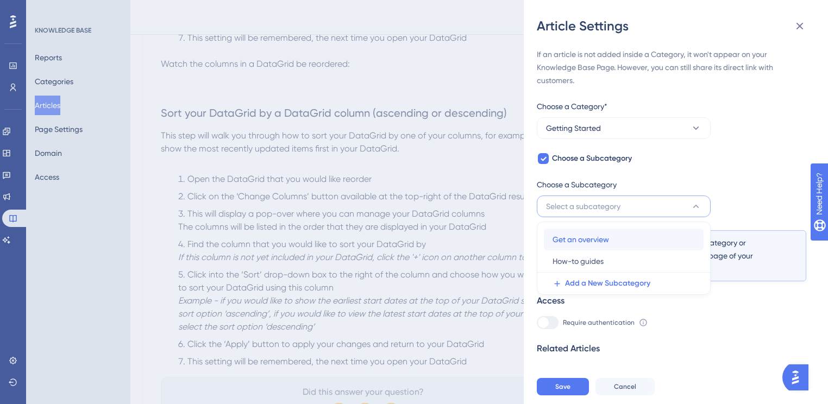
click at [597, 237] on span "Get an overview" at bounding box center [581, 239] width 57 height 13
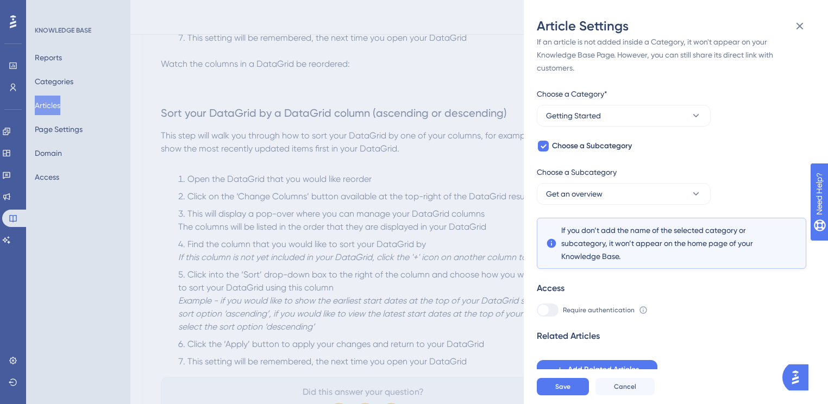
scroll to position [16, 0]
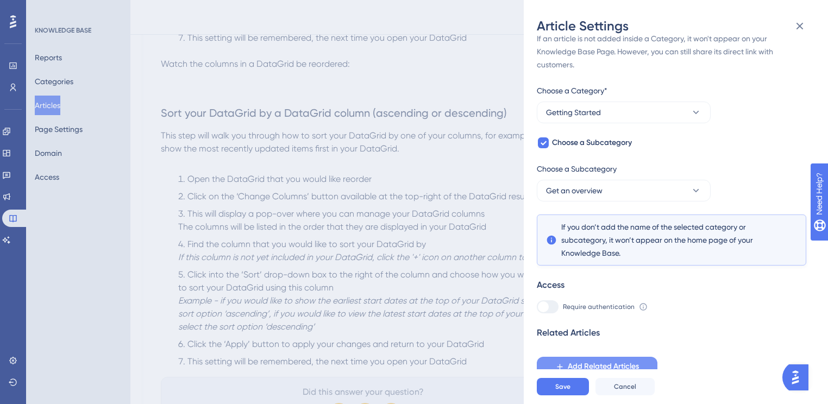
click at [611, 372] on span "Add Related Articles" at bounding box center [603, 366] width 71 height 13
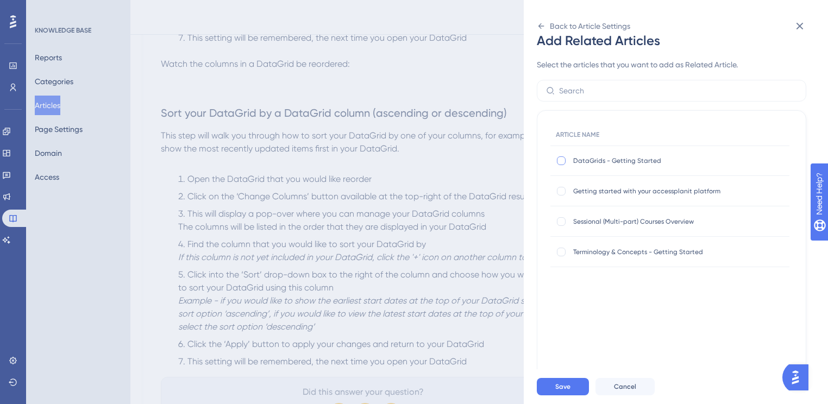
click at [558, 165] on div at bounding box center [561, 160] width 11 height 11
checkbox input "true"
click at [563, 183] on div "Getting started with your accessplanit platform Getting started with your acces…" at bounding box center [669, 191] width 239 height 30
click at [563, 194] on div at bounding box center [561, 191] width 9 height 9
checkbox input "true"
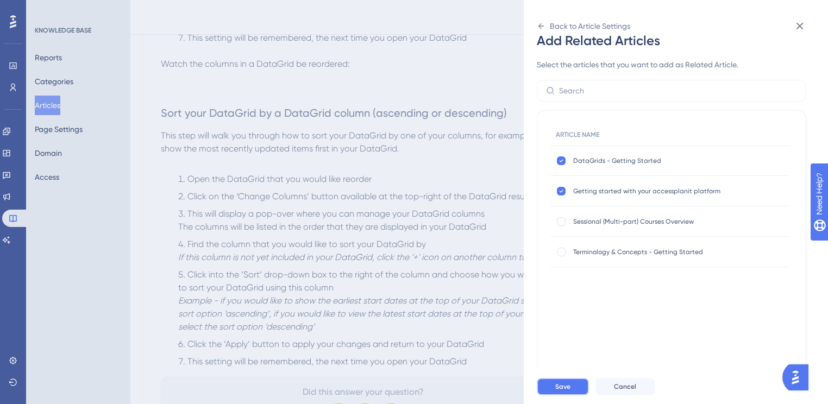
click at [563, 386] on button "Save" at bounding box center [563, 386] width 52 height 17
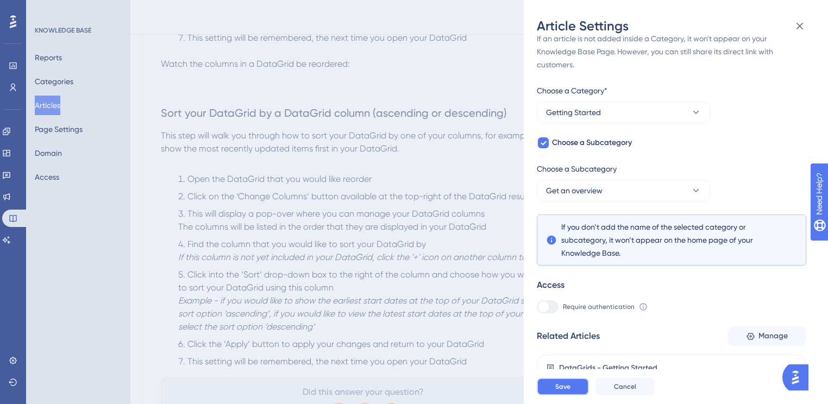
click at [579, 396] on button "Save" at bounding box center [563, 386] width 52 height 17
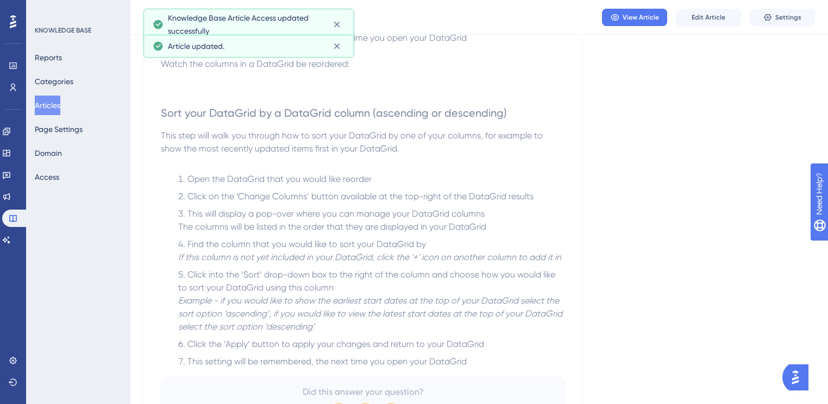
click at [47, 109] on button "Articles" at bounding box center [48, 106] width 26 height 20
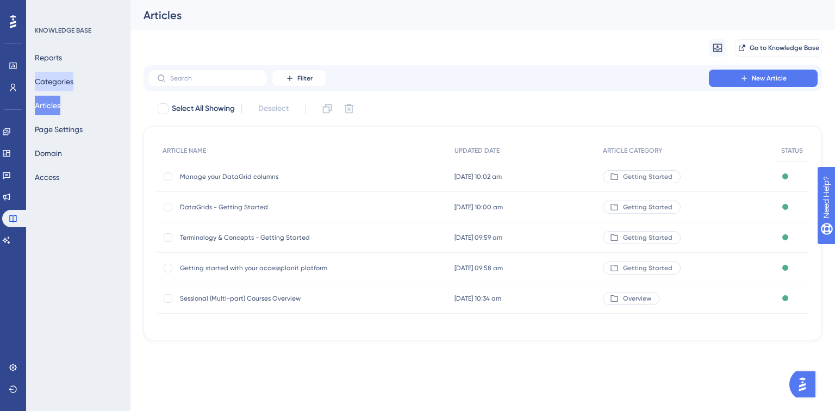
click at [56, 75] on button "Categories" at bounding box center [54, 82] width 39 height 20
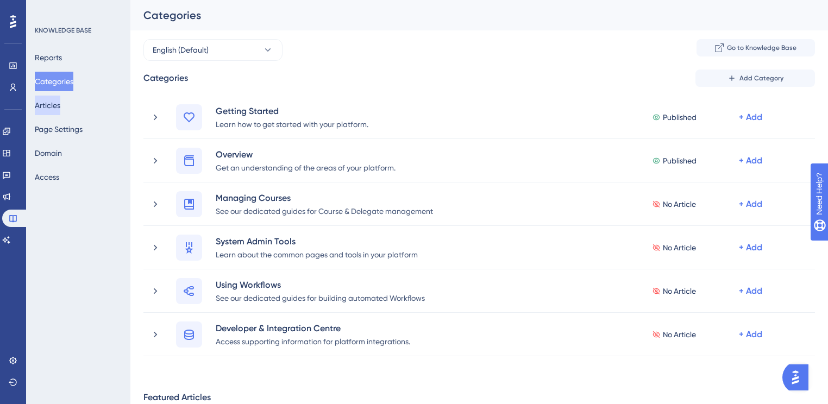
click at [60, 109] on button "Articles" at bounding box center [48, 106] width 26 height 20
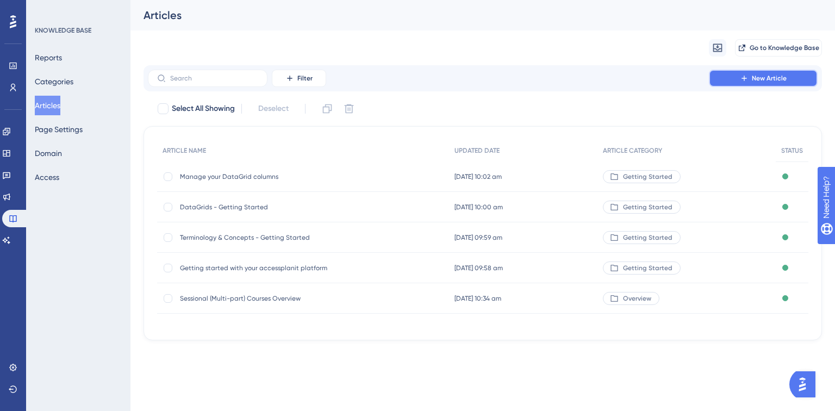
click at [740, 79] on icon at bounding box center [744, 78] width 9 height 9
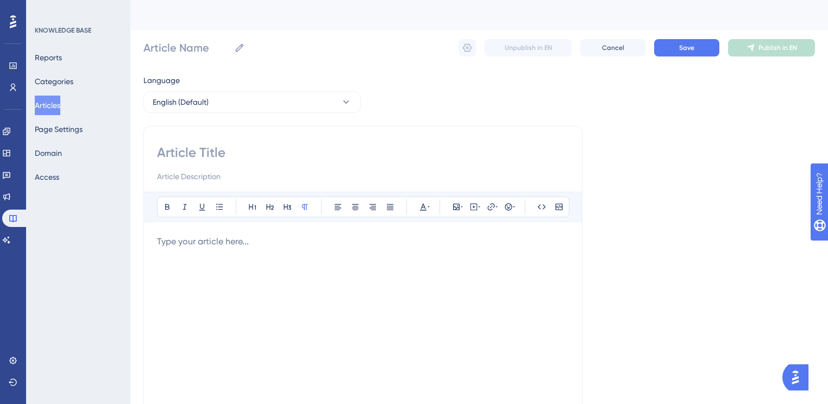
click at [229, 155] on input at bounding box center [363, 152] width 412 height 17
paste input "Users Overview"
type input "Users Overview"
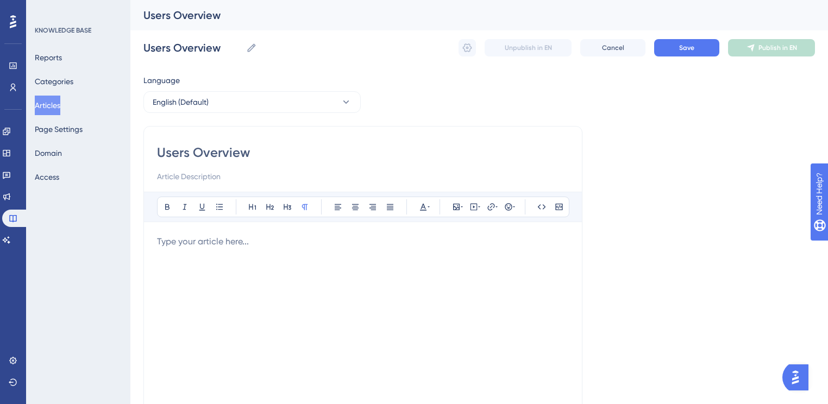
click at [372, 253] on div at bounding box center [363, 354] width 412 height 239
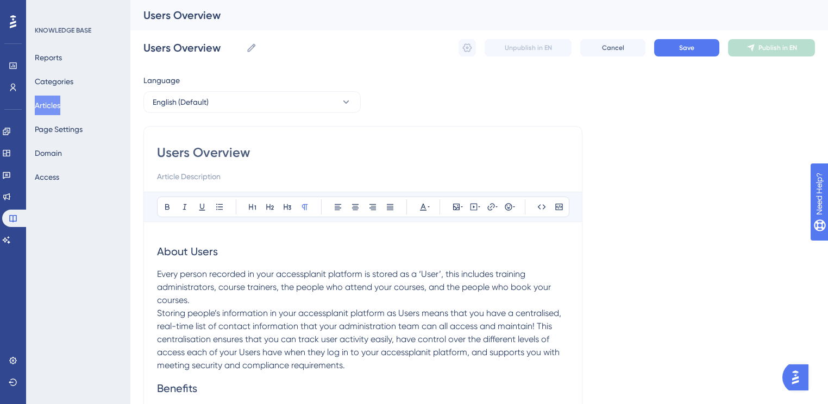
scroll to position [1838, 0]
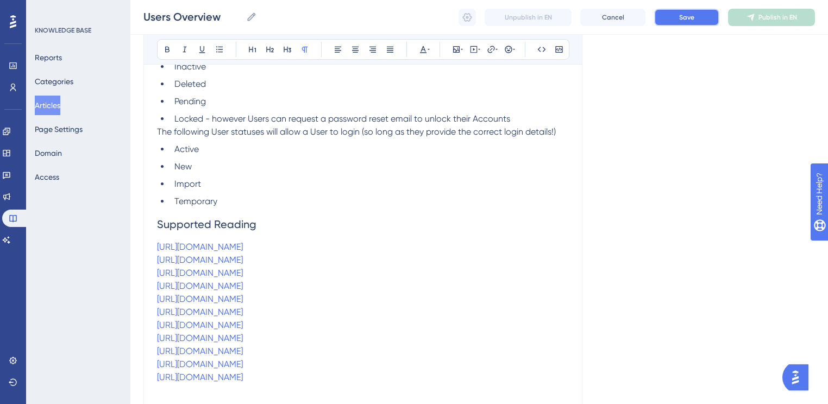
click at [676, 21] on button "Save" at bounding box center [686, 17] width 65 height 17
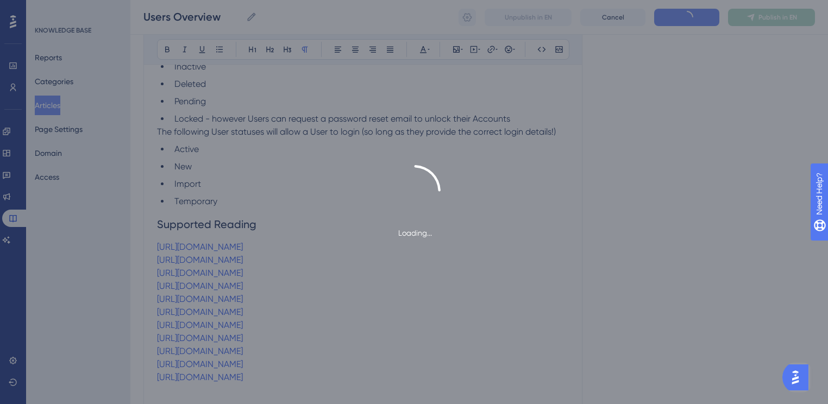
scroll to position [1833, 0]
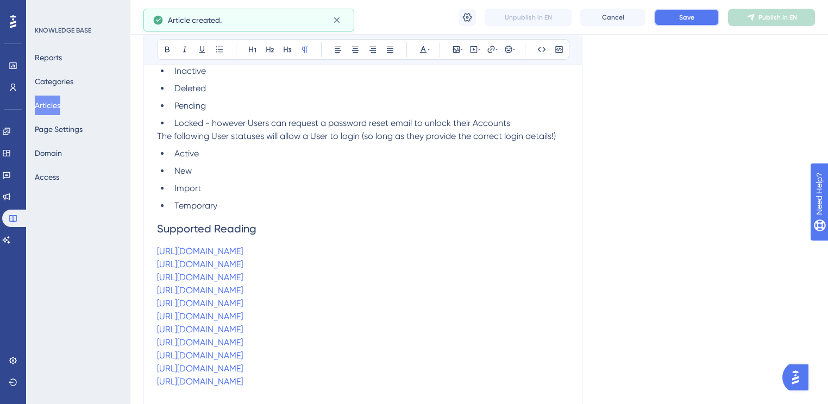
click at [687, 24] on button "Save" at bounding box center [686, 17] width 65 height 17
click at [743, 19] on button "Publish in EN" at bounding box center [771, 17] width 87 height 17
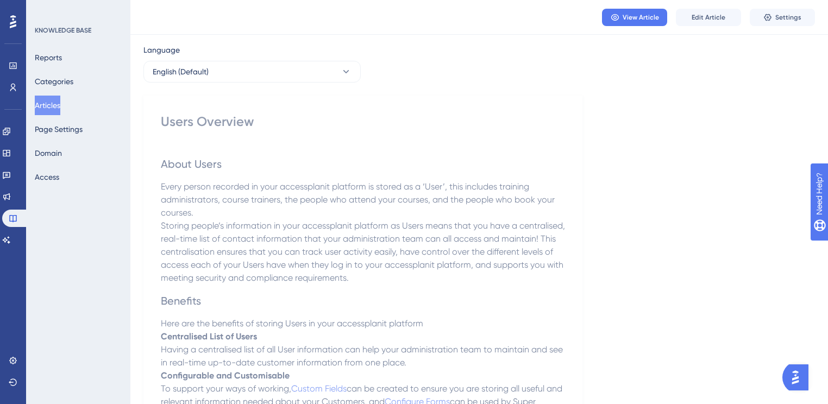
scroll to position [0, 0]
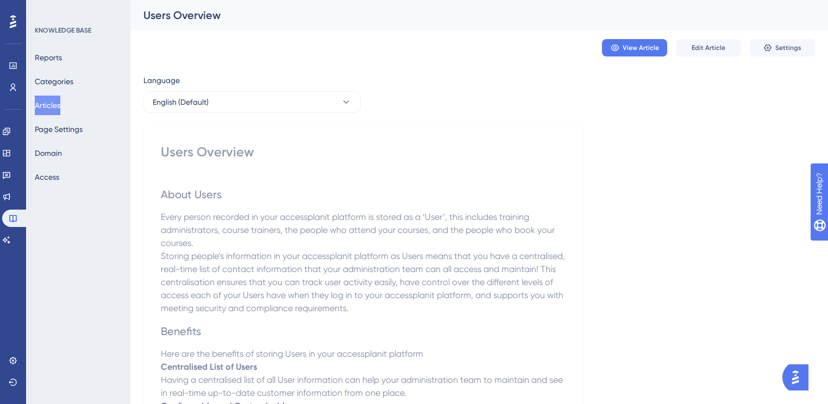
click at [50, 104] on button "Articles" at bounding box center [48, 106] width 26 height 20
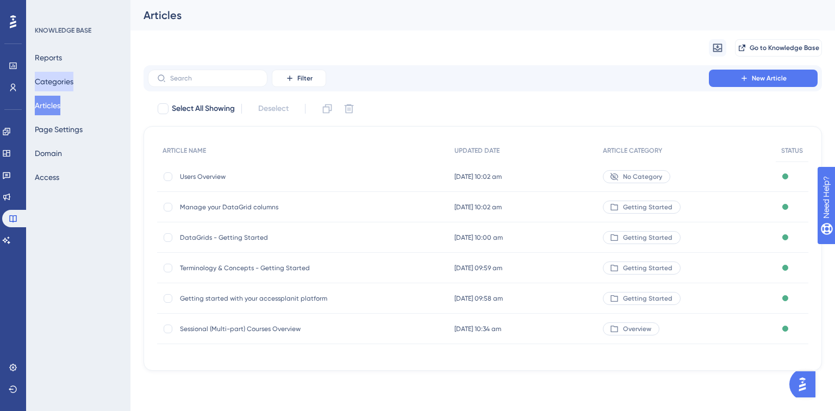
click at [68, 84] on button "Categories" at bounding box center [54, 82] width 39 height 20
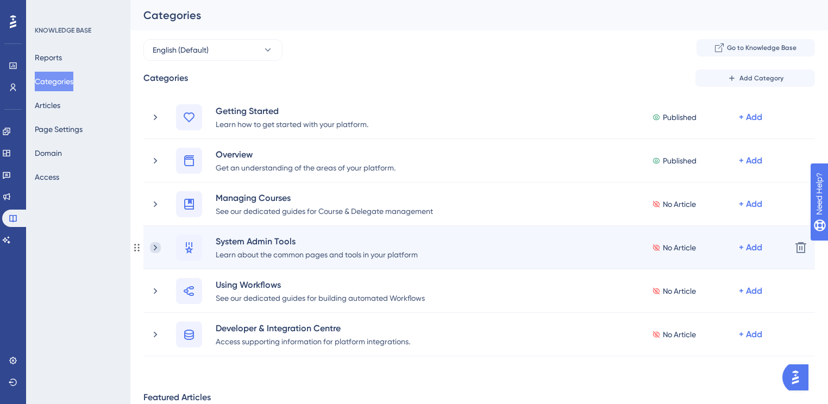
click at [155, 246] on icon at bounding box center [155, 248] width 3 height 6
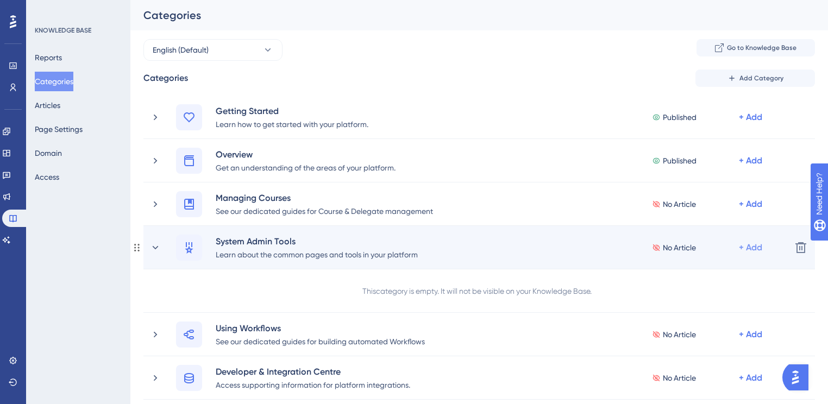
click at [752, 124] on div "+ Add" at bounding box center [750, 117] width 23 height 13
click at [719, 292] on div "Add Articles Add Articles" at bounding box center [707, 298] width 77 height 22
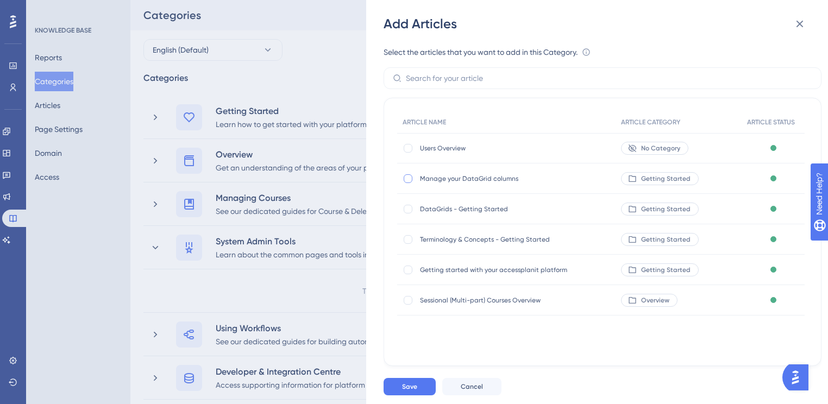
click at [411, 177] on div at bounding box center [408, 178] width 9 height 9
checkbox input "true"
click at [410, 206] on div at bounding box center [408, 209] width 9 height 9
checkbox input "true"
click at [421, 391] on button "Save" at bounding box center [410, 386] width 52 height 17
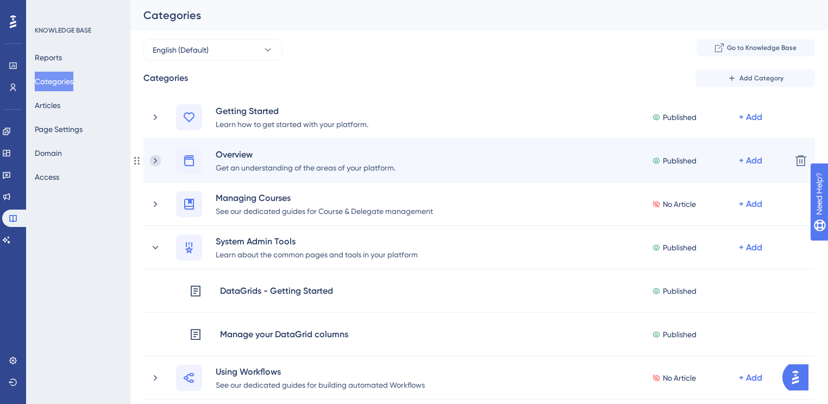
click at [157, 160] on icon at bounding box center [155, 161] width 3 height 6
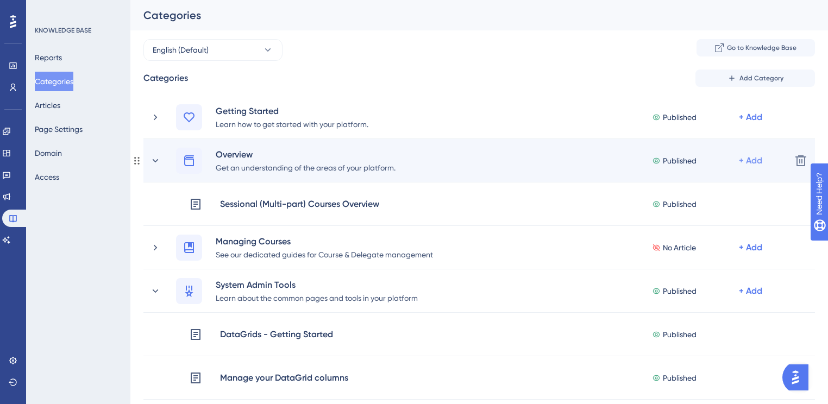
click at [743, 124] on div "+ Add" at bounding box center [750, 117] width 23 height 13
click at [711, 196] on div "Add a Subcategory Add a Subcategory" at bounding box center [707, 190] width 77 height 22
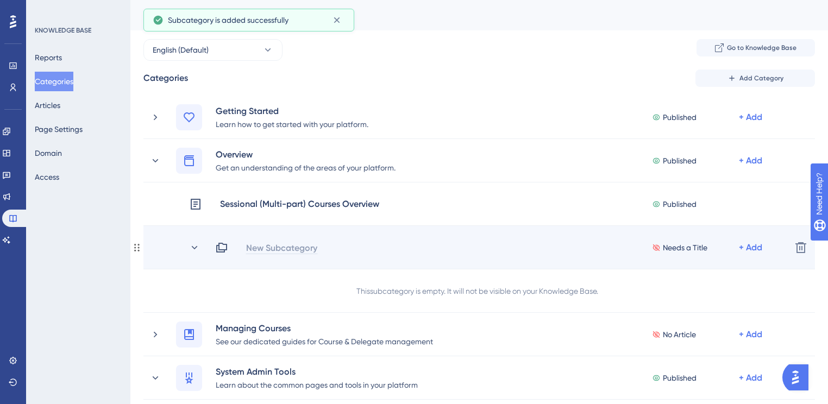
click at [296, 246] on div "New Subcategory" at bounding box center [282, 247] width 72 height 13
click at [276, 252] on div "Needs a Title + Add" at bounding box center [498, 247] width 567 height 13
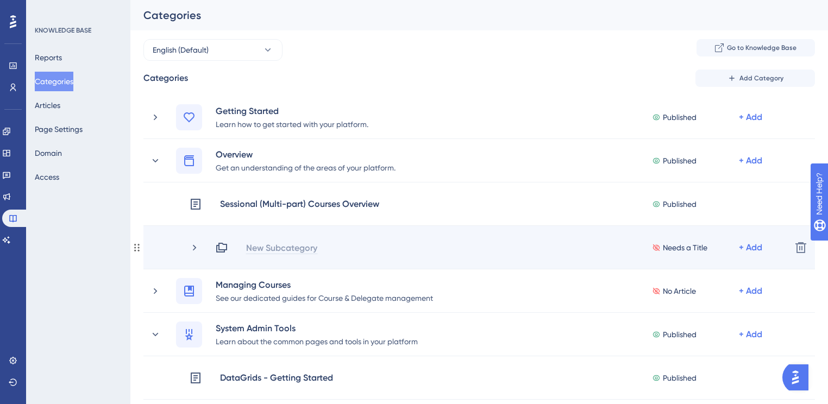
click at [272, 249] on div "New Subcategory" at bounding box center [282, 247] width 72 height 13
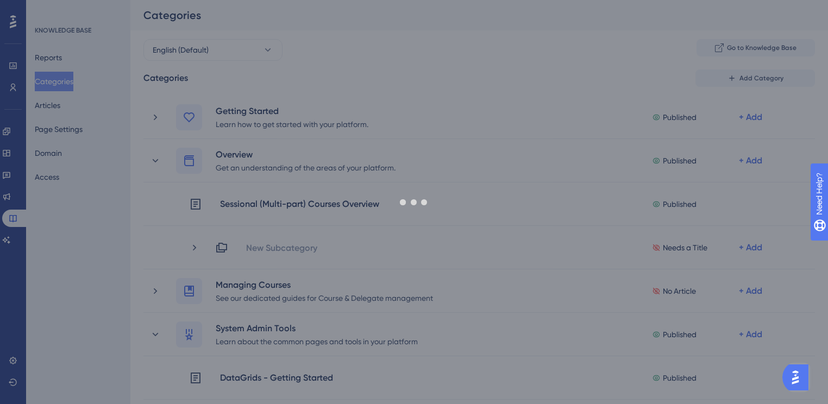
click at [130, 272] on div "Performance Users Engagement Widgets Feedback Product Updates Knowledge Base AI…" at bounding box center [479, 391] width 698 height 783
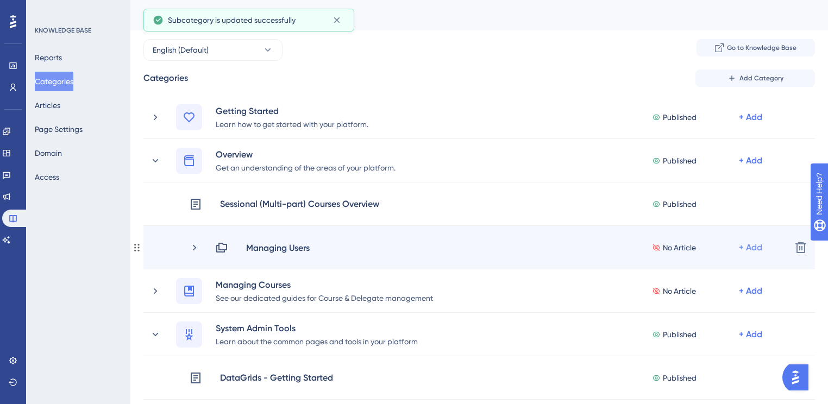
click at [753, 243] on div "+ Add" at bounding box center [750, 247] width 23 height 13
click at [724, 283] on div "Add Articles Add Articles" at bounding box center [707, 277] width 77 height 22
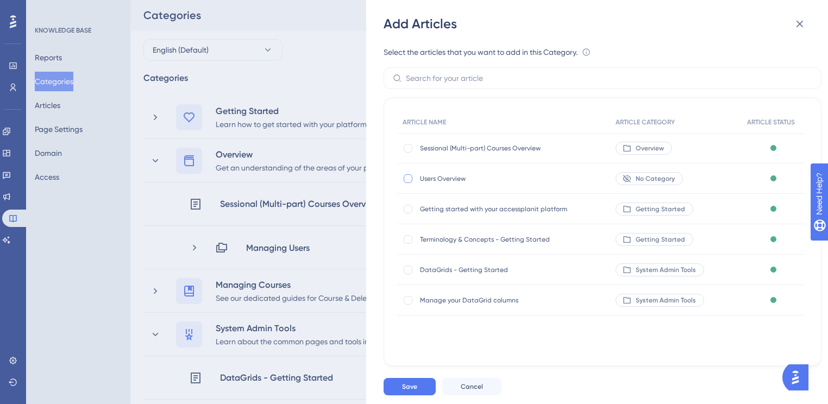
click at [411, 178] on div at bounding box center [408, 178] width 9 height 9
checkbox input "true"
click at [421, 393] on button "Save" at bounding box center [410, 386] width 52 height 17
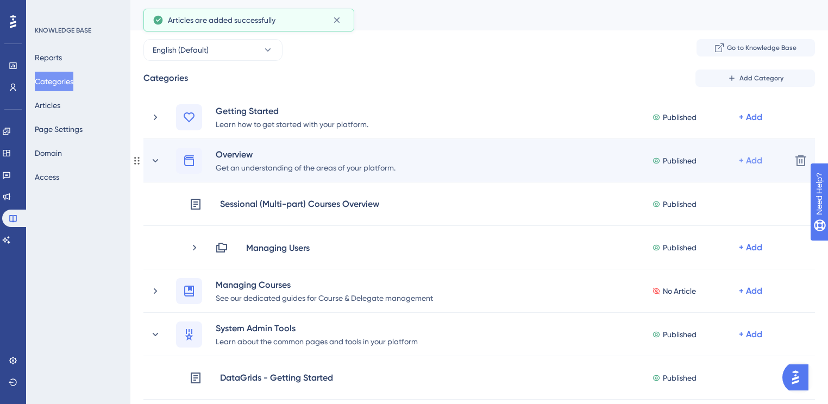
click at [759, 124] on div "+ Add" at bounding box center [750, 117] width 23 height 13
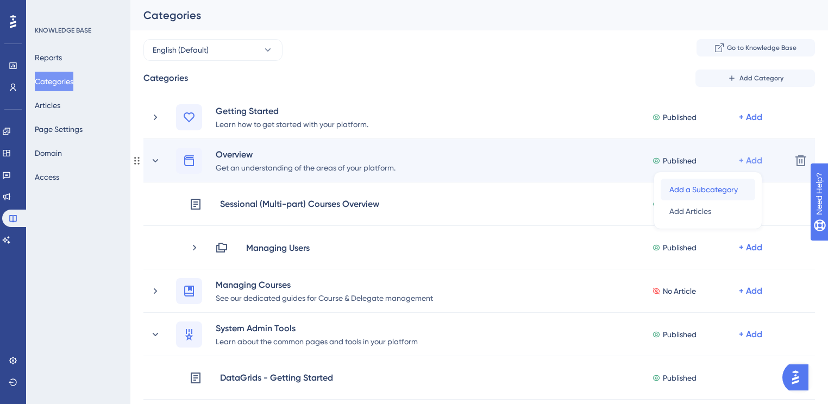
click at [700, 193] on span "Add a Subcategory" at bounding box center [703, 189] width 68 height 13
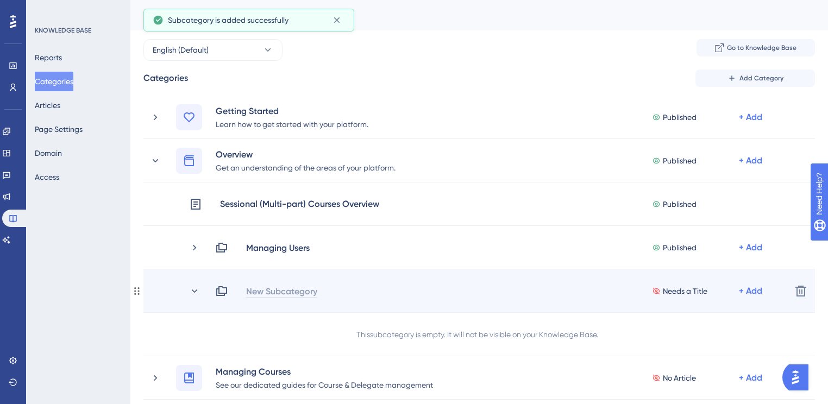
click at [268, 295] on div "New Subcategory" at bounding box center [282, 291] width 72 height 13
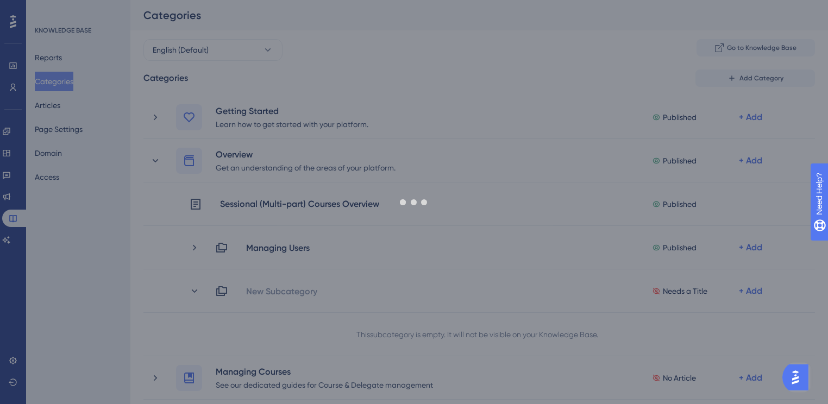
click at [278, 246] on div at bounding box center [414, 202] width 828 height 404
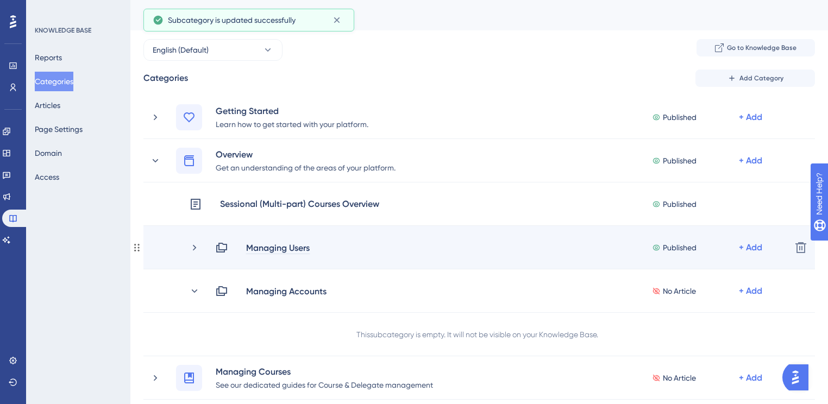
click at [278, 249] on div "Managing Users" at bounding box center [278, 247] width 65 height 13
click at [276, 246] on div "Managing Users" at bounding box center [278, 247] width 65 height 13
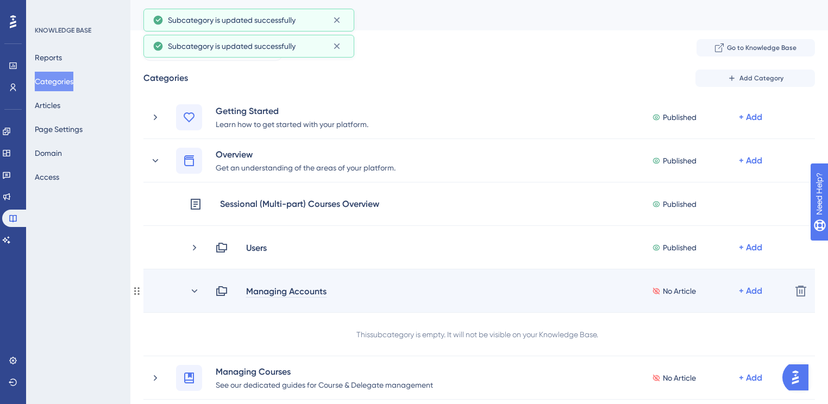
click at [278, 290] on div "Managing Accounts" at bounding box center [287, 291] width 82 height 13
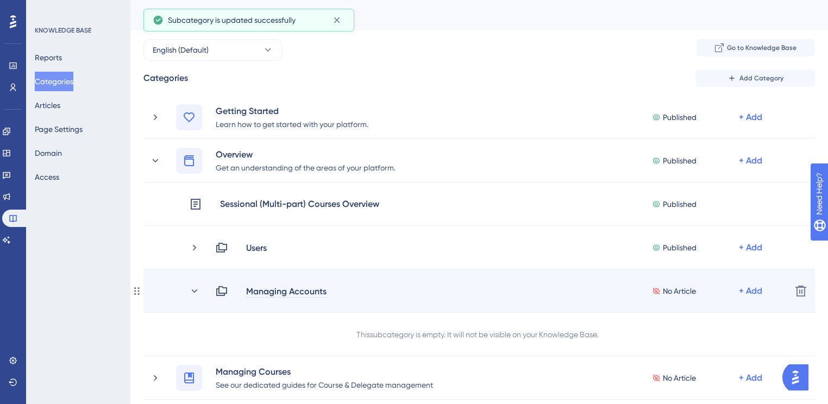
click at [276, 292] on div "Managing Accounts" at bounding box center [287, 291] width 82 height 13
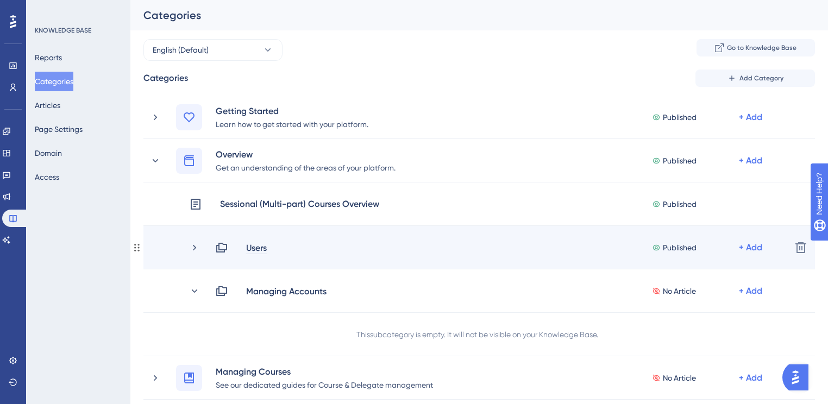
click at [247, 249] on div "Users" at bounding box center [257, 247] width 22 height 13
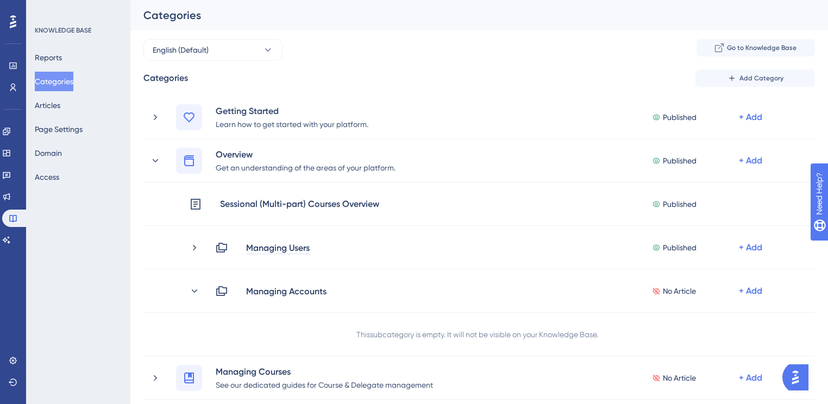
click at [763, 74] on span "Add Category" at bounding box center [762, 78] width 44 height 9
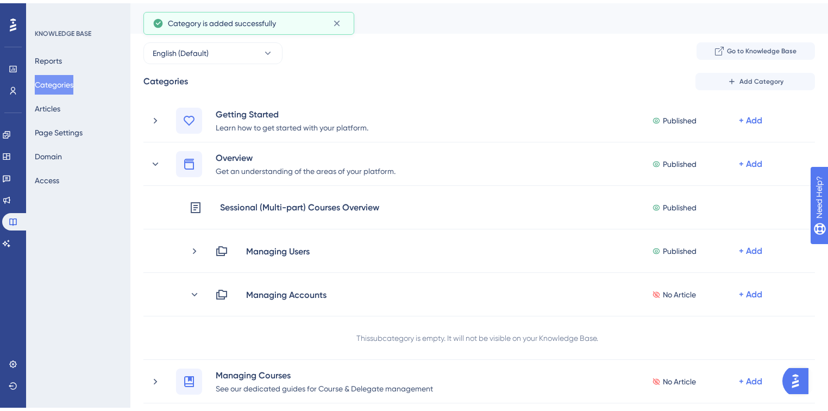
scroll to position [393, 0]
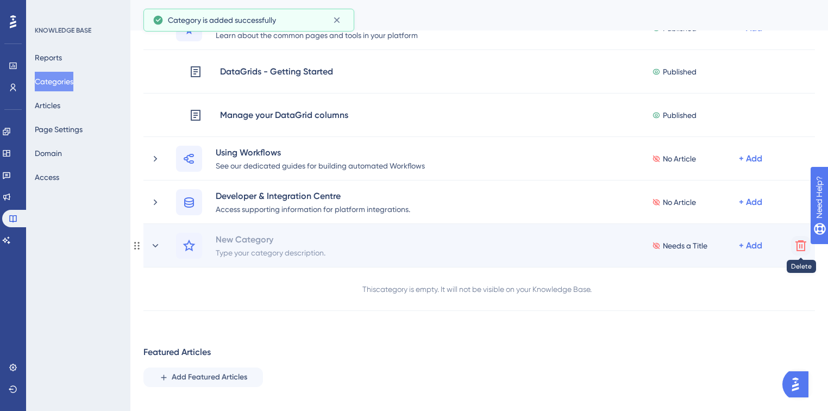
click at [800, 251] on icon at bounding box center [801, 245] width 11 height 11
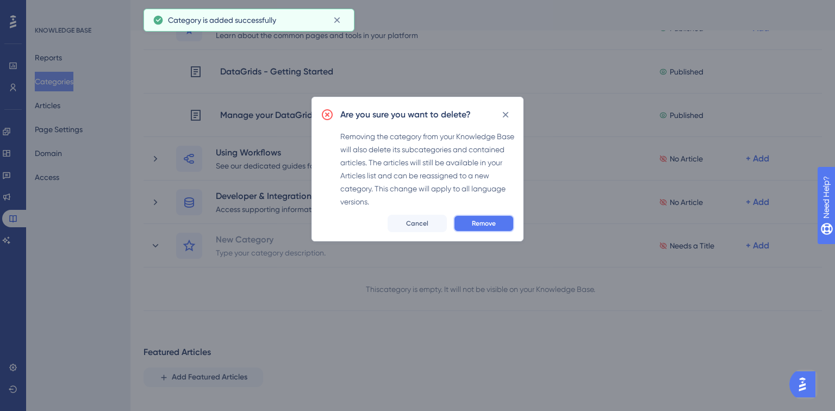
click at [473, 217] on button "Remove" at bounding box center [483, 223] width 61 height 17
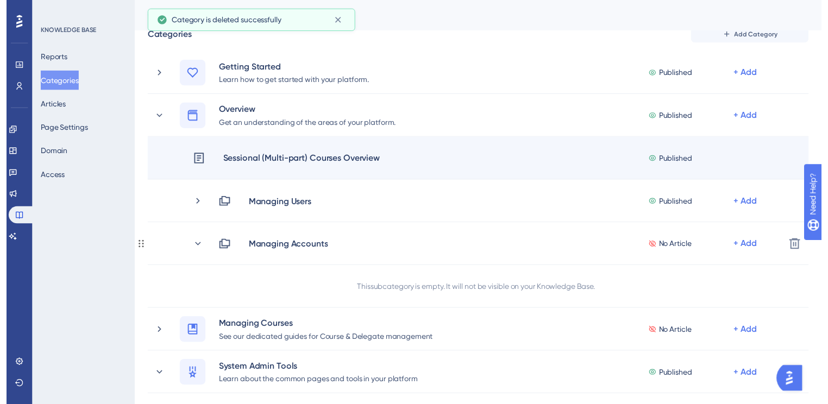
scroll to position [2, 0]
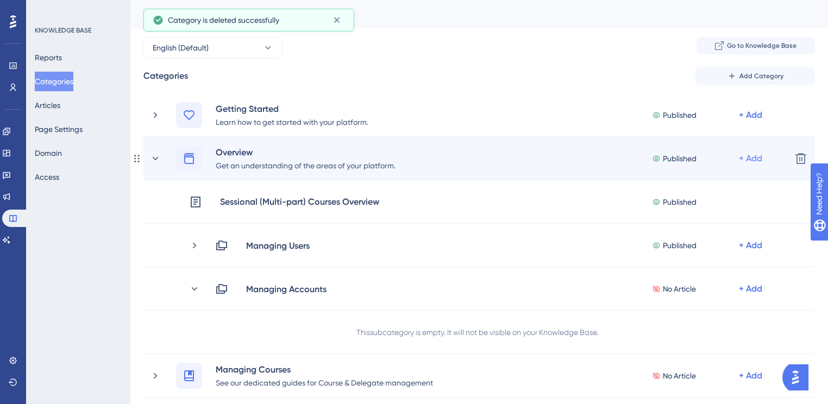
click at [756, 122] on div "+ Add" at bounding box center [750, 115] width 23 height 13
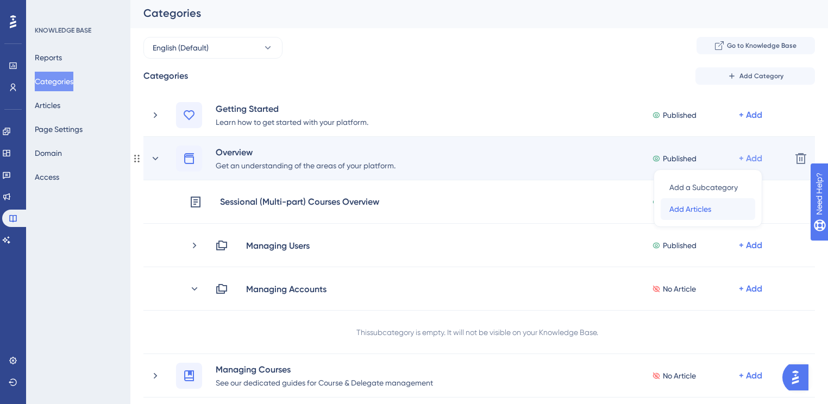
click at [698, 211] on span "Add Articles" at bounding box center [690, 209] width 42 height 13
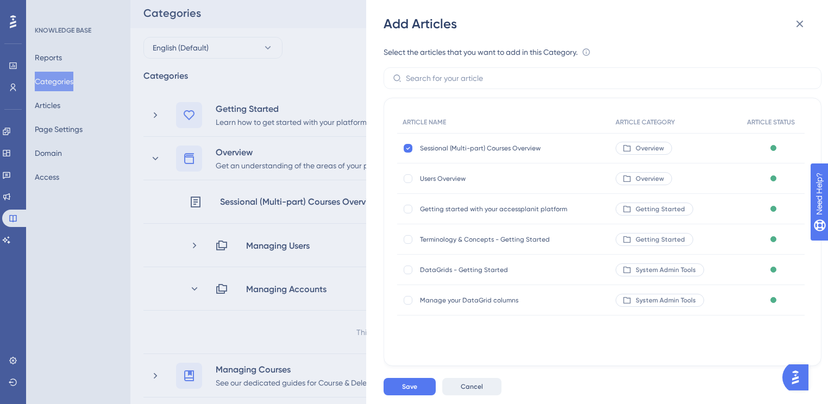
click at [474, 391] on span "Cancel" at bounding box center [472, 387] width 22 height 9
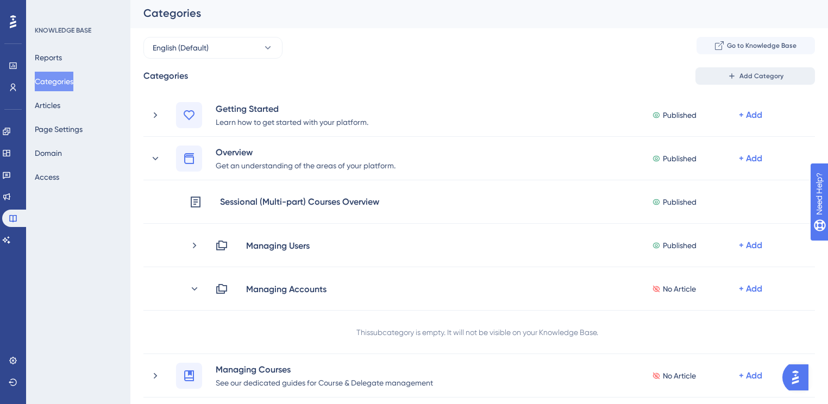
click at [752, 76] on span "Add Category" at bounding box center [762, 76] width 44 height 9
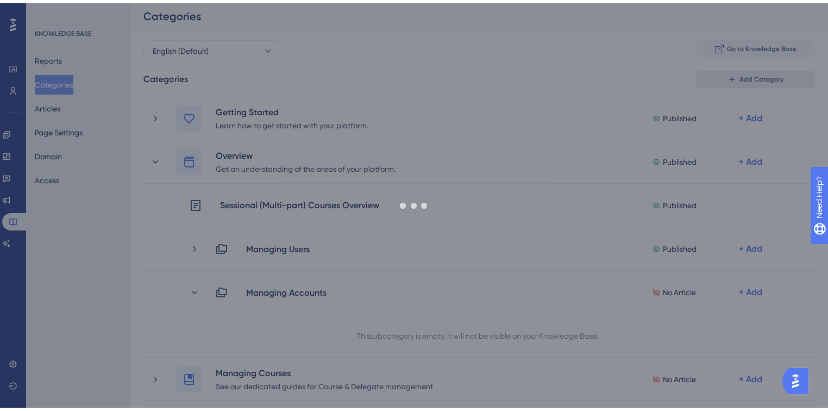
scroll to position [393, 0]
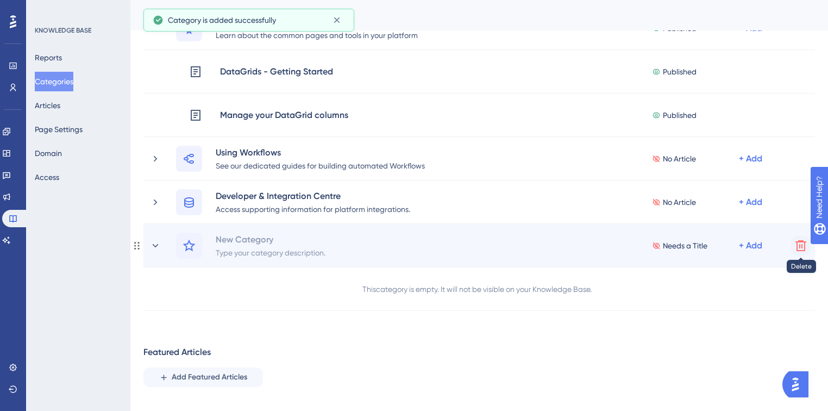
click at [799, 241] on icon at bounding box center [801, 245] width 11 height 11
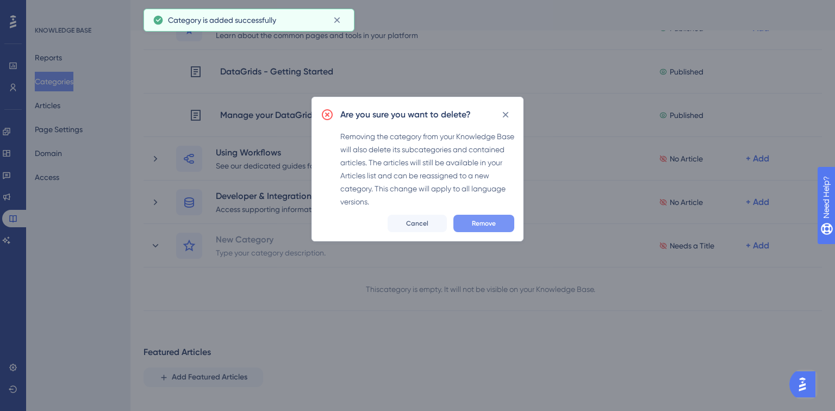
click at [505, 225] on button "Remove" at bounding box center [483, 223] width 61 height 17
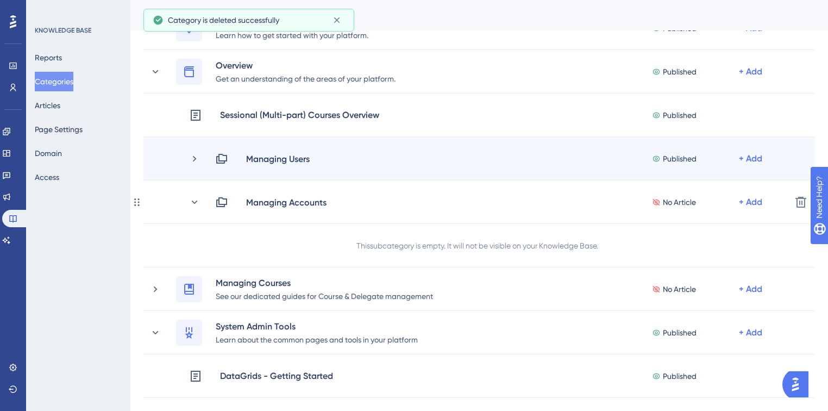
scroll to position [89, 0]
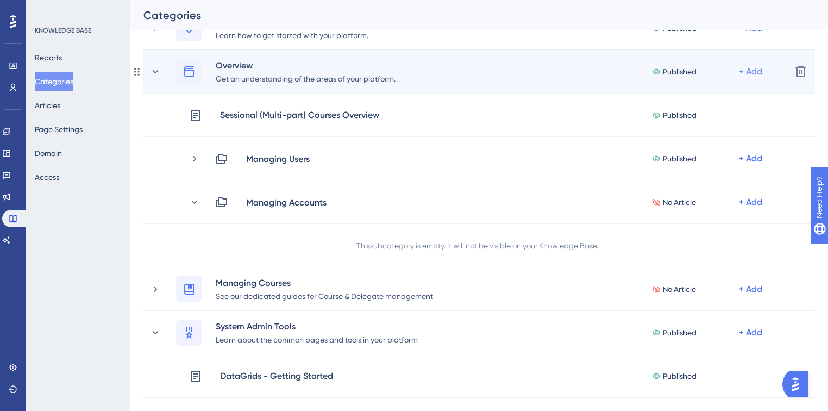
click at [757, 35] on div "+ Add" at bounding box center [750, 28] width 23 height 13
click at [719, 96] on span "Add a Subcategory" at bounding box center [703, 100] width 68 height 13
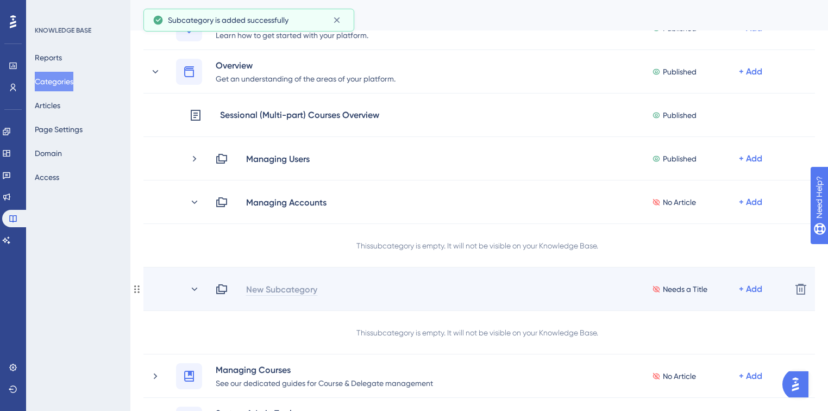
click at [293, 288] on div "New Subcategory" at bounding box center [282, 289] width 72 height 13
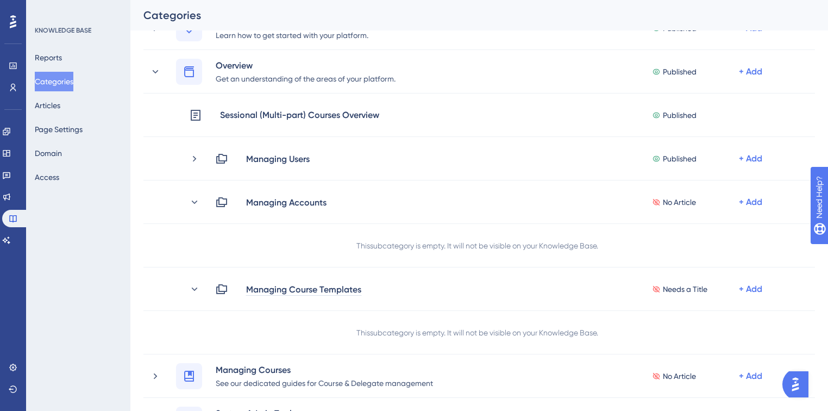
click at [130, 281] on div "Performance Users Engagement Widgets Feedback Product Updates Knowledge Base AI…" at bounding box center [479, 408] width 698 height 917
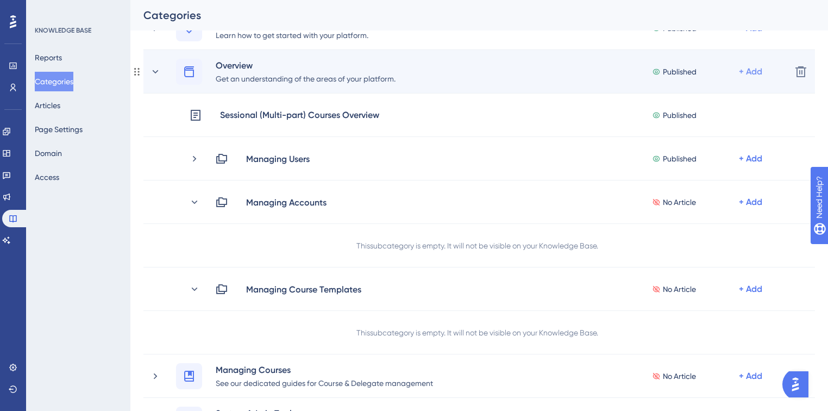
click at [754, 35] on div "+ Add" at bounding box center [750, 28] width 23 height 13
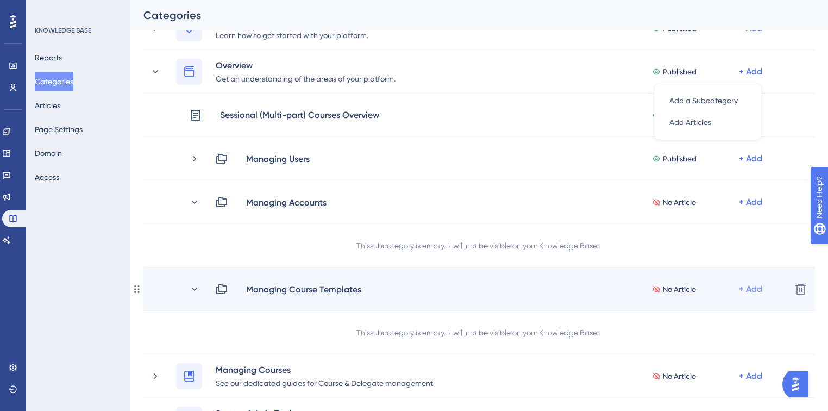
click at [756, 165] on div "+ Add" at bounding box center [750, 158] width 23 height 13
click at [725, 320] on div "Add Articles Add Articles" at bounding box center [707, 318] width 77 height 22
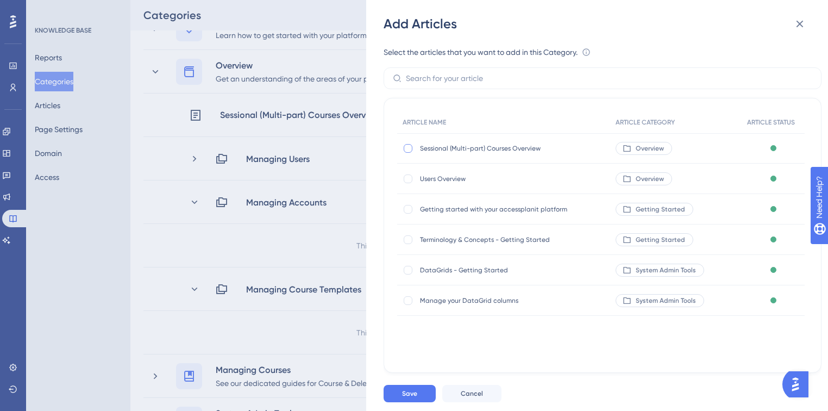
click at [409, 147] on div at bounding box center [408, 148] width 9 height 9
checkbox input "true"
click at [406, 389] on span "Save" at bounding box center [409, 393] width 15 height 9
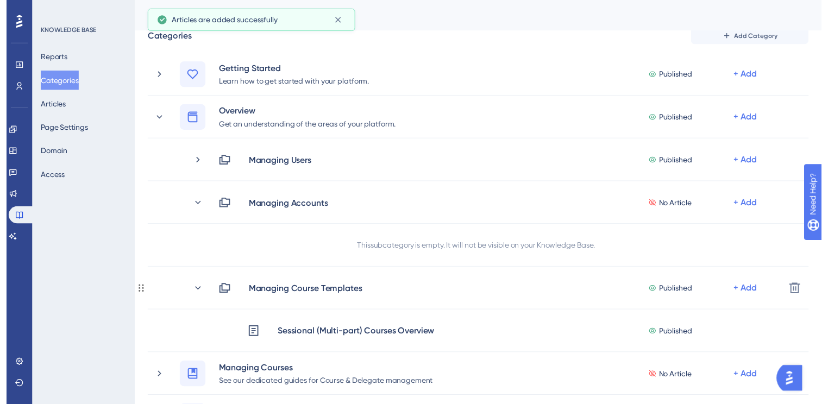
scroll to position [0, 0]
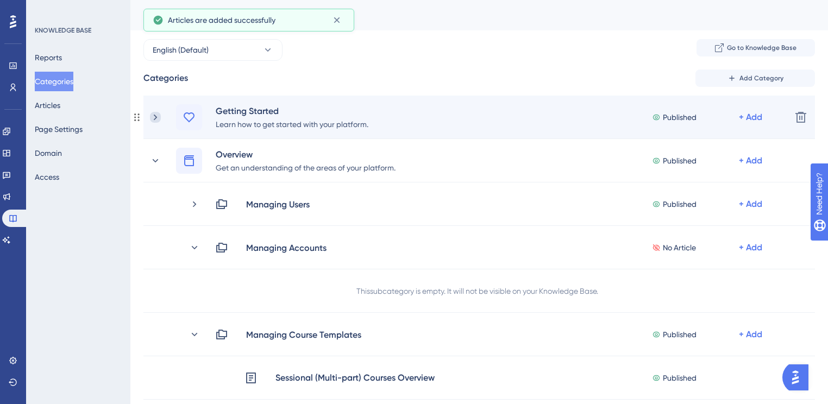
click at [154, 115] on icon at bounding box center [155, 117] width 3 height 6
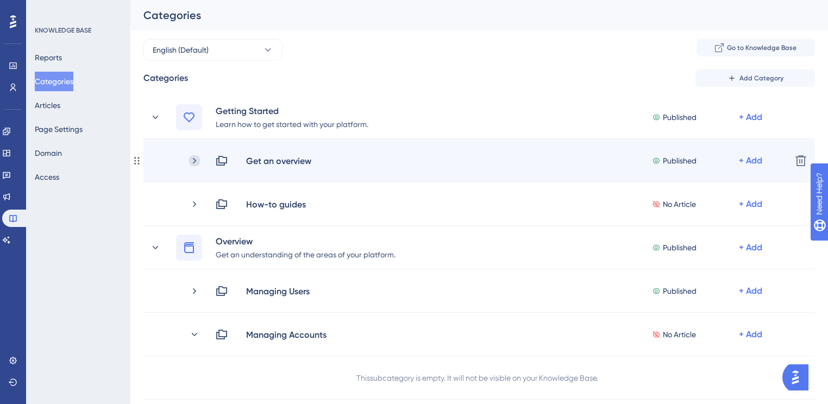
click at [197, 159] on icon at bounding box center [194, 160] width 11 height 11
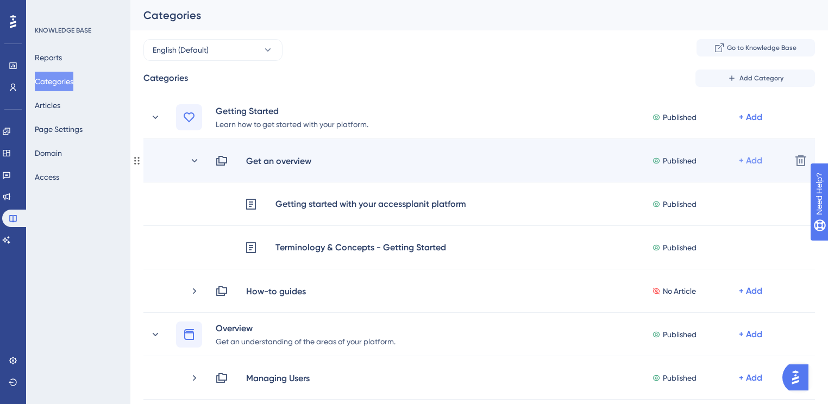
click at [756, 163] on div "+ Add" at bounding box center [750, 160] width 23 height 13
click at [733, 186] on div "Add Articles Add Articles" at bounding box center [707, 190] width 77 height 22
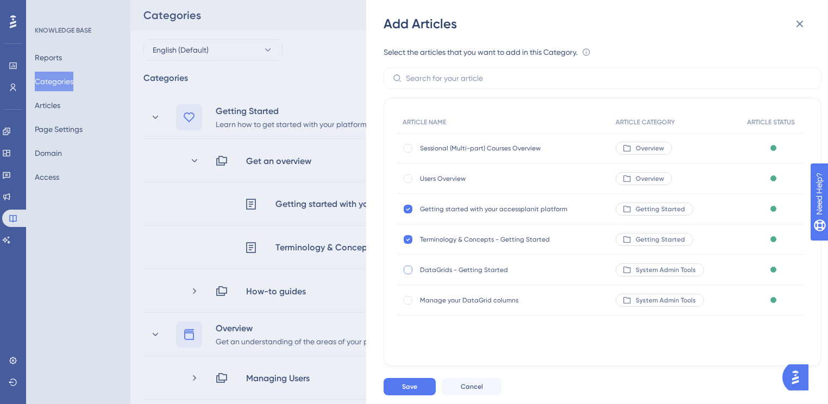
click at [406, 270] on div at bounding box center [408, 270] width 9 height 9
checkbox input "true"
click at [422, 391] on button "Save" at bounding box center [410, 386] width 52 height 17
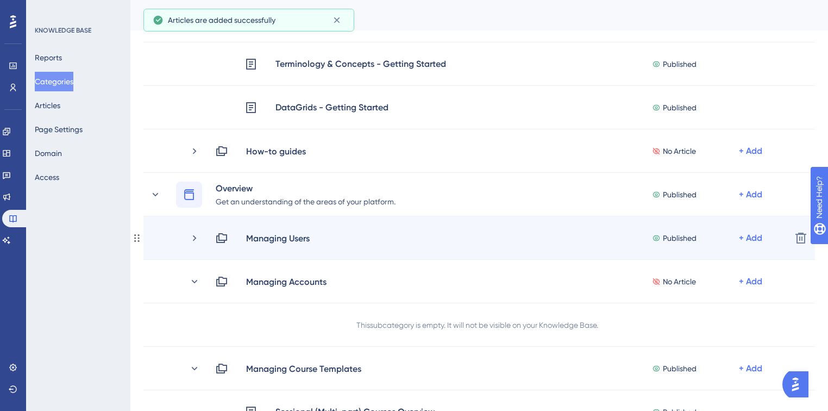
scroll to position [174, 0]
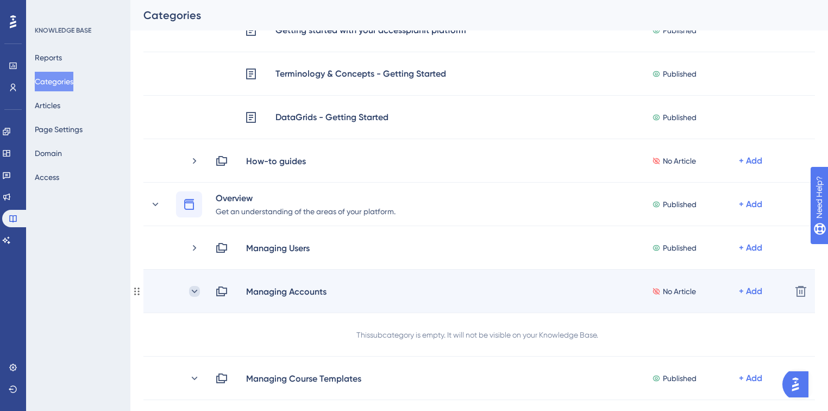
click at [196, 290] on icon at bounding box center [194, 291] width 11 height 11
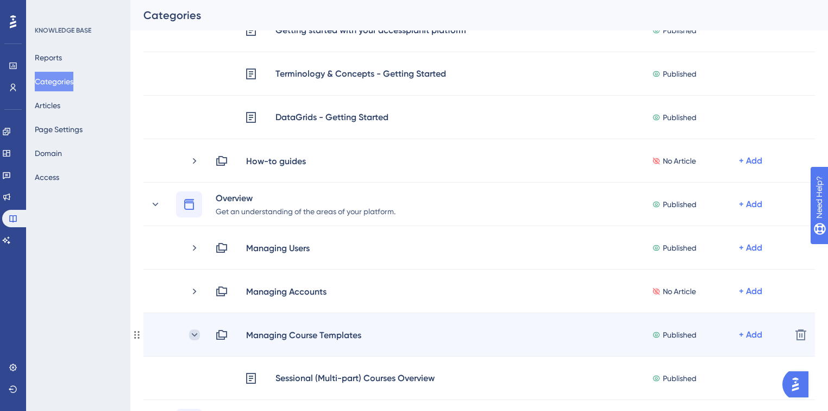
click at [191, 337] on icon at bounding box center [194, 334] width 11 height 11
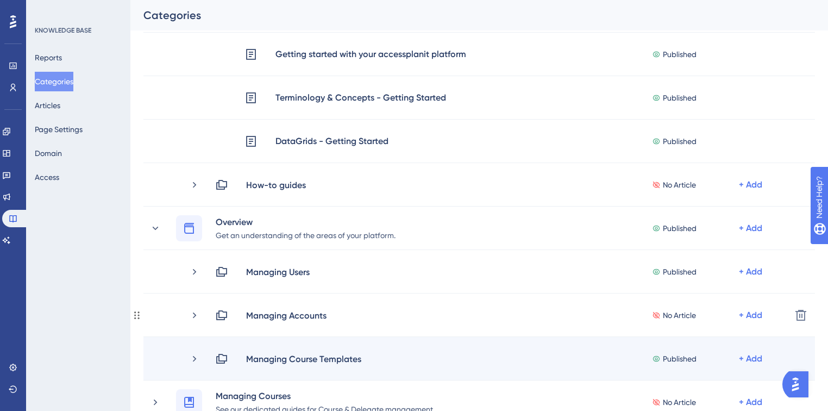
scroll to position [130, 0]
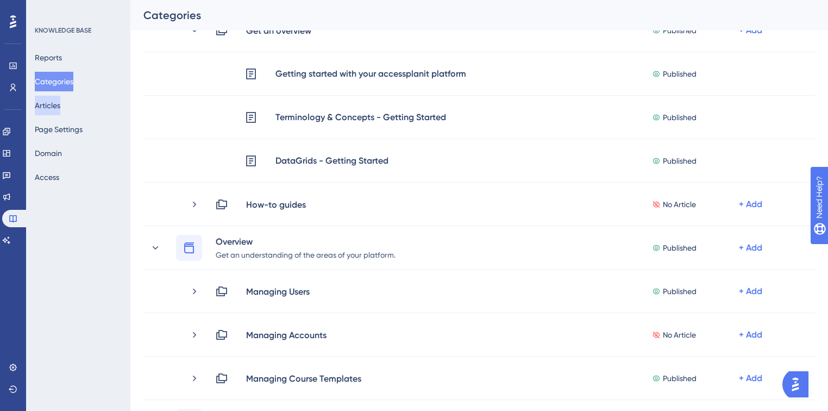
click at [49, 103] on button "Articles" at bounding box center [48, 106] width 26 height 20
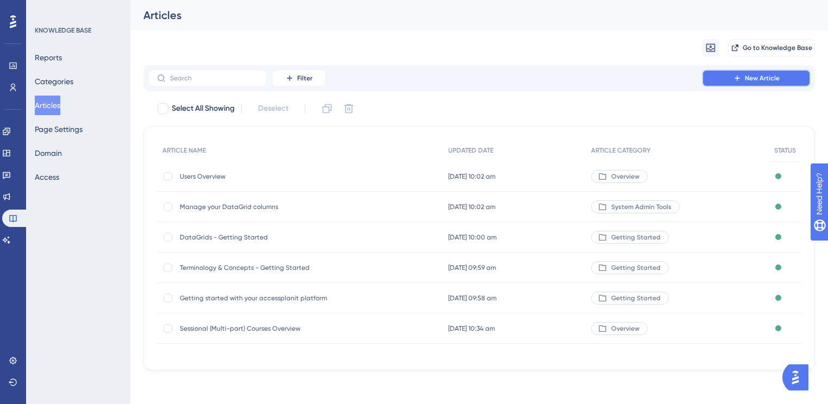
click at [746, 77] on span "New Article" at bounding box center [762, 78] width 35 height 9
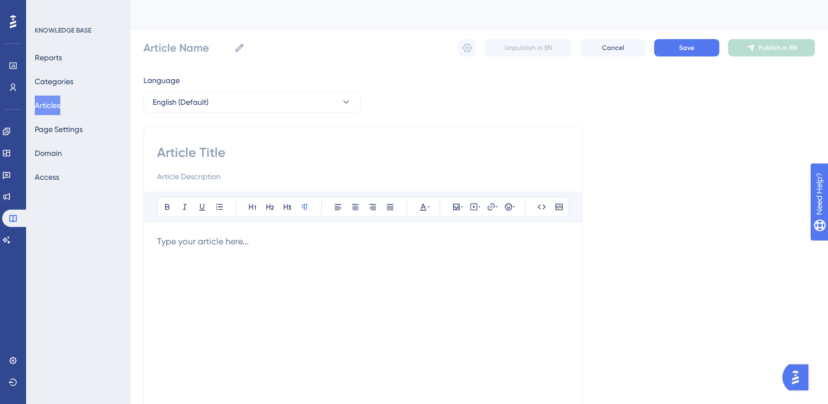
click at [197, 157] on input at bounding box center [363, 152] width 412 height 17
paste input "Anonymise the personal details of Users"
type input "Anonymise the personal details of Users"
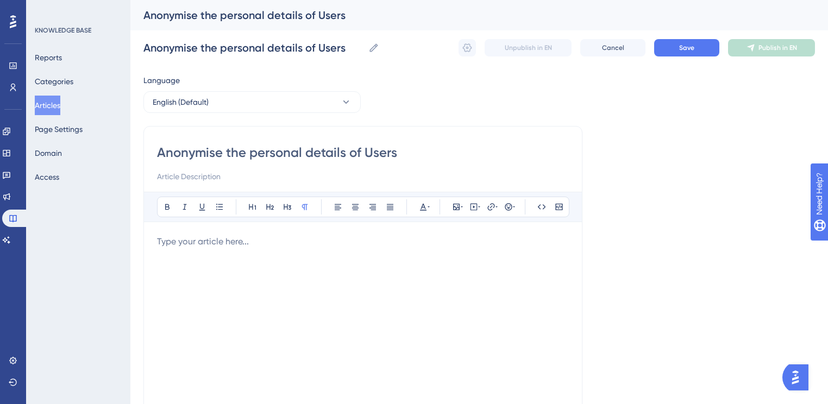
type input "Anonymise the personal details of Users"
click at [311, 174] on input at bounding box center [363, 176] width 412 height 13
paste input "If you no longer need to store the personal information of some Users in your p…"
type input "If you no longer need to store the personal information of some Users in your p…"
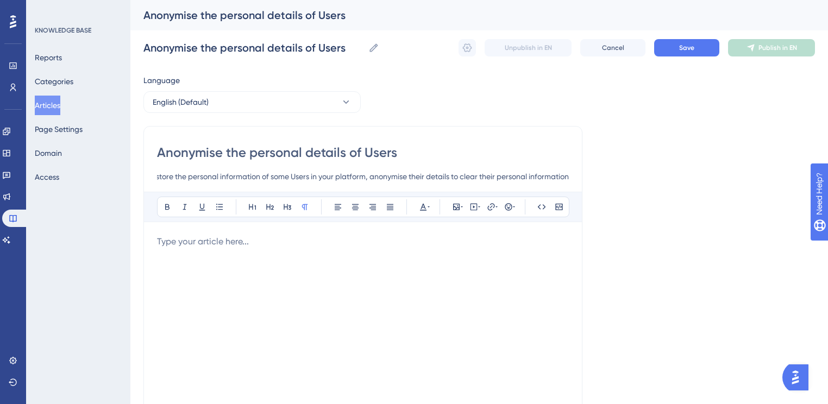
click at [410, 274] on div at bounding box center [363, 354] width 412 height 239
click at [291, 258] on div at bounding box center [363, 354] width 412 height 239
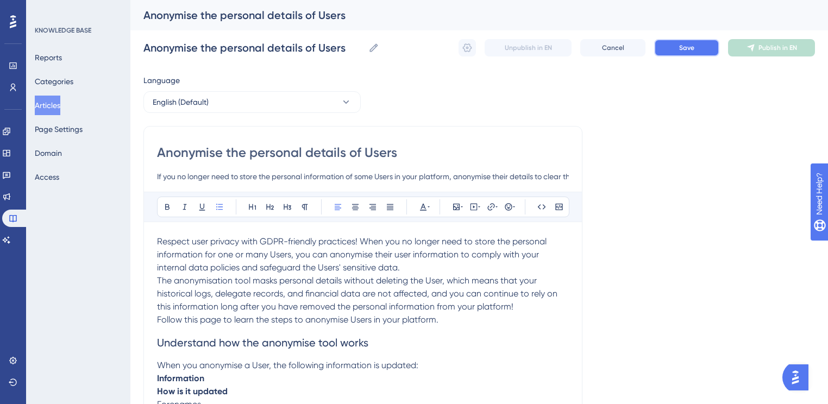
click at [683, 53] on button "Save" at bounding box center [686, 47] width 65 height 17
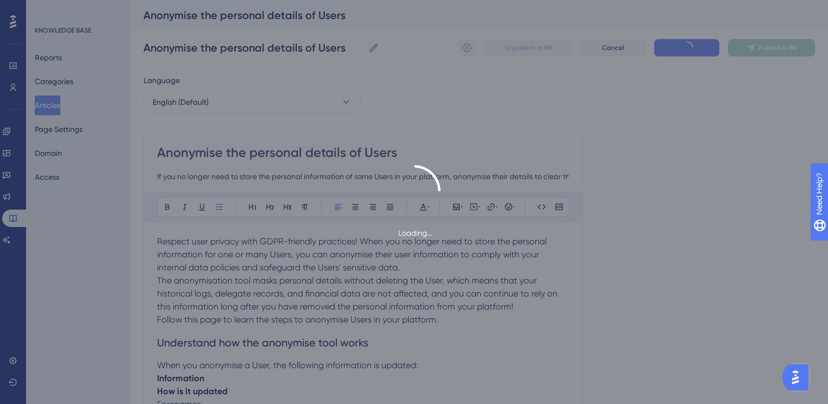
scroll to position [854, 0]
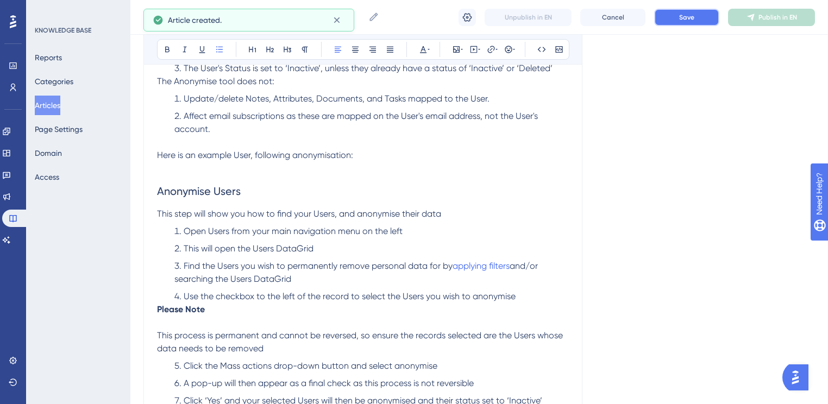
click at [699, 12] on button "Save" at bounding box center [686, 17] width 65 height 17
click at [768, 15] on span "Publish in EN" at bounding box center [778, 17] width 39 height 9
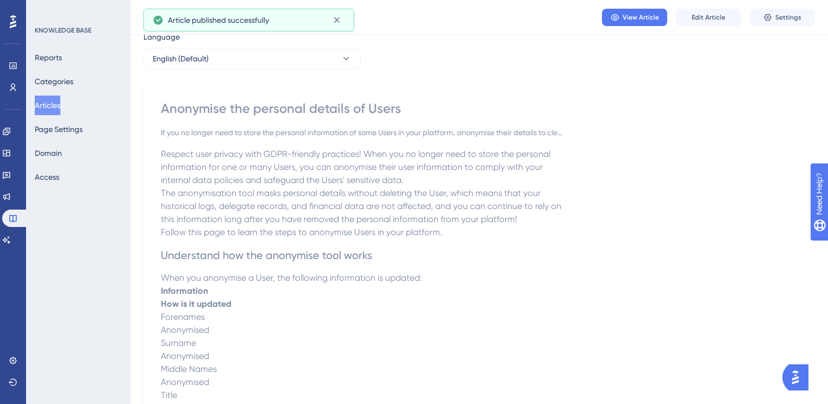
scroll to position [0, 0]
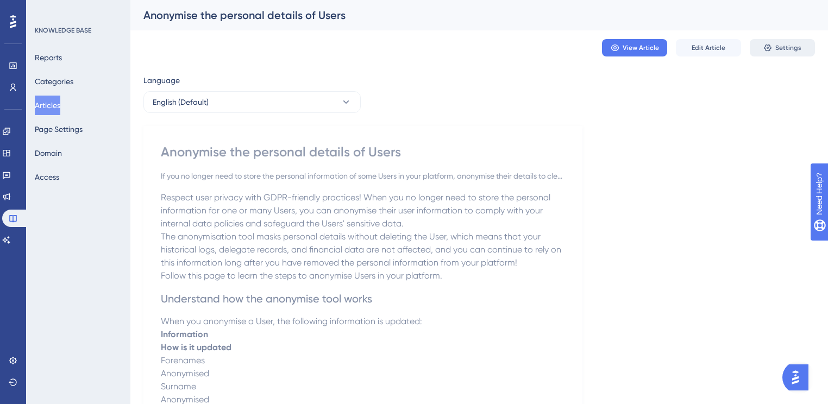
click at [764, 49] on icon at bounding box center [767, 47] width 9 height 9
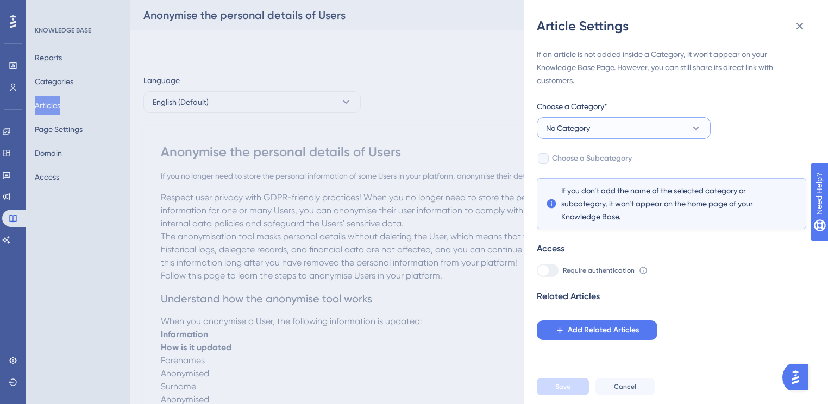
click at [585, 127] on span "No Category" at bounding box center [568, 128] width 44 height 13
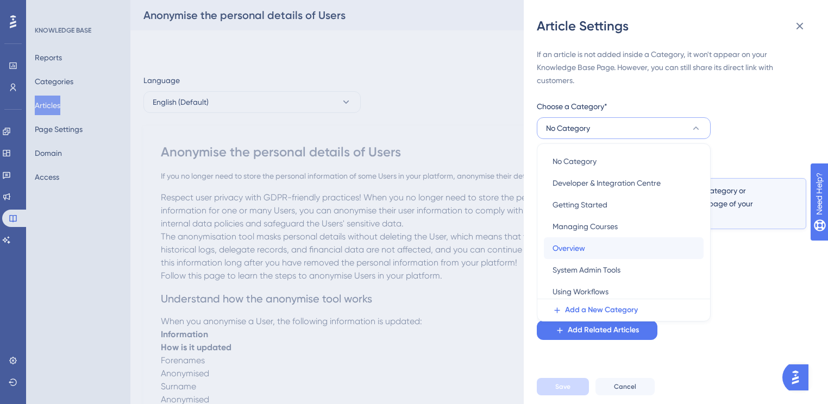
click at [589, 249] on div "Overview Overview" at bounding box center [624, 248] width 142 height 22
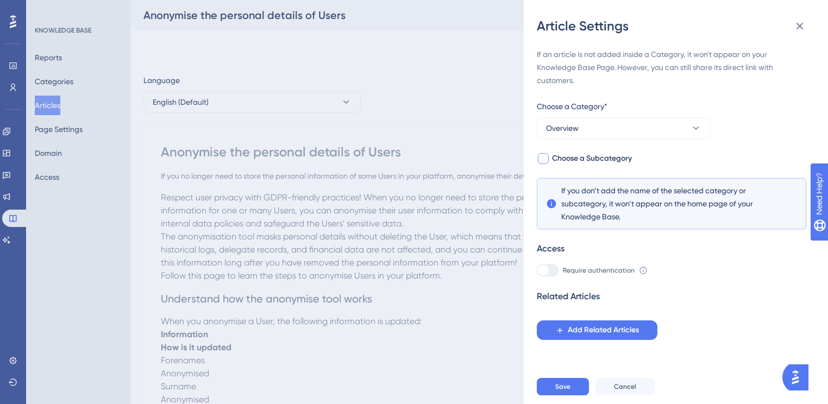
click at [605, 160] on span "Choose a Subcategory" at bounding box center [592, 158] width 80 height 13
checkbox input "true"
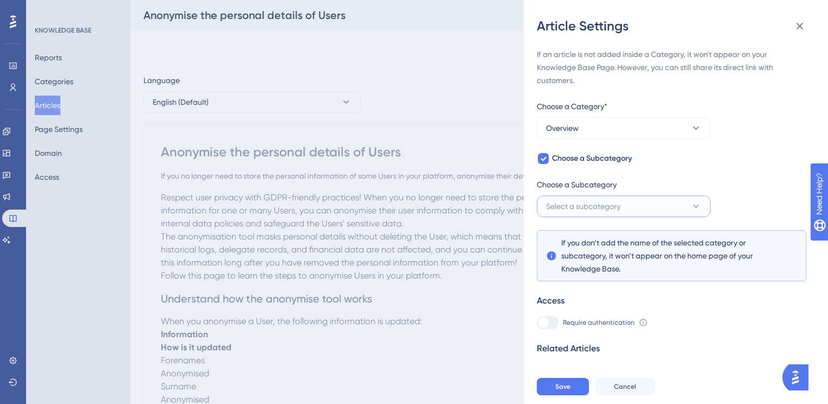
click at [604, 198] on button "Select a subcategory" at bounding box center [624, 207] width 174 height 22
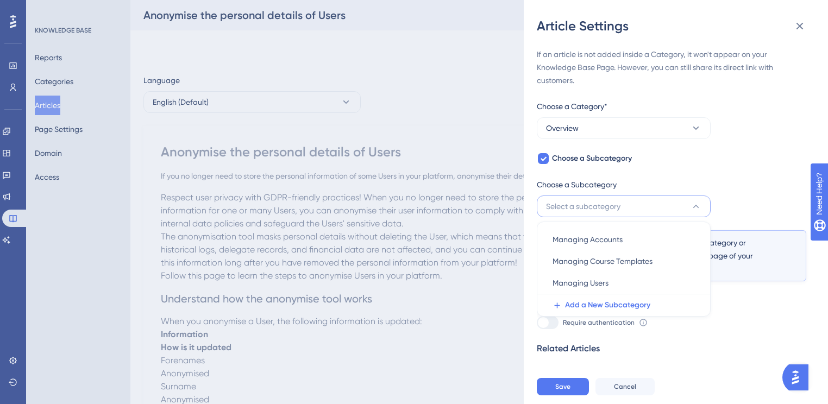
scroll to position [16, 0]
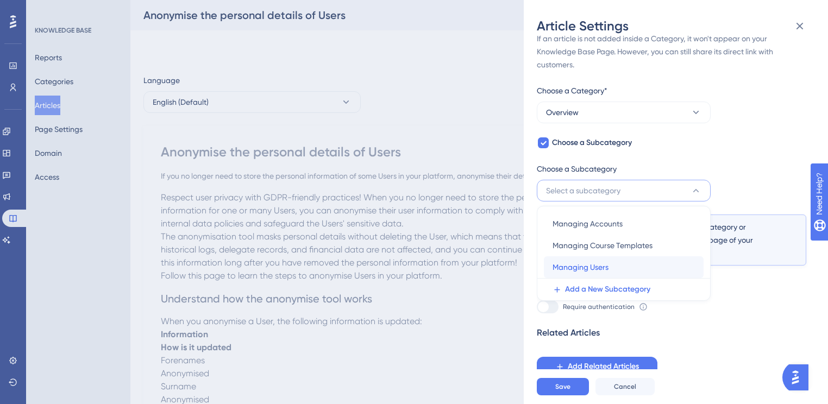
click at [594, 271] on span "Managing Users" at bounding box center [581, 267] width 56 height 13
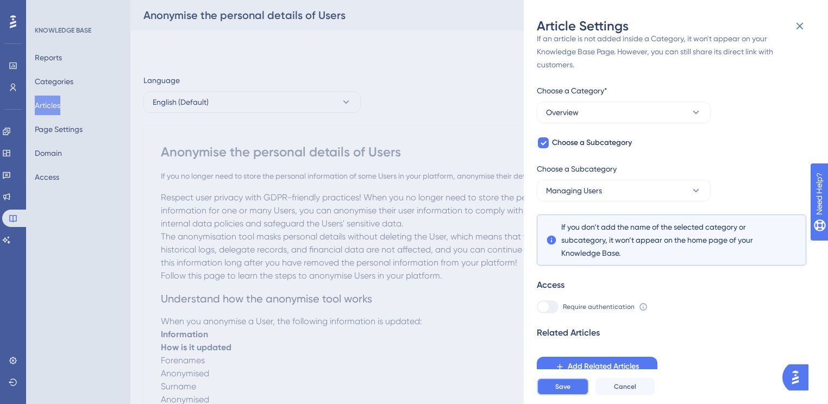
click at [580, 390] on button "Save" at bounding box center [563, 386] width 52 height 17
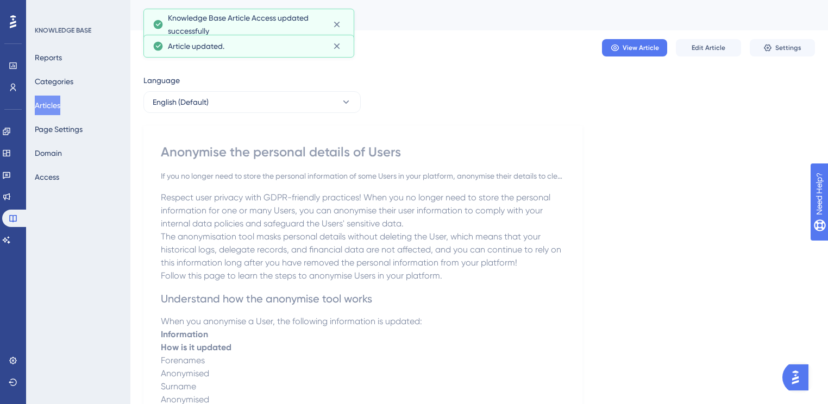
click at [46, 105] on button "Articles" at bounding box center [48, 106] width 26 height 20
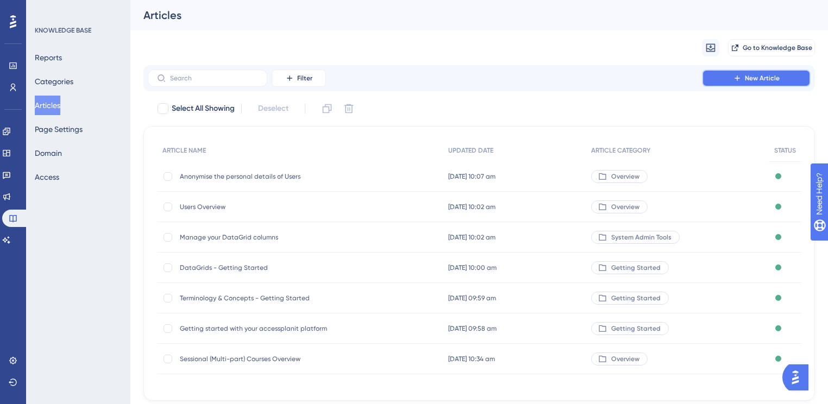
click at [751, 76] on span "New Article" at bounding box center [762, 78] width 35 height 9
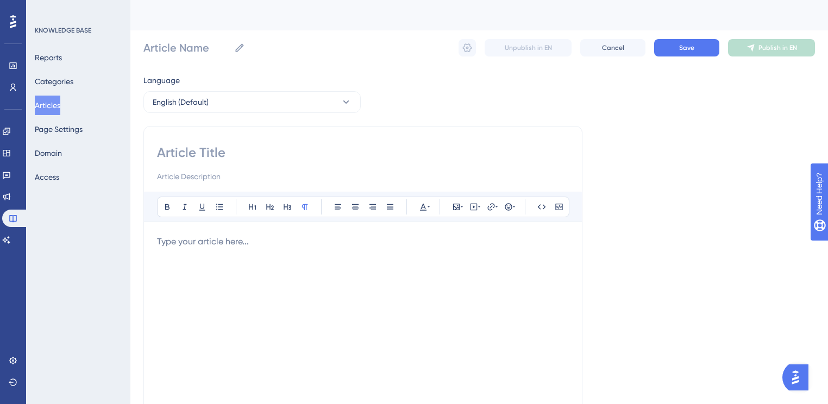
click at [243, 147] on input at bounding box center [363, 152] width 412 height 17
paste input "Accounts Overview"
type input "Accounts Overview"
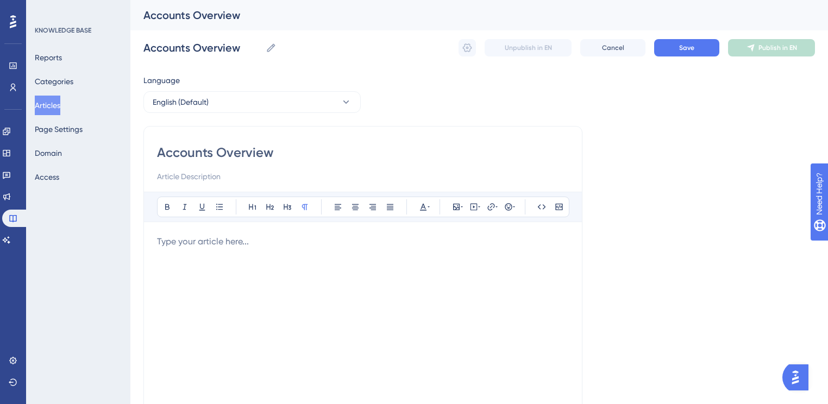
click at [287, 243] on p at bounding box center [363, 241] width 412 height 13
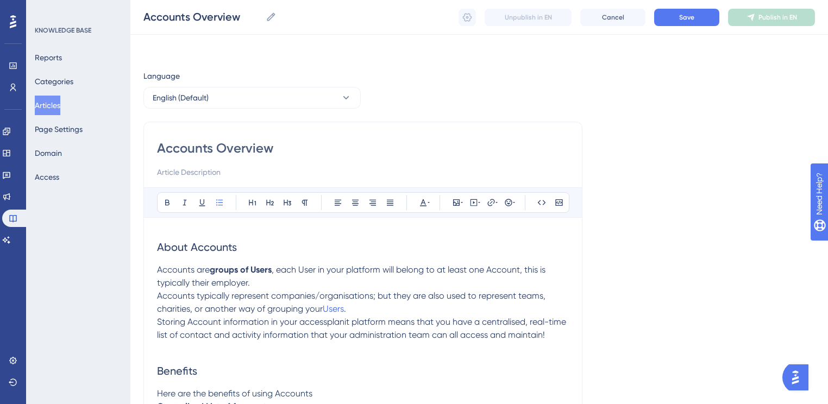
scroll to position [1512, 0]
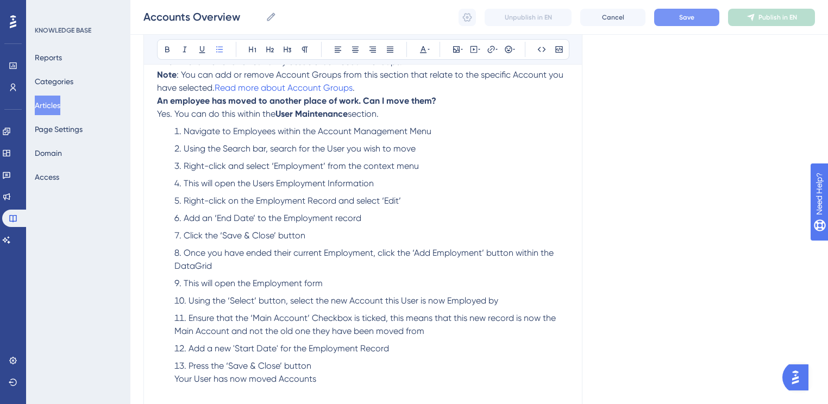
click at [693, 19] on span "Save" at bounding box center [686, 17] width 15 height 9
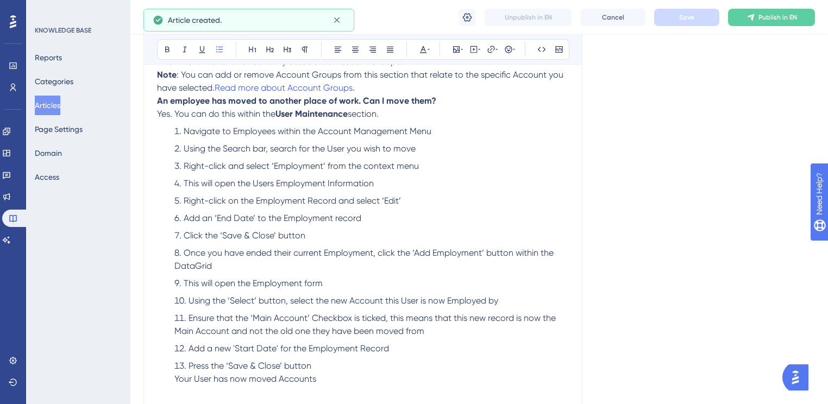
scroll to position [1508, 0]
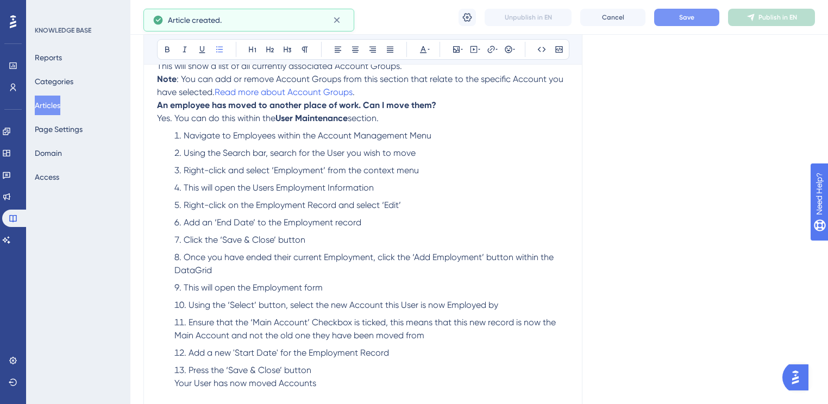
click at [671, 21] on button "Save" at bounding box center [686, 17] width 65 height 17
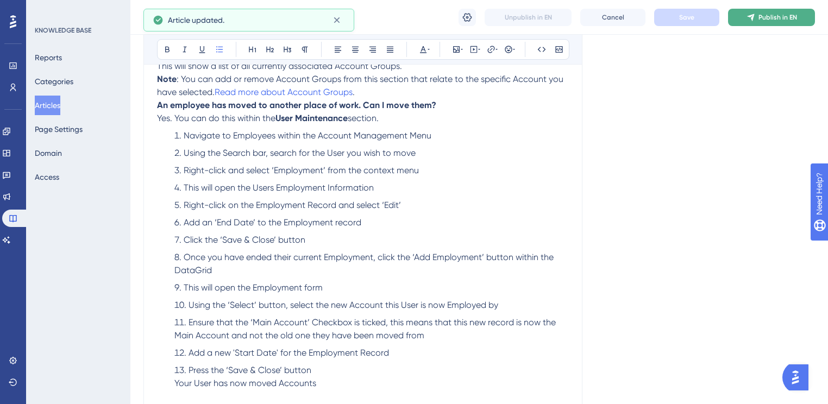
click at [758, 14] on button "Publish in EN" at bounding box center [771, 17] width 87 height 17
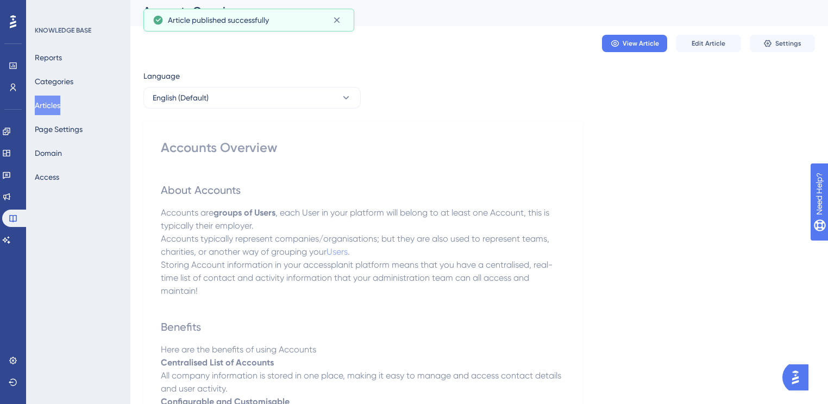
scroll to position [0, 0]
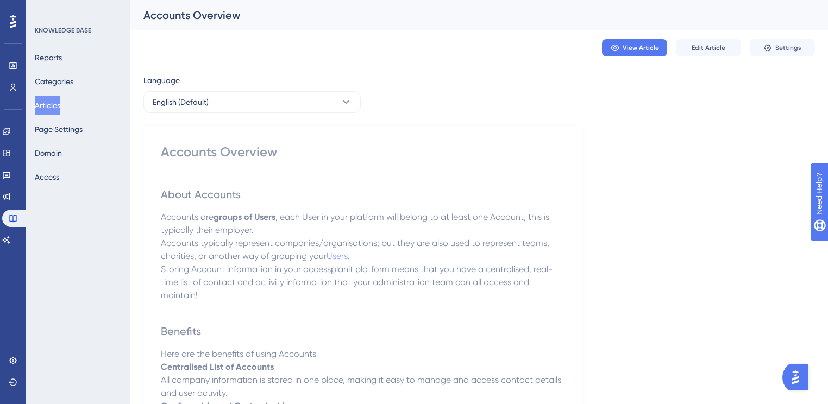
click at [56, 108] on button "Articles" at bounding box center [48, 106] width 26 height 20
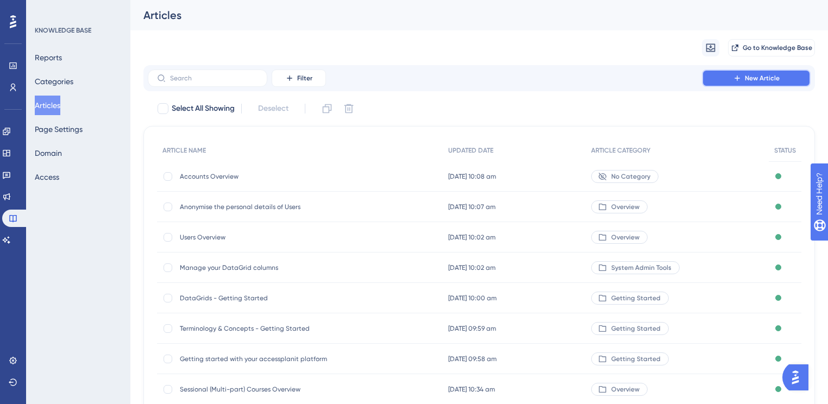
click at [769, 75] on span "New Article" at bounding box center [762, 78] width 35 height 9
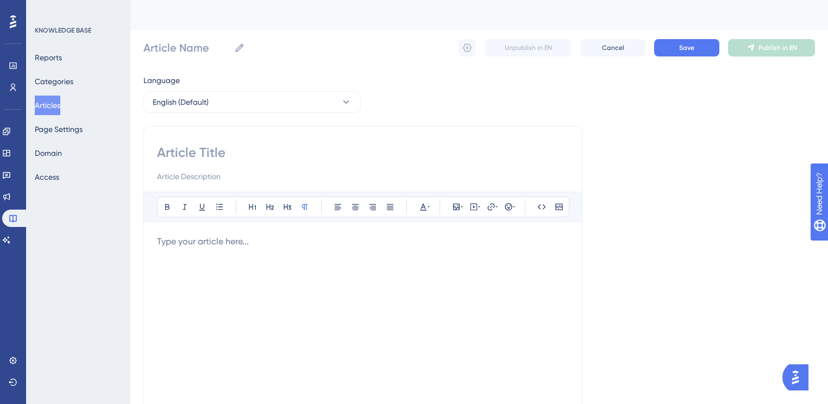
click at [251, 155] on input at bounding box center [363, 152] width 412 height 17
paste input "Merge duplicate customer Accounts together into one Account"
type input "Merge duplicate customer Accounts together into one Account"
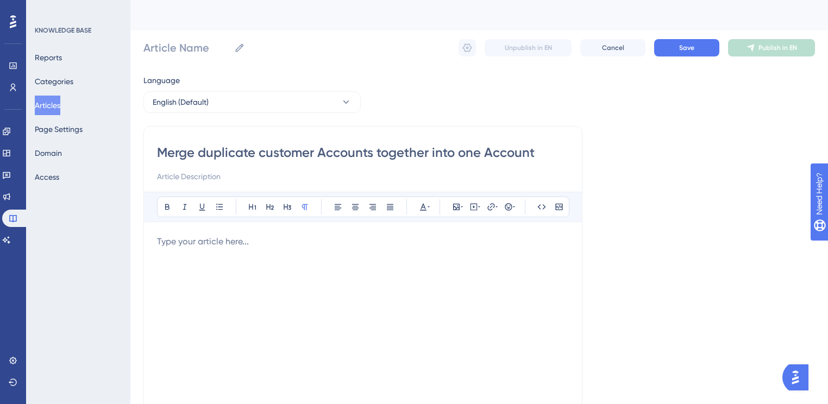
type input "Merge duplicate customer Accounts together into one Account"
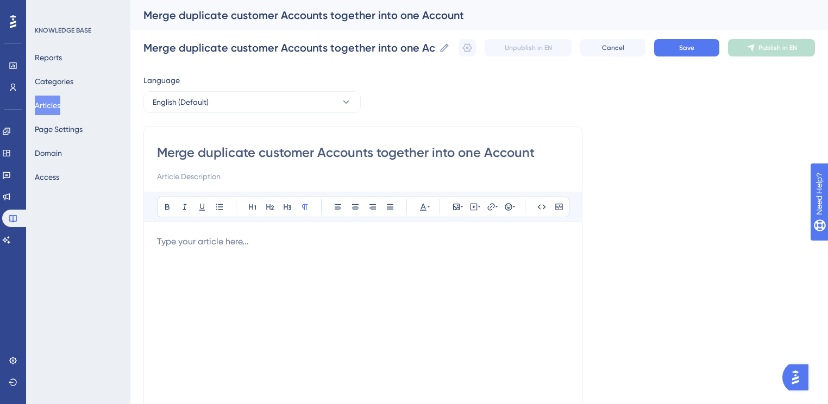
type input "Merge duplicate customer Accounts together into one Account"
click at [244, 165] on div "Merge duplicate customer Accounts together into one Account" at bounding box center [363, 163] width 412 height 39
click at [243, 168] on div "Merge duplicate customer Accounts together into one Account" at bounding box center [363, 163] width 412 height 39
click at [243, 172] on input at bounding box center [363, 176] width 412 height 13
paste input "Learn how to merge duplicate Accounts"
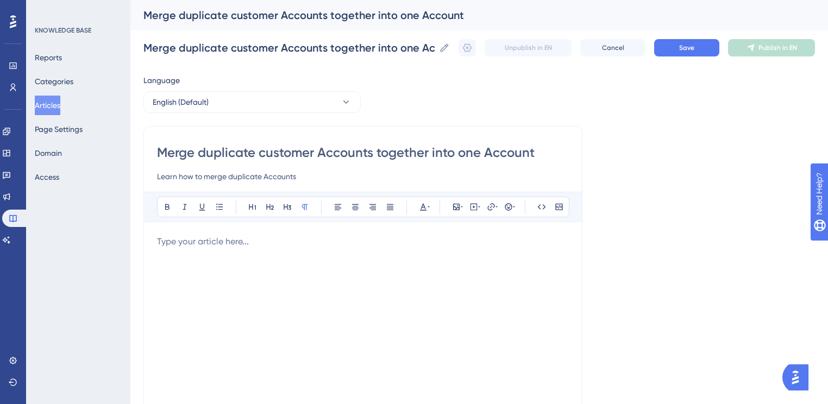
type input "Learn how to merge duplicate Accounts"
click at [216, 288] on div at bounding box center [363, 354] width 412 height 239
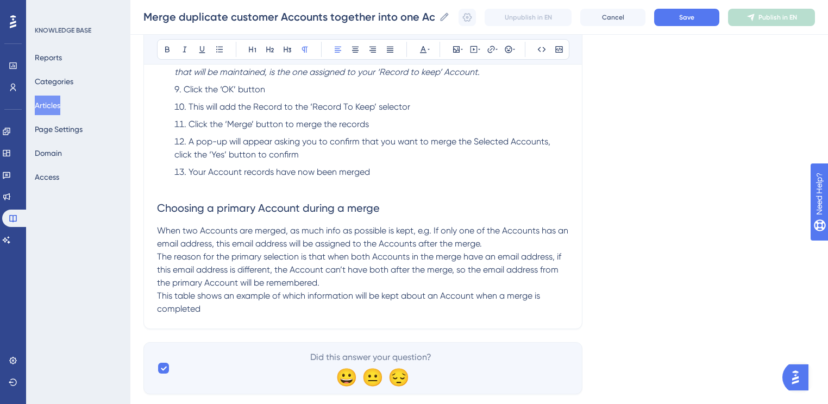
scroll to position [583, 0]
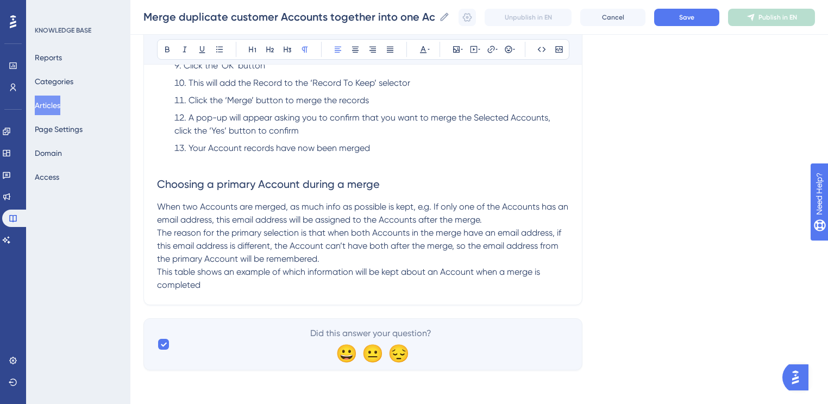
click at [301, 278] on p "This table shows an example of which information will be kept about an Account …" at bounding box center [363, 279] width 412 height 26
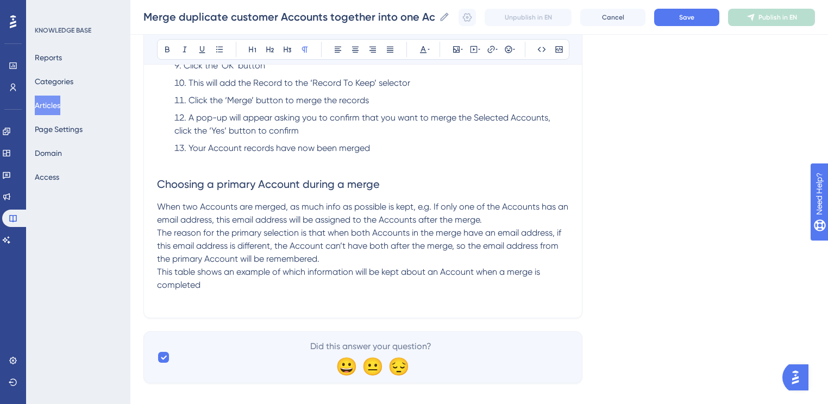
scroll to position [776, 0]
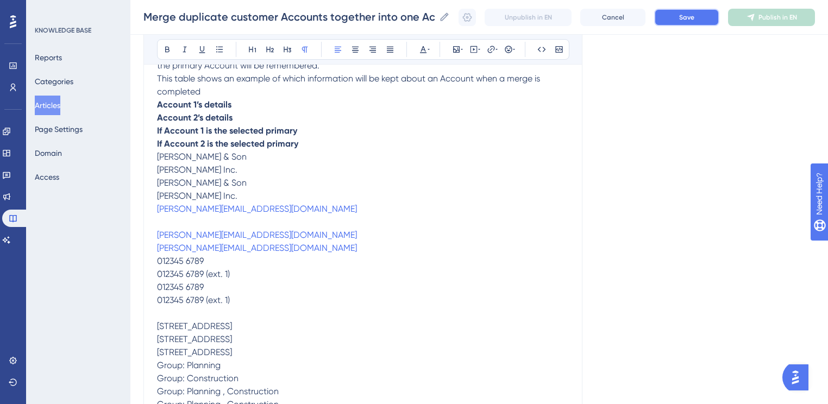
click at [712, 24] on button "Save" at bounding box center [686, 17] width 65 height 17
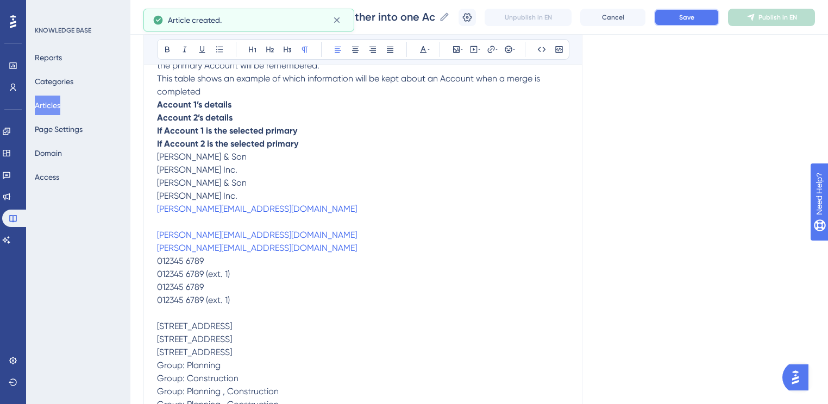
click at [713, 20] on button "Save" at bounding box center [686, 17] width 65 height 17
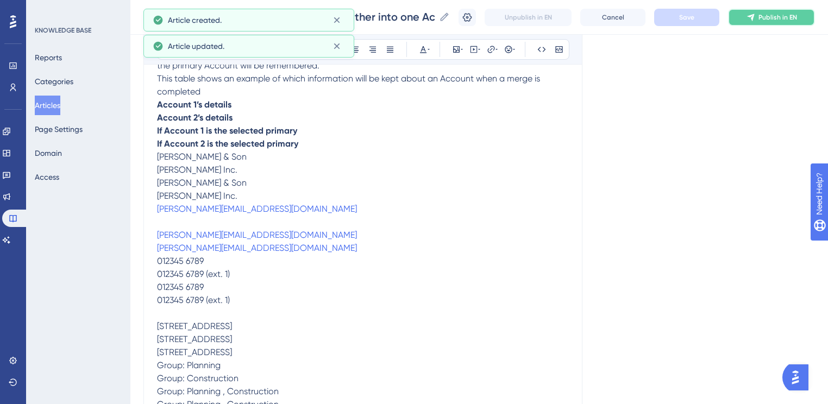
click at [769, 15] on span "Publish in EN" at bounding box center [778, 17] width 39 height 9
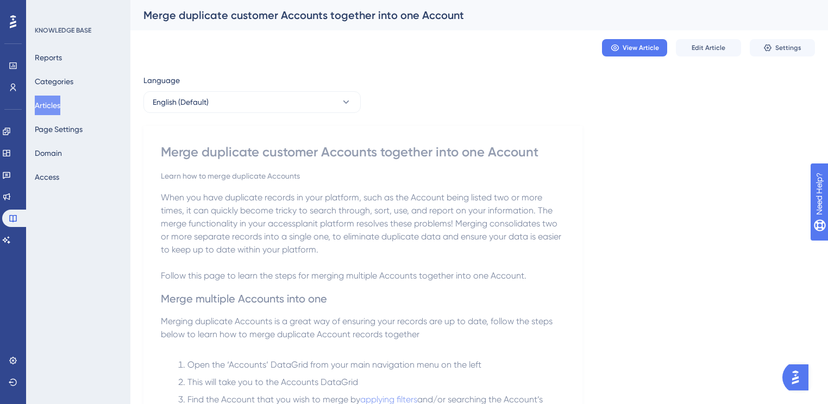
click at [775, 57] on div "View Article Edit Article Settings" at bounding box center [479, 47] width 672 height 35
click at [59, 83] on button "Categories" at bounding box center [54, 82] width 39 height 20
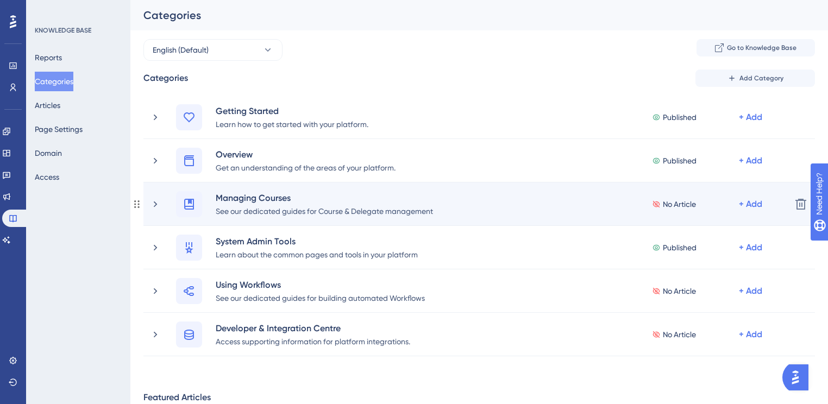
click at [161, 203] on div "Managing Courses See our dedicated guides for Course & Delegate management No A…" at bounding box center [466, 204] width 633 height 26
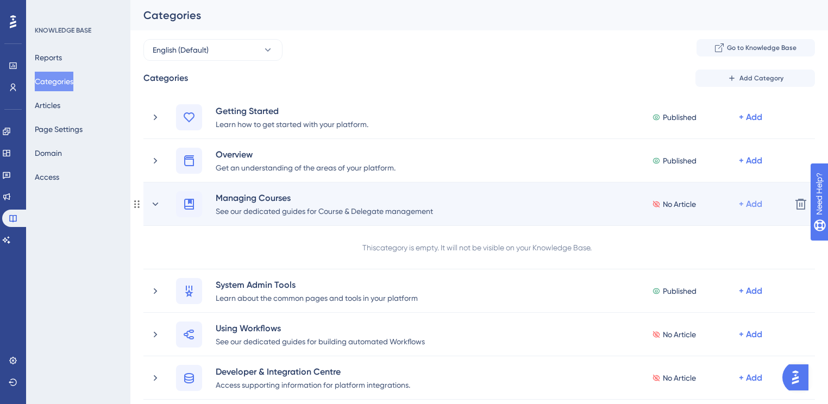
click at [759, 124] on div "+ Add" at bounding box center [750, 117] width 23 height 13
click at [711, 248] on div "Add Articles Add Articles" at bounding box center [707, 255] width 77 height 22
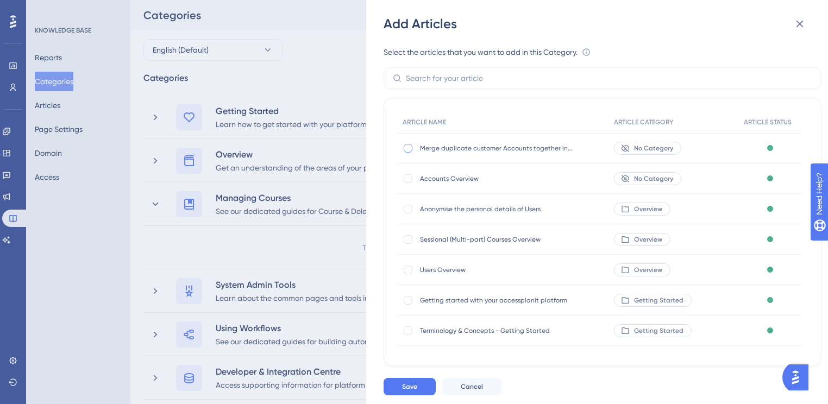
click at [409, 150] on div at bounding box center [408, 148] width 9 height 9
checkbox input "true"
click at [409, 183] on div at bounding box center [408, 178] width 11 height 11
checkbox input "true"
click at [428, 389] on button "Save" at bounding box center [410, 386] width 52 height 17
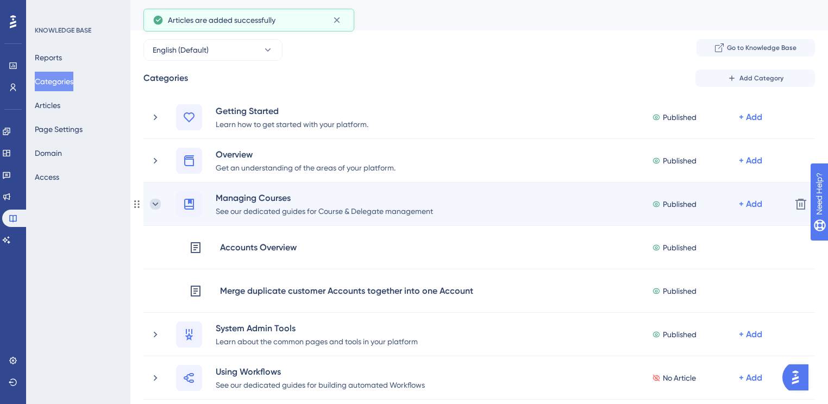
click at [155, 204] on icon at bounding box center [155, 204] width 11 height 11
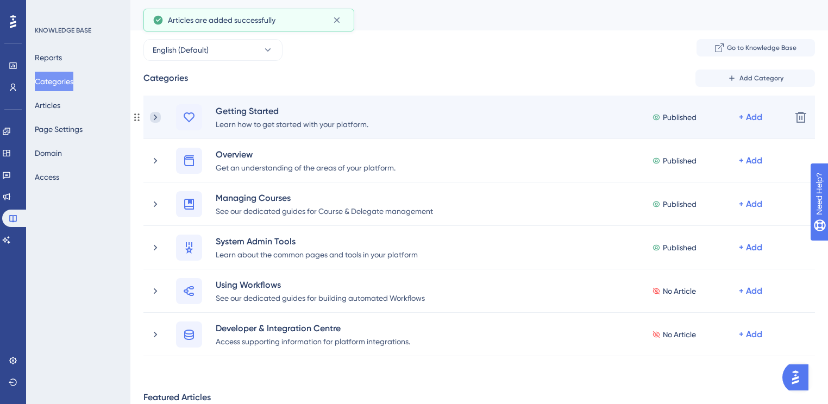
click at [156, 119] on icon at bounding box center [155, 117] width 11 height 11
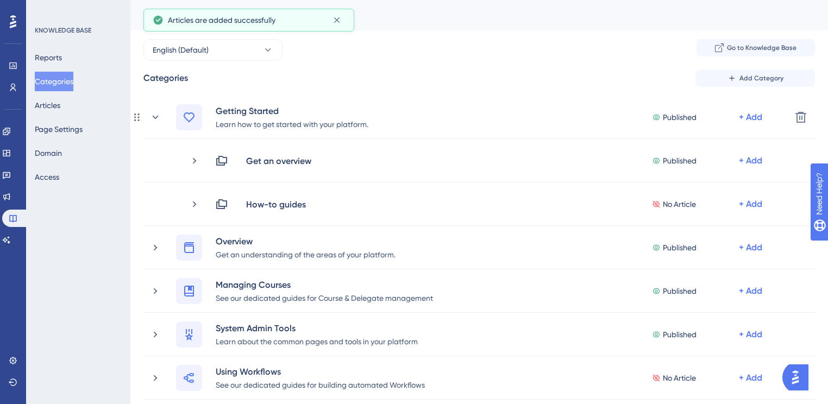
click at [156, 119] on icon at bounding box center [155, 117] width 11 height 11
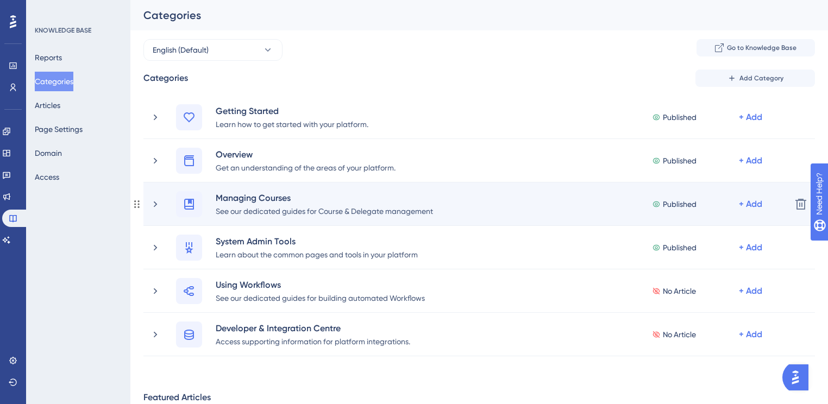
click at [158, 213] on div "Managing Courses See our dedicated guides for Course & Delegate management Publ…" at bounding box center [466, 204] width 633 height 26
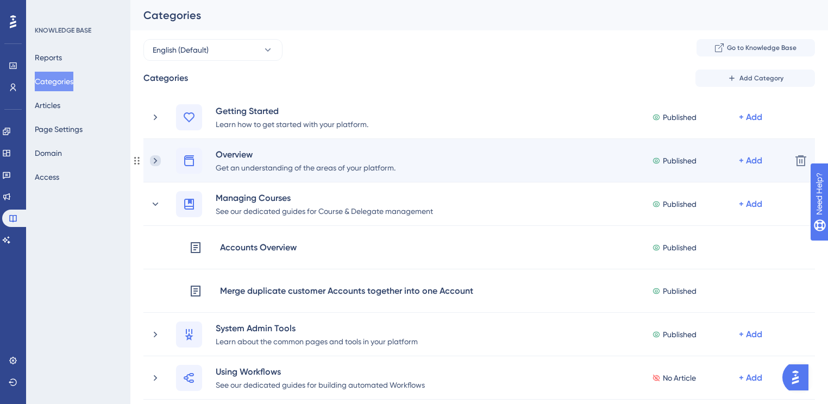
click at [157, 161] on icon at bounding box center [155, 160] width 11 height 11
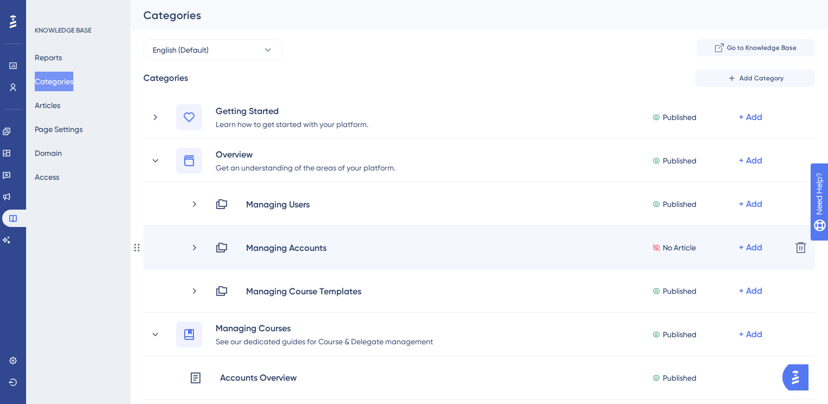
click at [768, 244] on div "No Article + Add" at bounding box center [717, 247] width 130 height 13
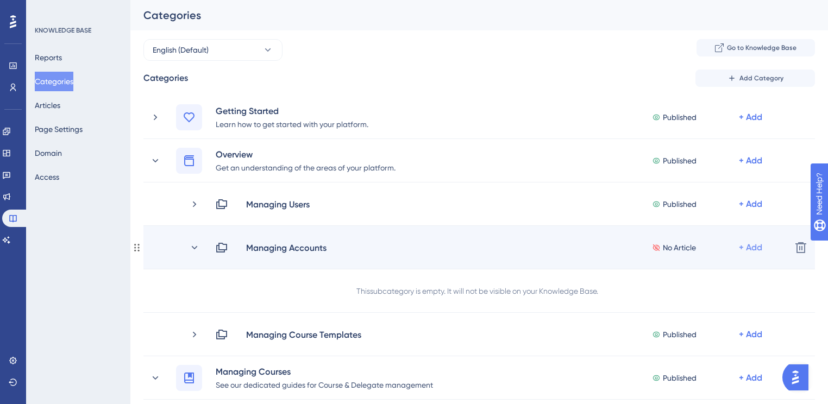
click at [755, 211] on div "+ Add" at bounding box center [750, 204] width 23 height 13
click at [708, 280] on span "Add Articles" at bounding box center [690, 276] width 42 height 13
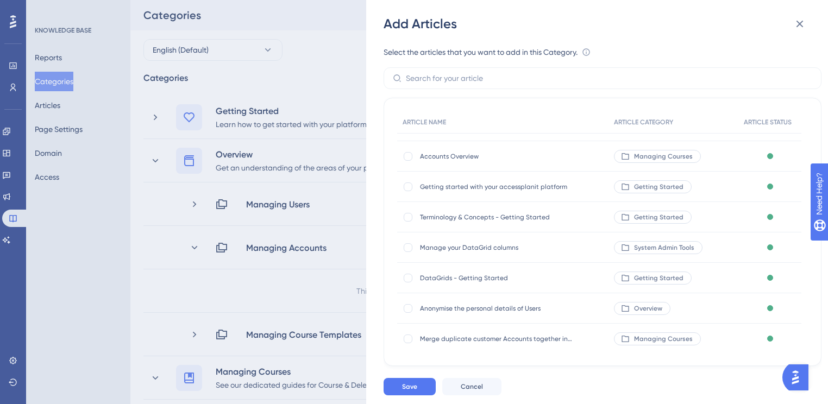
scroll to position [60, 0]
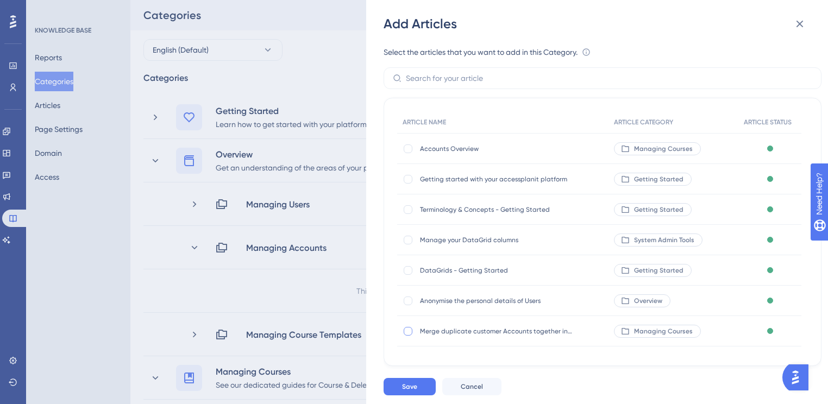
click at [407, 331] on div at bounding box center [408, 331] width 9 height 9
checkbox input "true"
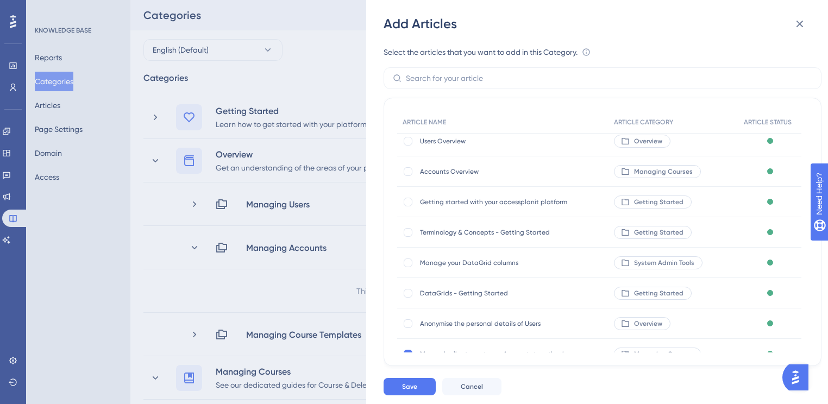
scroll to position [17, 0]
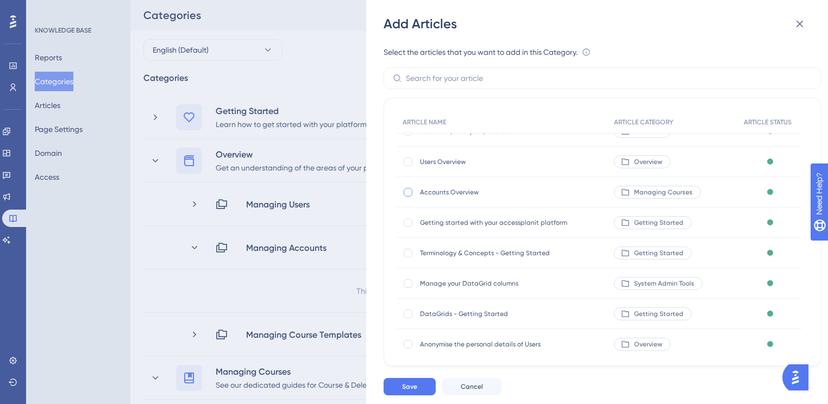
click at [409, 189] on div at bounding box center [408, 192] width 9 height 9
checkbox input "true"
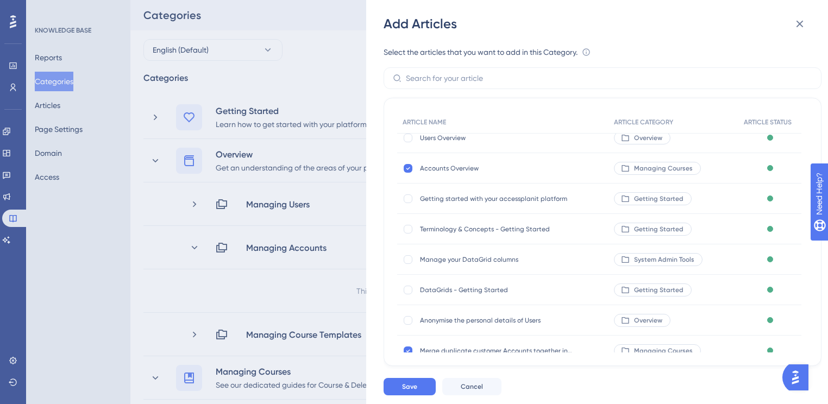
scroll to position [60, 0]
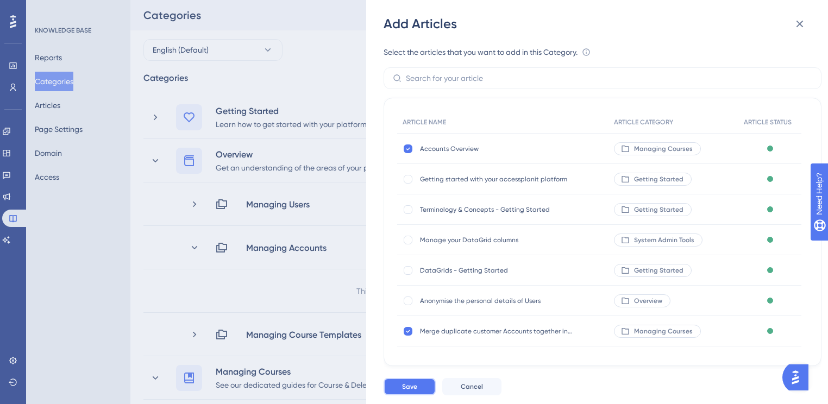
click at [424, 394] on button "Save" at bounding box center [410, 386] width 52 height 17
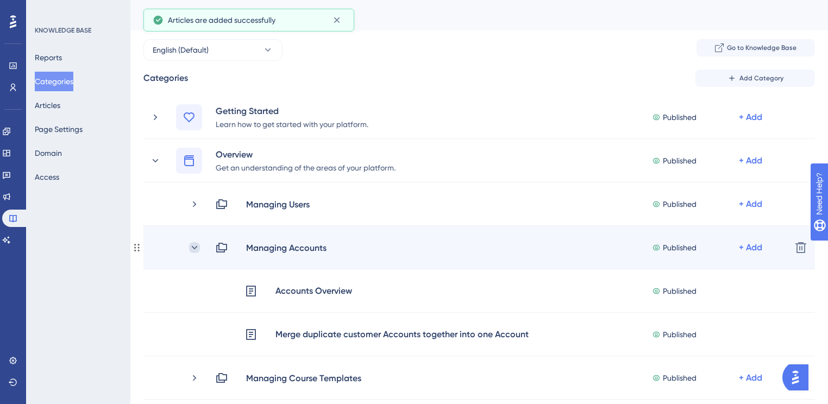
click at [193, 249] on icon at bounding box center [194, 247] width 11 height 11
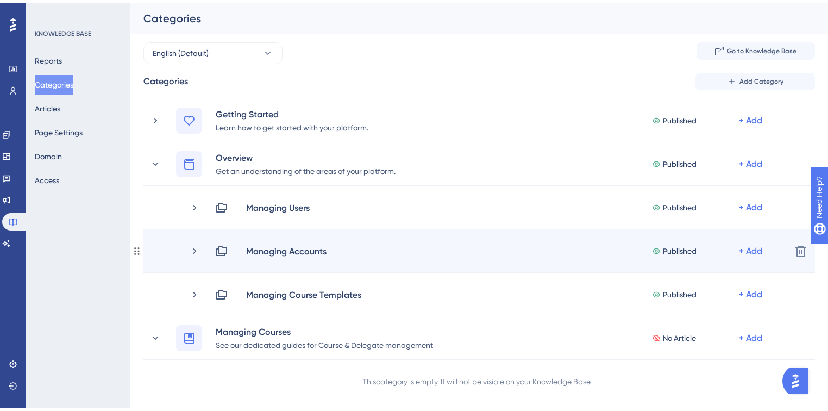
scroll to position [43, 0]
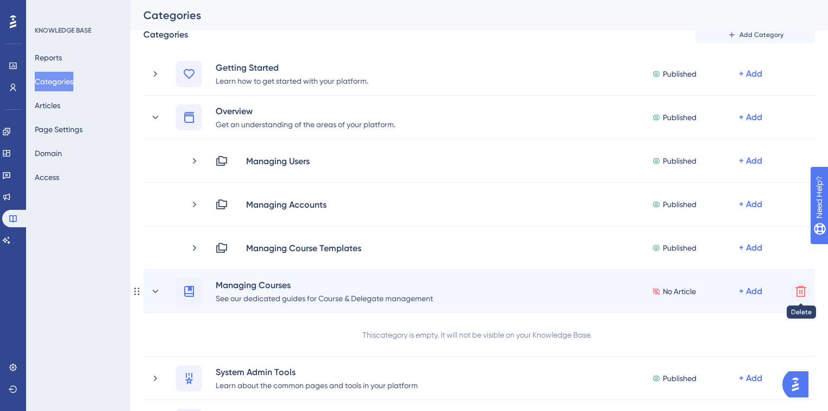
click at [800, 295] on icon at bounding box center [800, 291] width 13 height 13
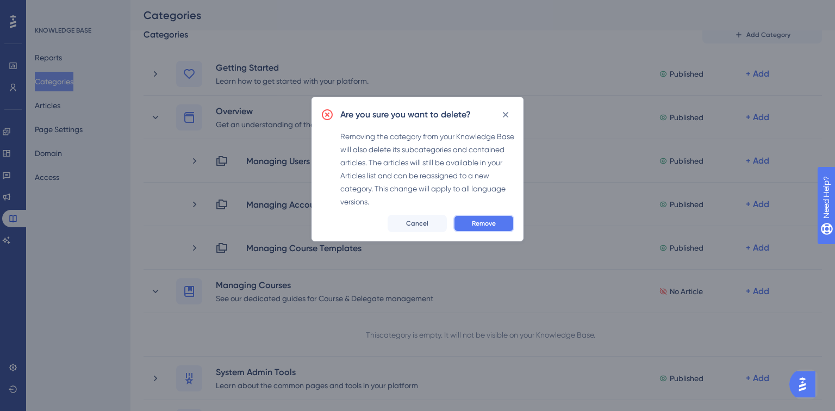
click at [492, 221] on span "Remove" at bounding box center [484, 223] width 24 height 9
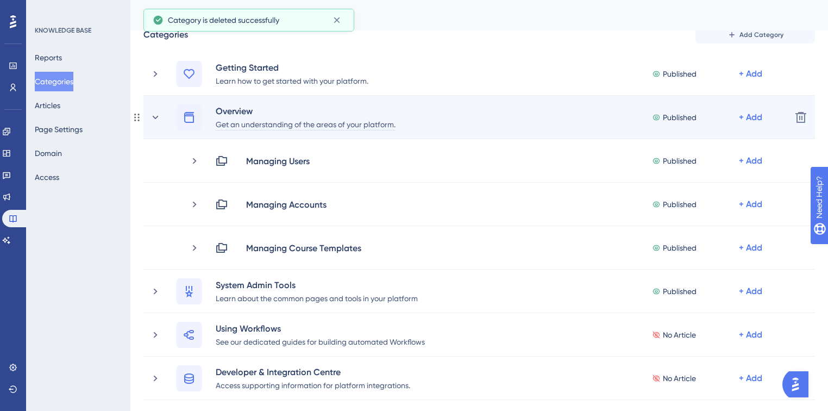
click at [260, 122] on div "Get an understanding of the areas of your platform." at bounding box center [305, 123] width 181 height 13
click at [231, 104] on div "Overview" at bounding box center [305, 110] width 181 height 13
click at [265, 126] on div "Get an understanding of the areas of your platform." at bounding box center [305, 123] width 181 height 13
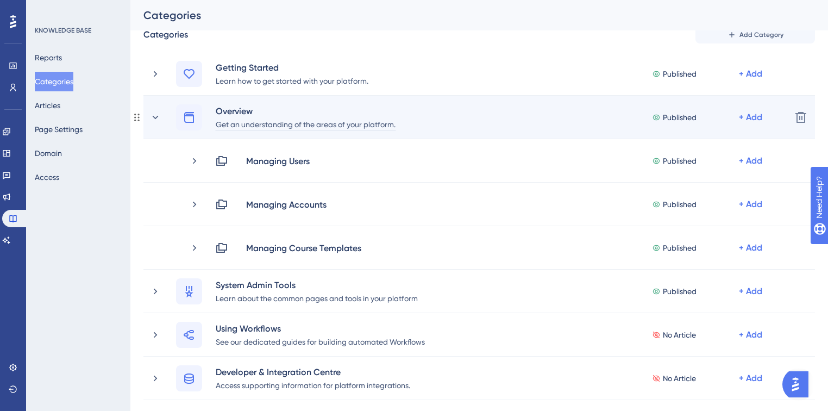
click at [324, 120] on div "Get an understanding of the areas of your platform." at bounding box center [305, 123] width 181 height 13
click at [296, 126] on div "Get an understanding of the areas of your platform." at bounding box center [305, 123] width 181 height 13
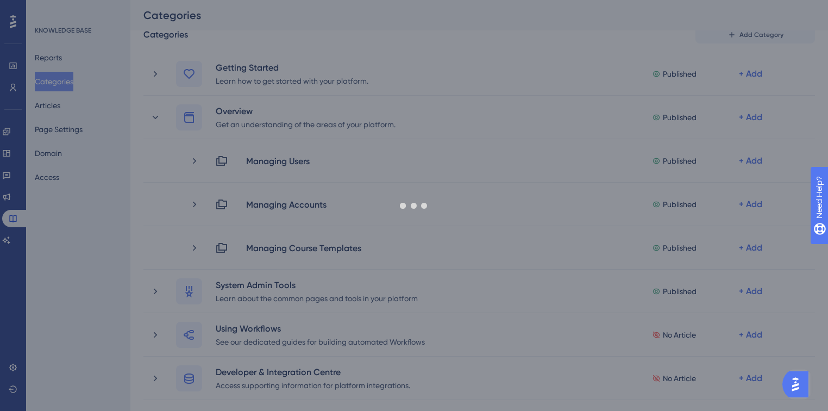
click at [237, 112] on div at bounding box center [414, 205] width 828 height 411
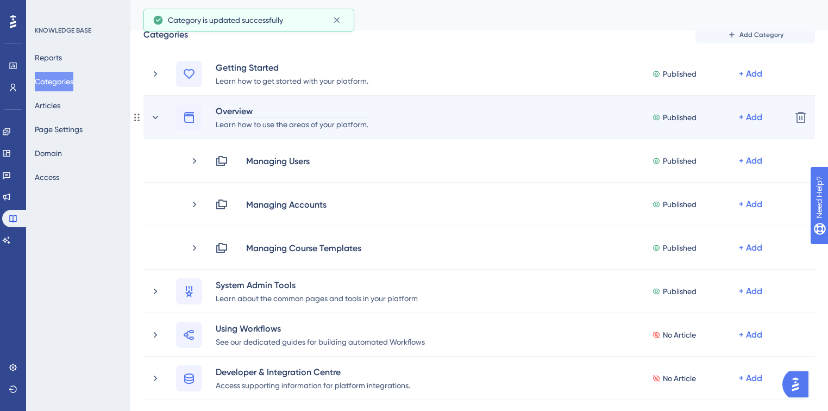
click at [235, 110] on div "Overview" at bounding box center [292, 110] width 154 height 13
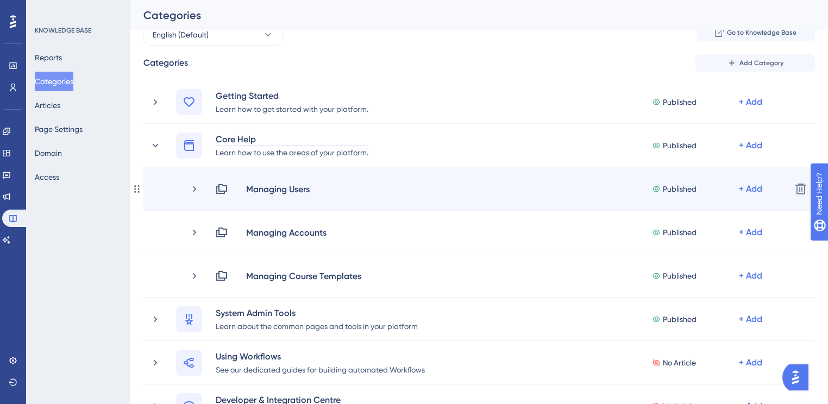
scroll to position [0, 0]
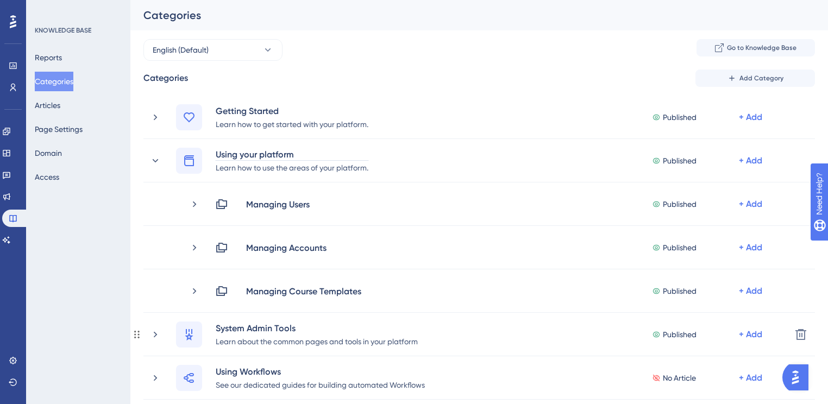
click at [130, 275] on div "Performance Users Engagement Widgets Feedback Product Updates Knowledge Base AI…" at bounding box center [479, 348] width 698 height 696
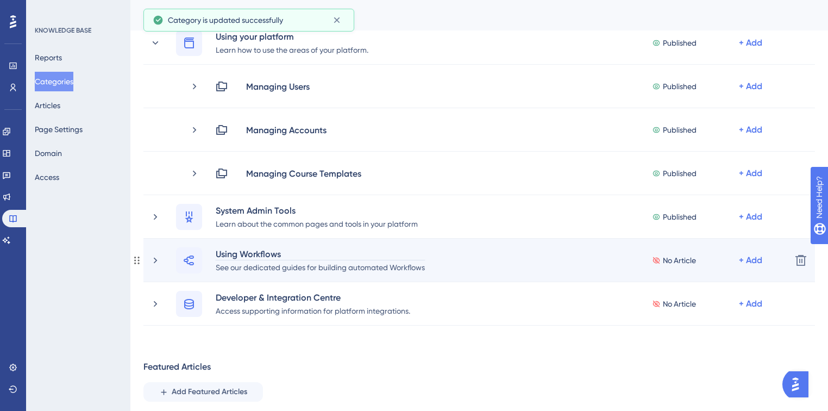
scroll to position [130, 0]
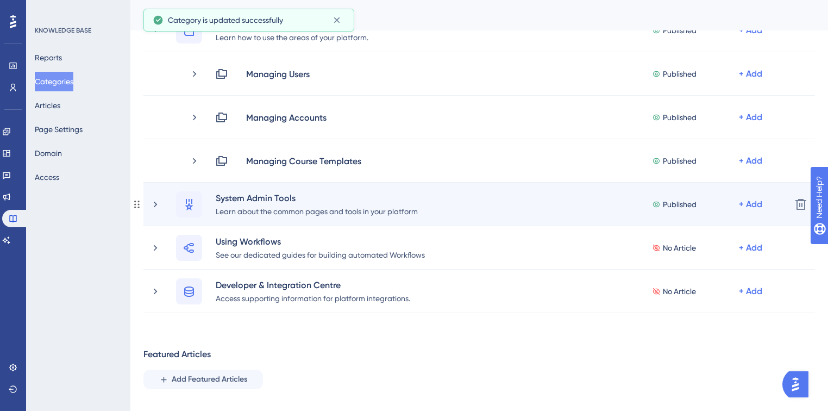
click at [167, 205] on div "System Admin Tools Learn about the common pages and tools in your platform Publ…" at bounding box center [466, 204] width 633 height 26
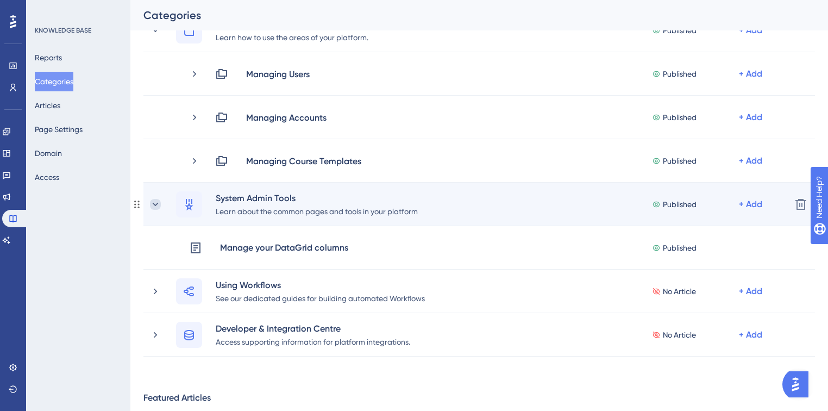
click at [156, 205] on icon at bounding box center [156, 203] width 6 height 3
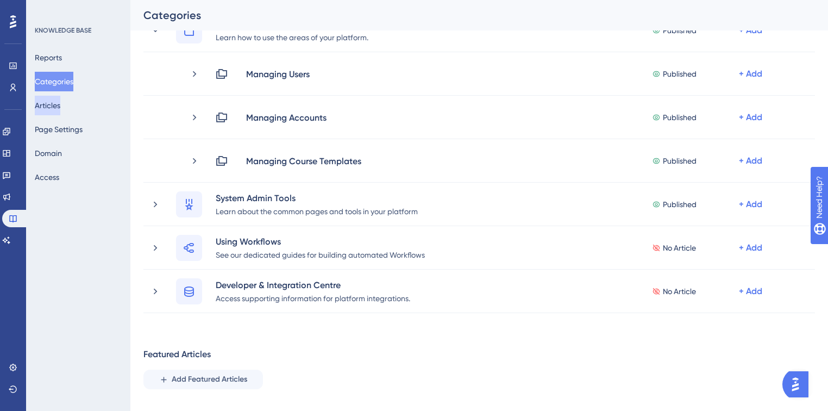
drag, startPoint x: 61, startPoint y: 100, endPoint x: 109, endPoint y: 162, distance: 78.7
click at [60, 100] on button "Articles" at bounding box center [48, 106] width 26 height 20
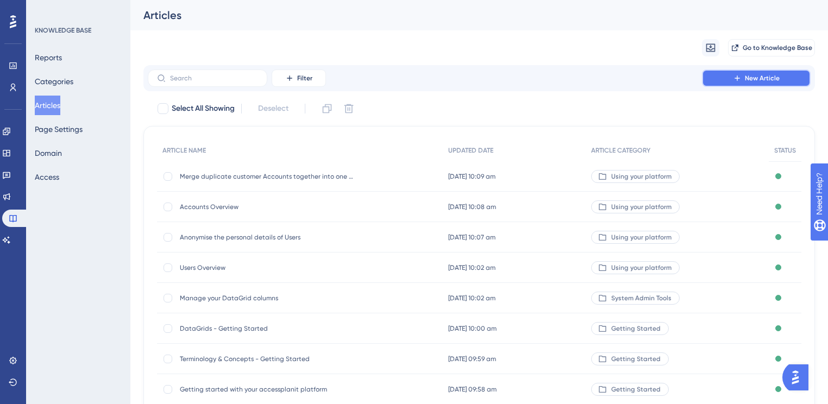
click at [782, 73] on button "New Article" at bounding box center [756, 78] width 109 height 17
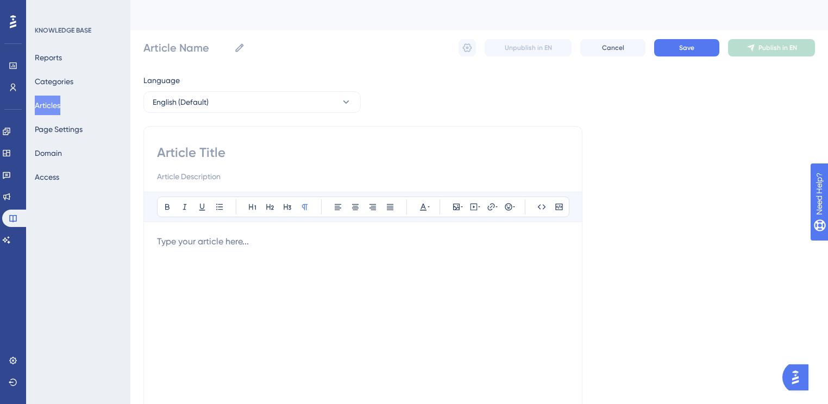
click at [213, 147] on input at bounding box center [363, 152] width 412 height 17
paste input "Integrate with the accessplanit API v1 Feeds - Overview"
type input "Integrate with the accessplanit API v1 Feeds - Overview"
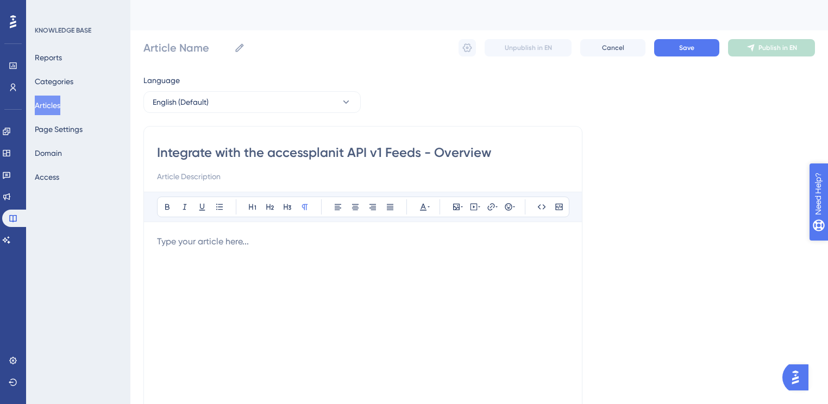
type input "Integrate with the accessplanit API v1 Feeds - Overview"
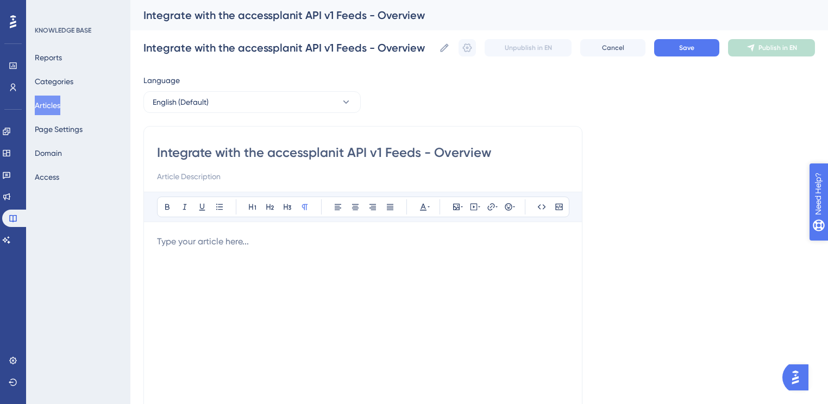
type input "Integrate with the accessplanit API v1 Feeds - Overview"
click at [296, 260] on div at bounding box center [363, 354] width 412 height 239
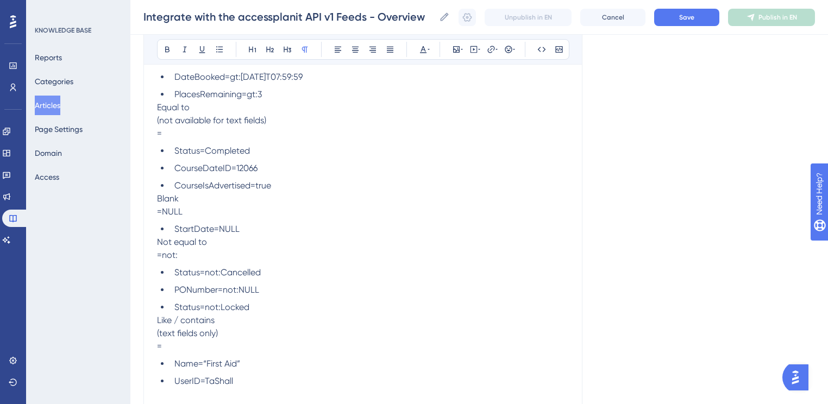
click at [689, 27] on div "Integrate with the accessplanit API v1 Feeds - Overview Integrate with the acce…" at bounding box center [479, 17] width 698 height 35
click at [691, 20] on span "Save" at bounding box center [686, 17] width 15 height 9
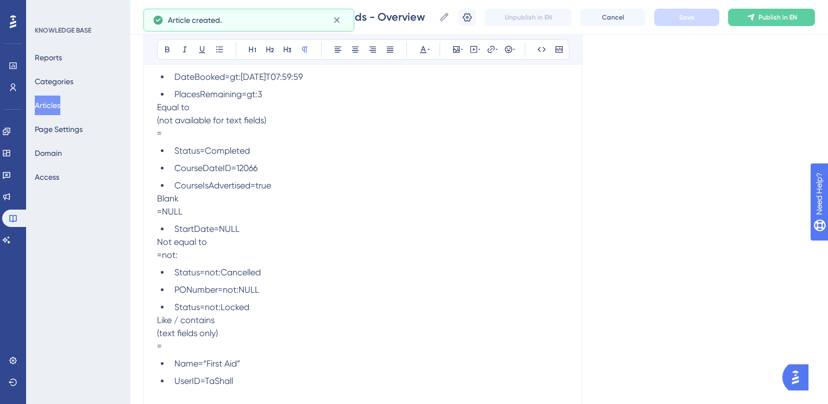
scroll to position [2827, 0]
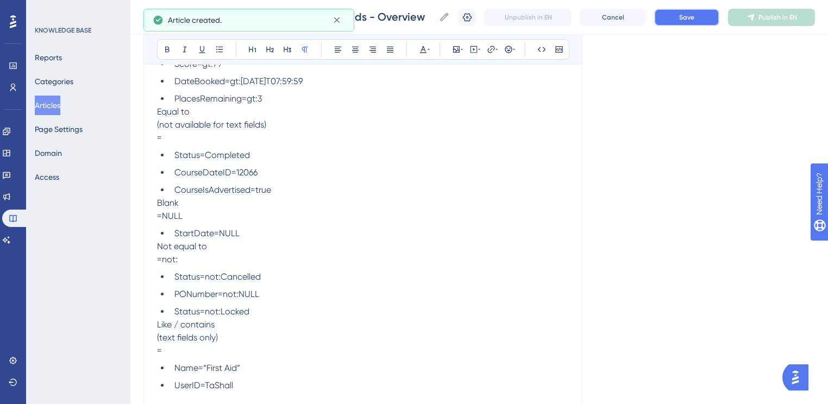
click at [719, 21] on button "Save" at bounding box center [686, 17] width 65 height 17
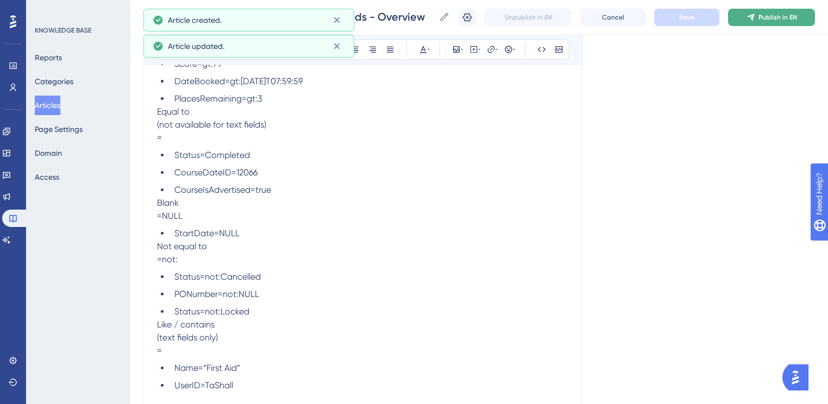
click at [785, 19] on span "Publish in EN" at bounding box center [778, 17] width 39 height 9
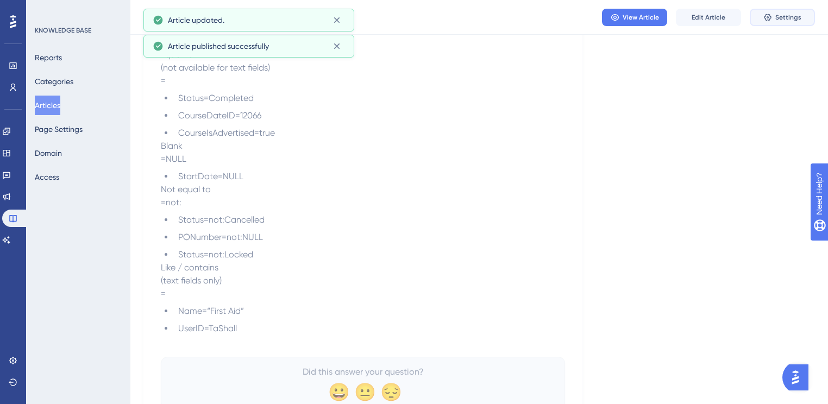
click at [774, 17] on button "Settings" at bounding box center [782, 17] width 65 height 17
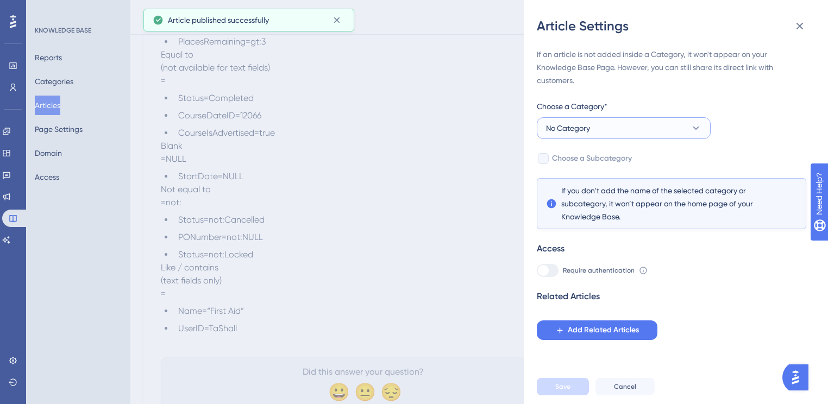
click at [647, 130] on button "No Category" at bounding box center [624, 128] width 174 height 22
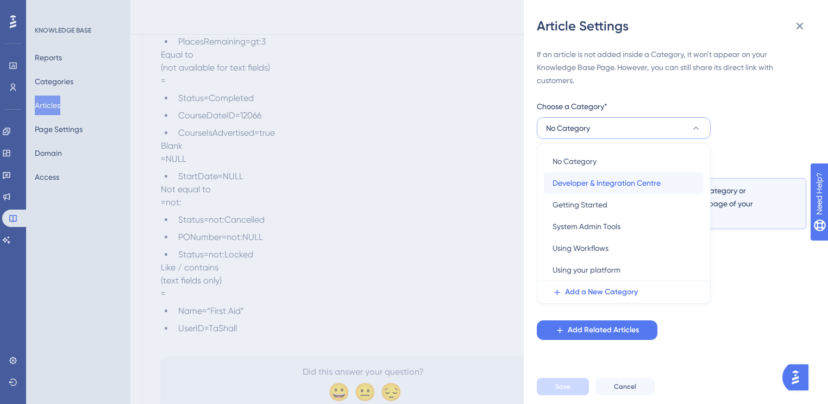
click at [621, 191] on div "Developer & Integration Centre Developer & Integration Centre" at bounding box center [624, 183] width 142 height 22
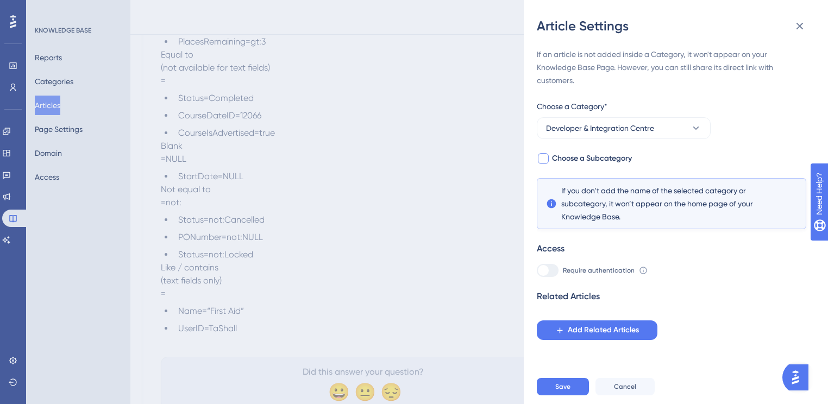
click at [575, 154] on span "Choose a Subcategory" at bounding box center [592, 158] width 80 height 13
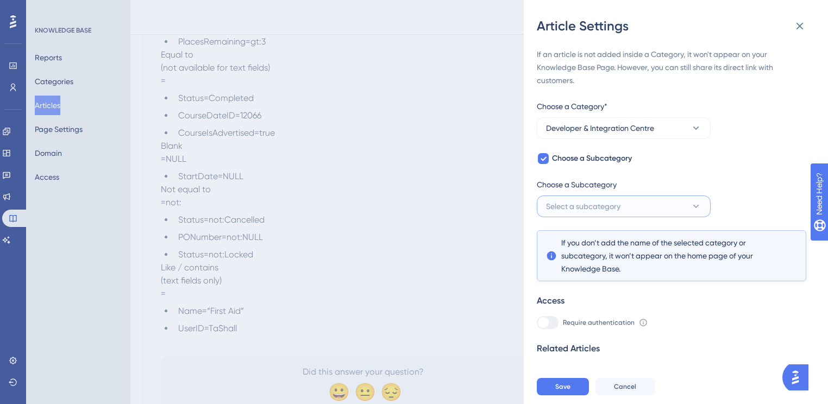
click at [588, 205] on span "Select a subcategory" at bounding box center [583, 206] width 74 height 13
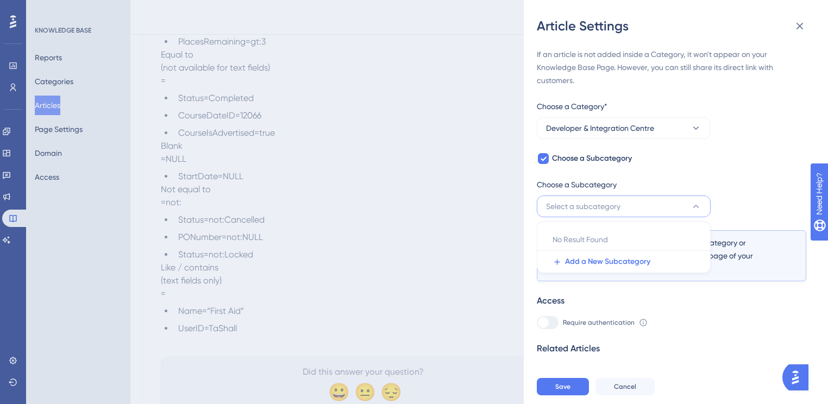
scroll to position [16, 0]
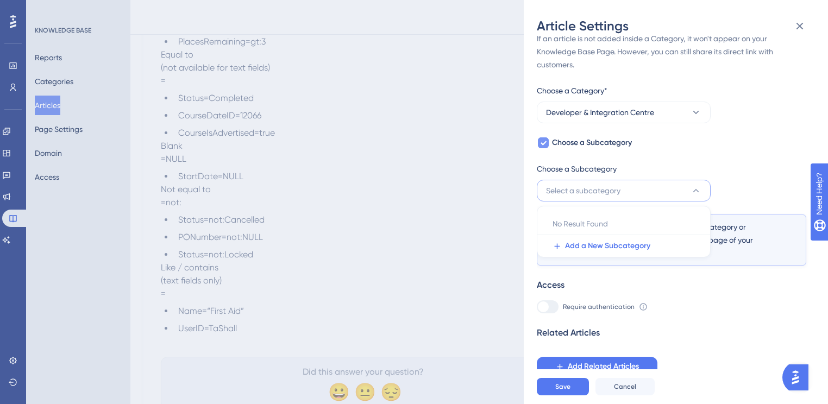
click at [569, 142] on span "Choose a Subcategory" at bounding box center [592, 142] width 80 height 13
checkbox input "false"
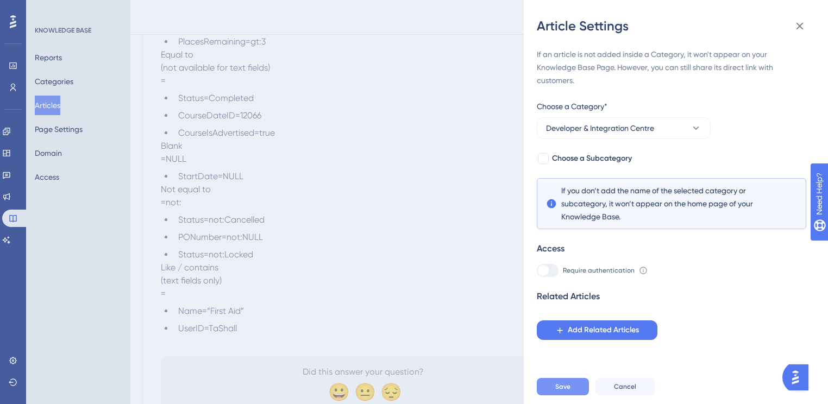
click at [550, 396] on button "Save" at bounding box center [563, 386] width 52 height 17
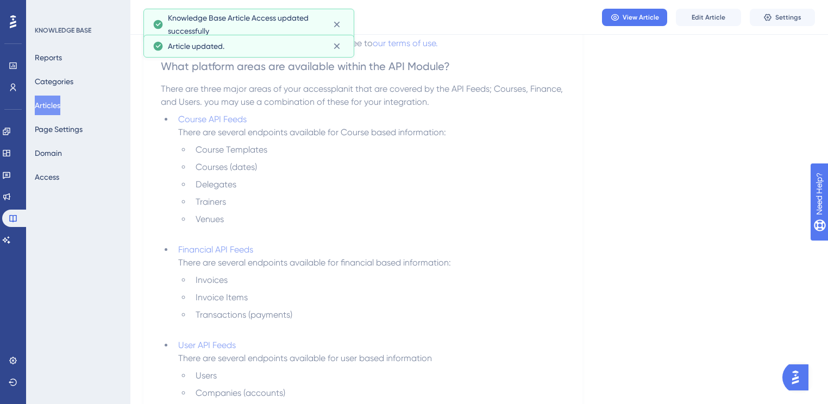
scroll to position [262, 0]
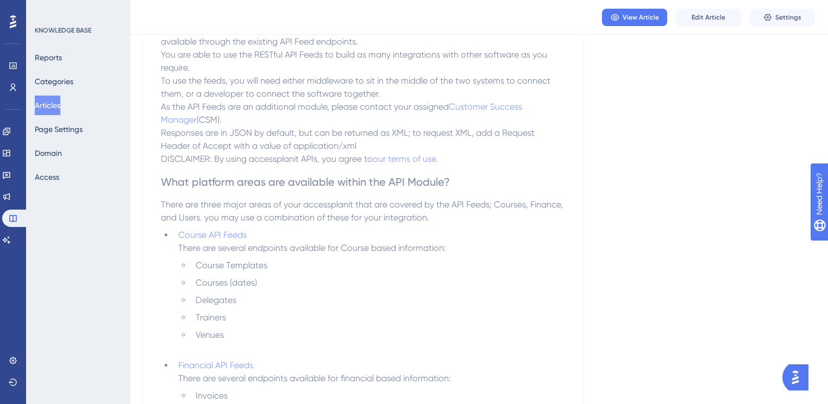
click at [52, 104] on button "Articles" at bounding box center [48, 106] width 26 height 20
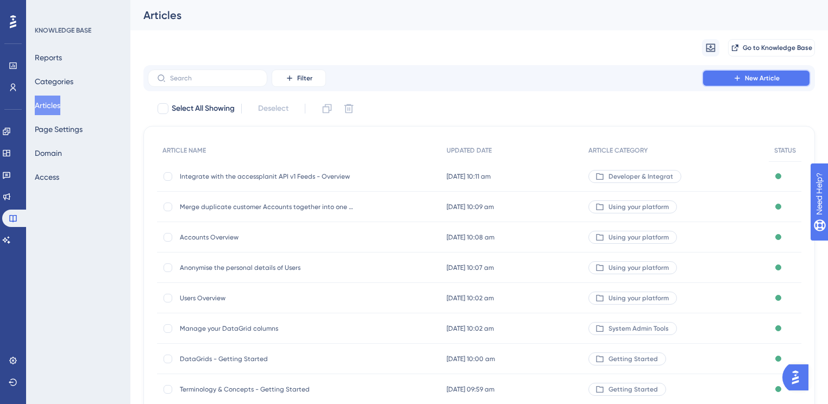
click at [763, 74] on span "New Article" at bounding box center [762, 78] width 35 height 9
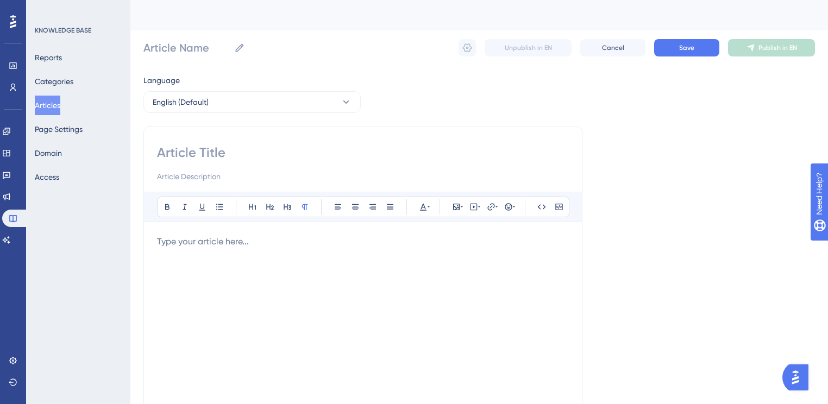
click at [250, 155] on input at bounding box center [363, 152] width 412 height 17
paste input "Integrate your Web Courses with Microsoft Teams"
type input "Integrate your Web Courses with Microsoft Teams"
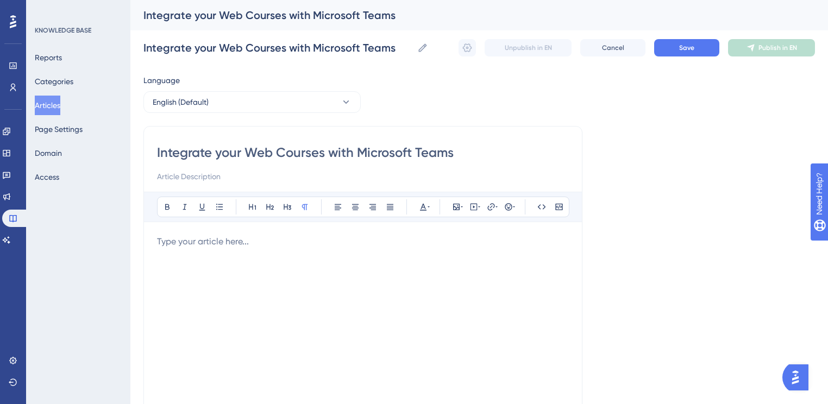
type input "Integrate your Web Courses with Microsoft Teams"
click at [365, 248] on div at bounding box center [363, 354] width 412 height 239
click at [253, 180] on input at bounding box center [363, 176] width 412 height 13
paste input "Learn how you can integrate your Web Courses between accessplanit and Teams to …"
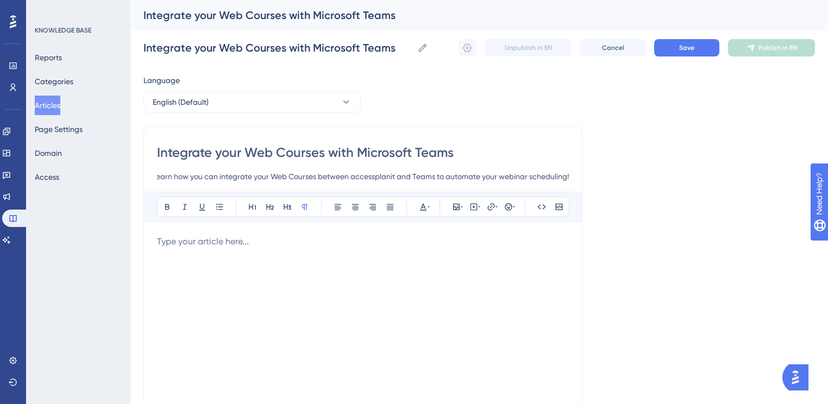
type input "Learn how you can integrate your Web Courses between accessplanit and Teams to …"
click at [397, 261] on div at bounding box center [363, 354] width 412 height 239
click at [291, 254] on div at bounding box center [363, 354] width 412 height 239
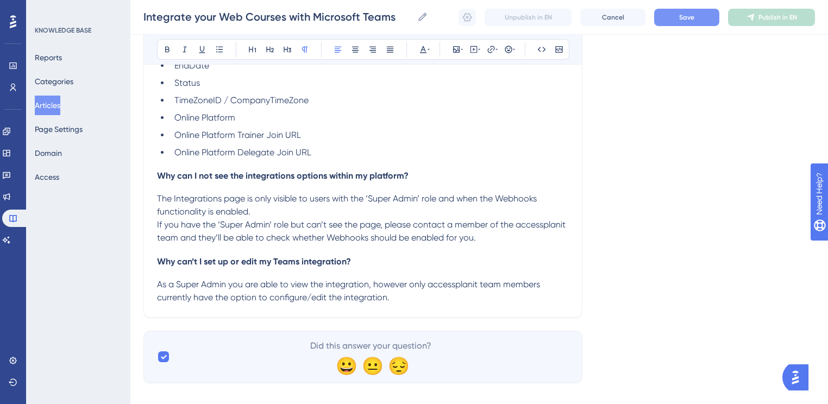
click at [690, 16] on span "Save" at bounding box center [686, 17] width 15 height 9
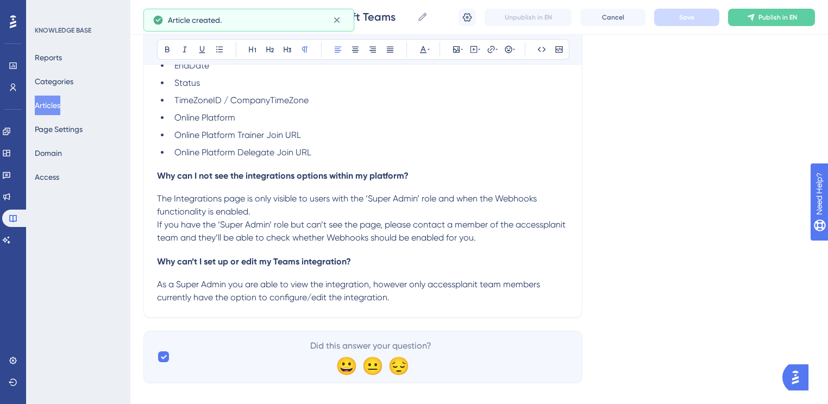
scroll to position [8301, 0]
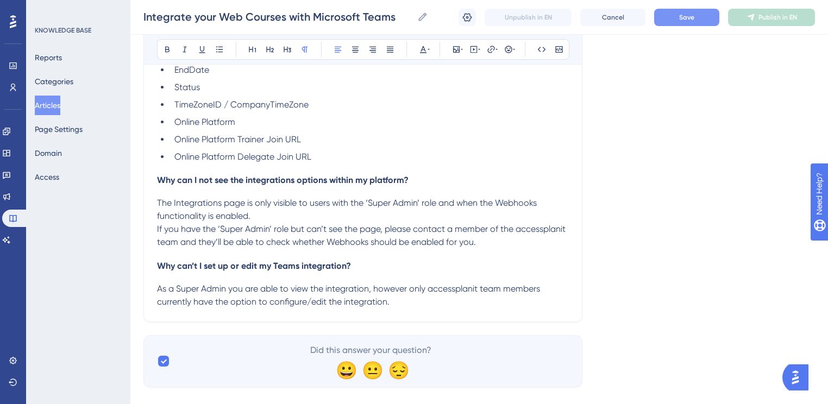
click at [698, 17] on button "Save" at bounding box center [686, 17] width 65 height 17
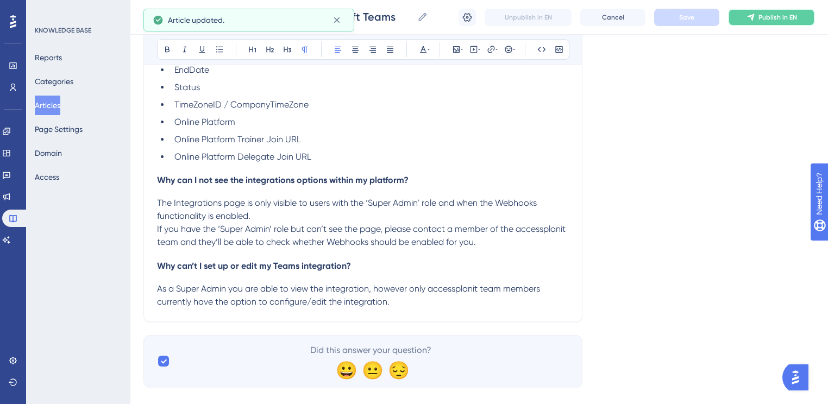
click at [740, 12] on button "Publish in EN" at bounding box center [771, 17] width 87 height 17
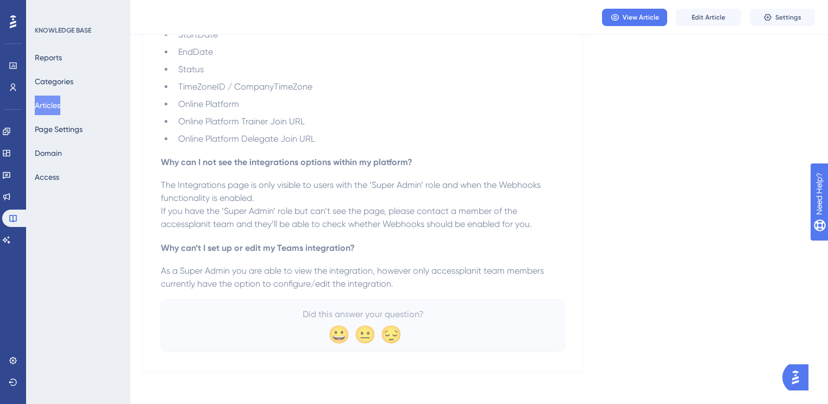
click at [51, 107] on button "Articles" at bounding box center [48, 106] width 26 height 20
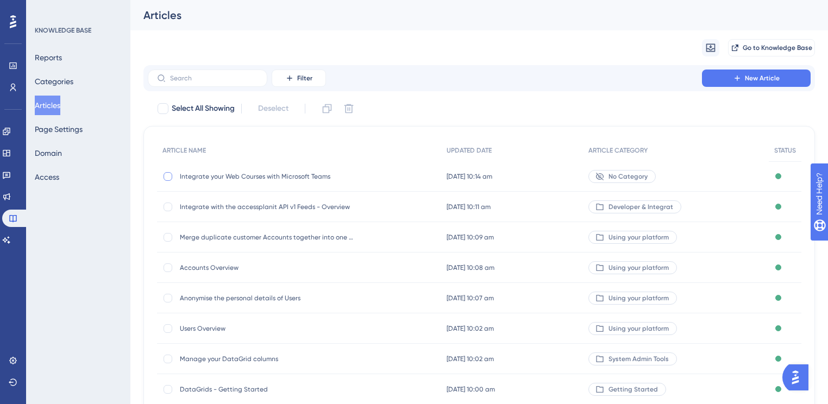
click at [167, 178] on div at bounding box center [168, 176] width 9 height 9
checkbox input "true"
click at [639, 173] on span "No Category" at bounding box center [628, 176] width 39 height 9
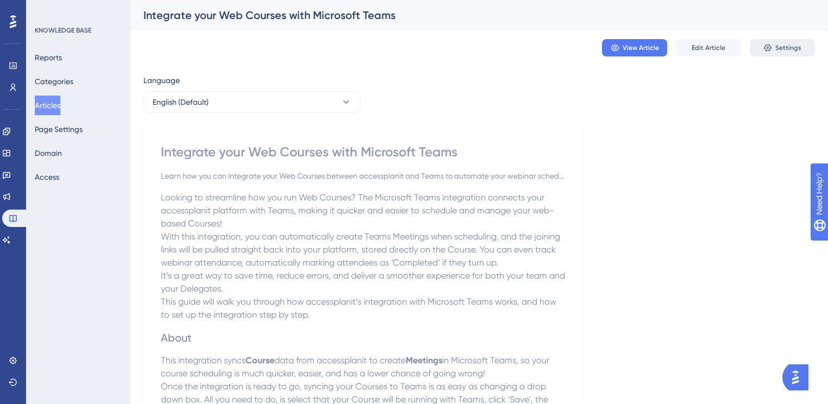
click at [774, 49] on button "Settings" at bounding box center [782, 47] width 65 height 17
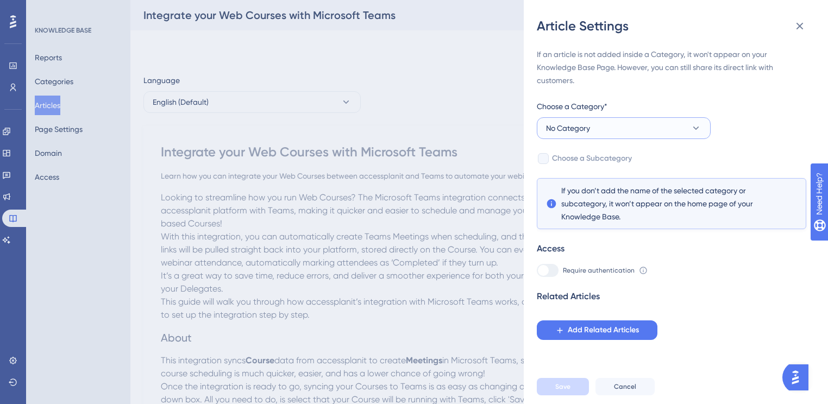
click at [615, 128] on button "No Category" at bounding box center [624, 128] width 174 height 22
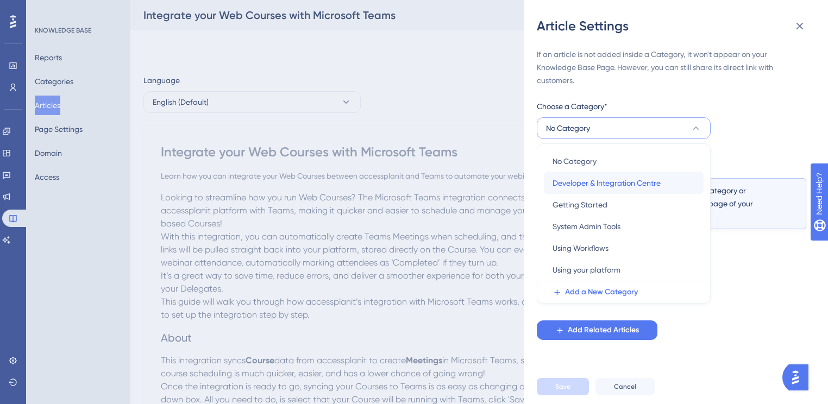
click at [602, 187] on span "Developer & Integration Centre" at bounding box center [607, 183] width 108 height 13
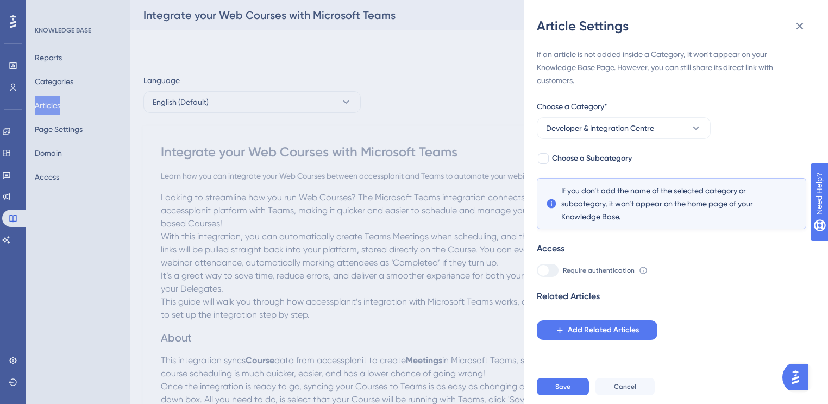
click at [554, 403] on div "Save Cancel" at bounding box center [689, 387] width 304 height 35
click at [554, 392] on button "Save" at bounding box center [563, 386] width 52 height 17
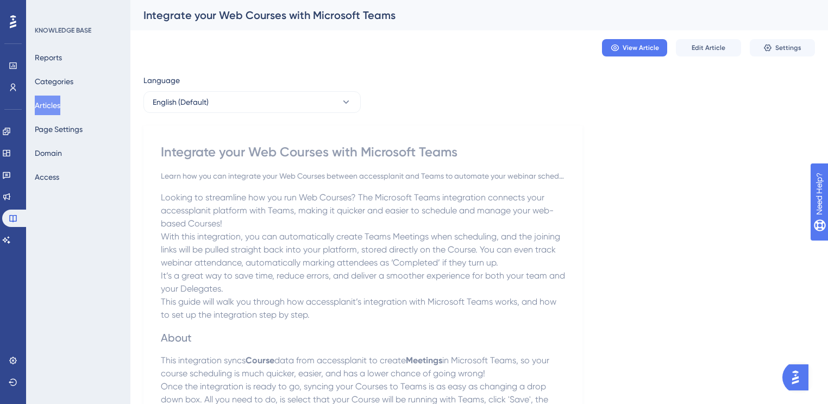
click at [59, 104] on button "Articles" at bounding box center [48, 106] width 26 height 20
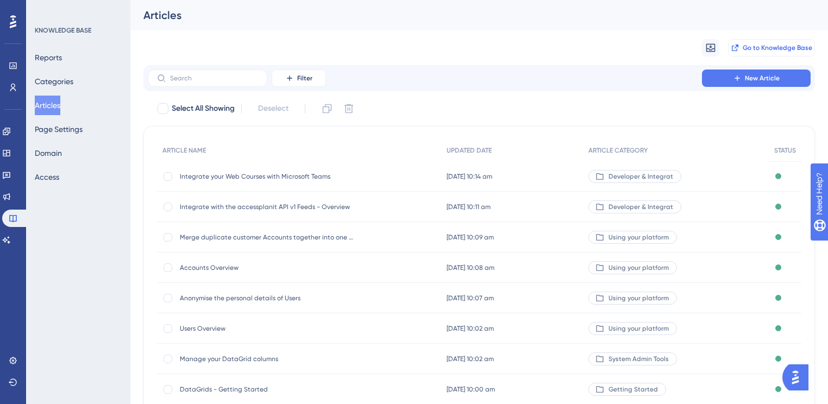
click at [746, 43] on button "Go to Knowledge Base" at bounding box center [771, 47] width 87 height 17
